Goal: Information Seeking & Learning: Learn about a topic

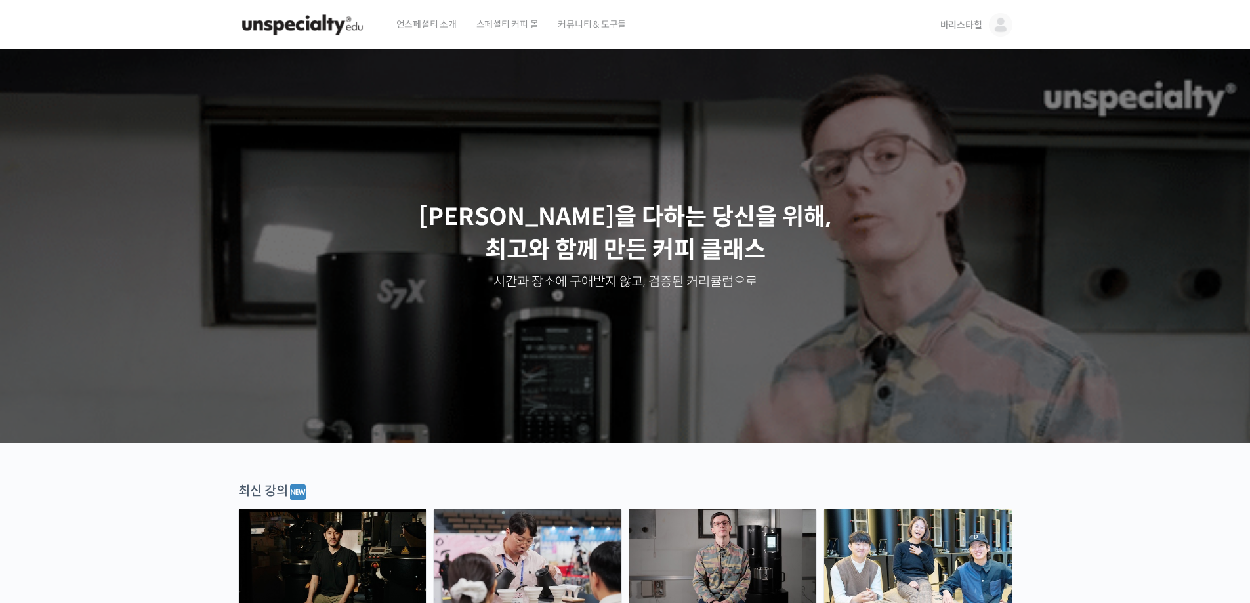
click at [762, 516] on img at bounding box center [723, 557] width 188 height 97
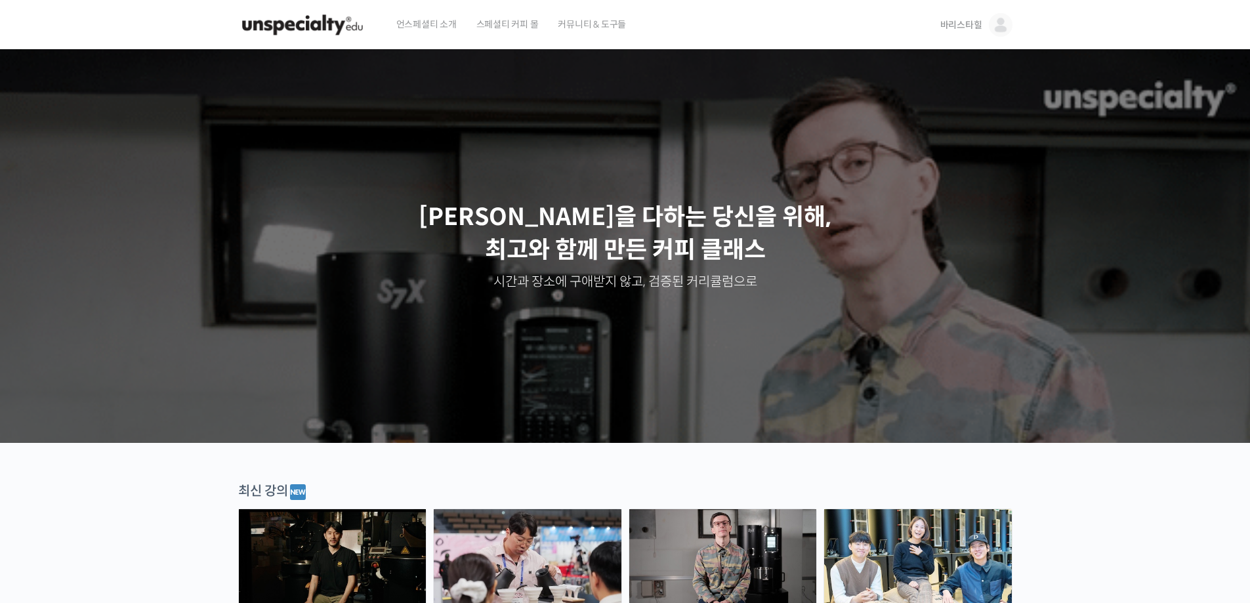
click at [766, 529] on img at bounding box center [723, 557] width 188 height 97
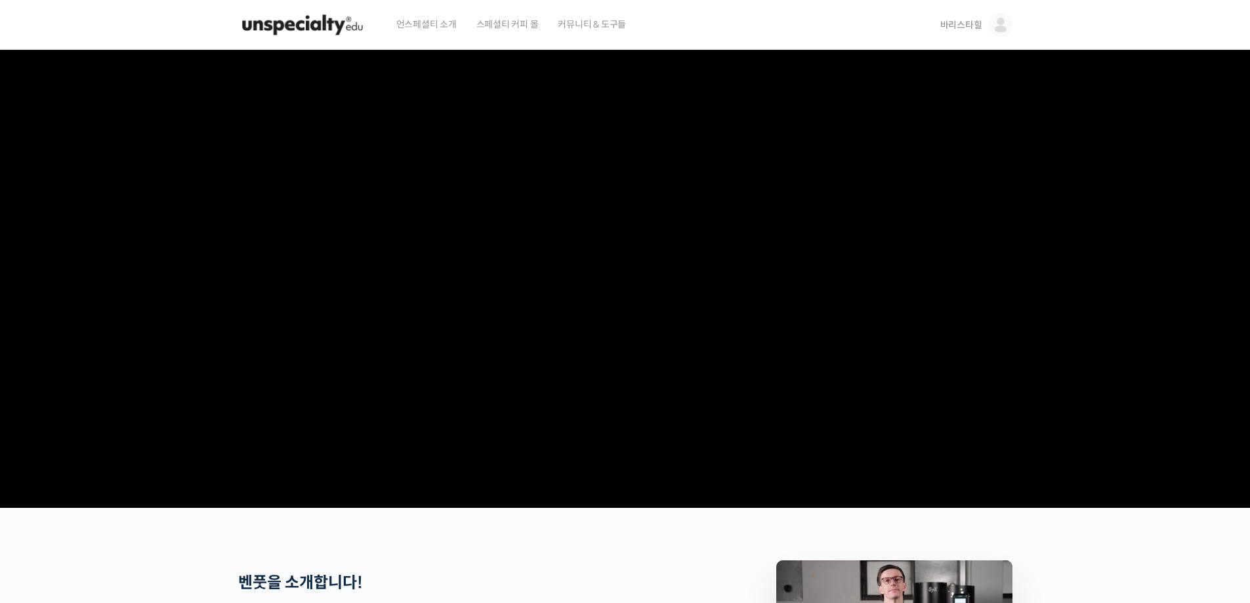
click at [976, 28] on span "바리스타힐" at bounding box center [961, 25] width 42 height 12
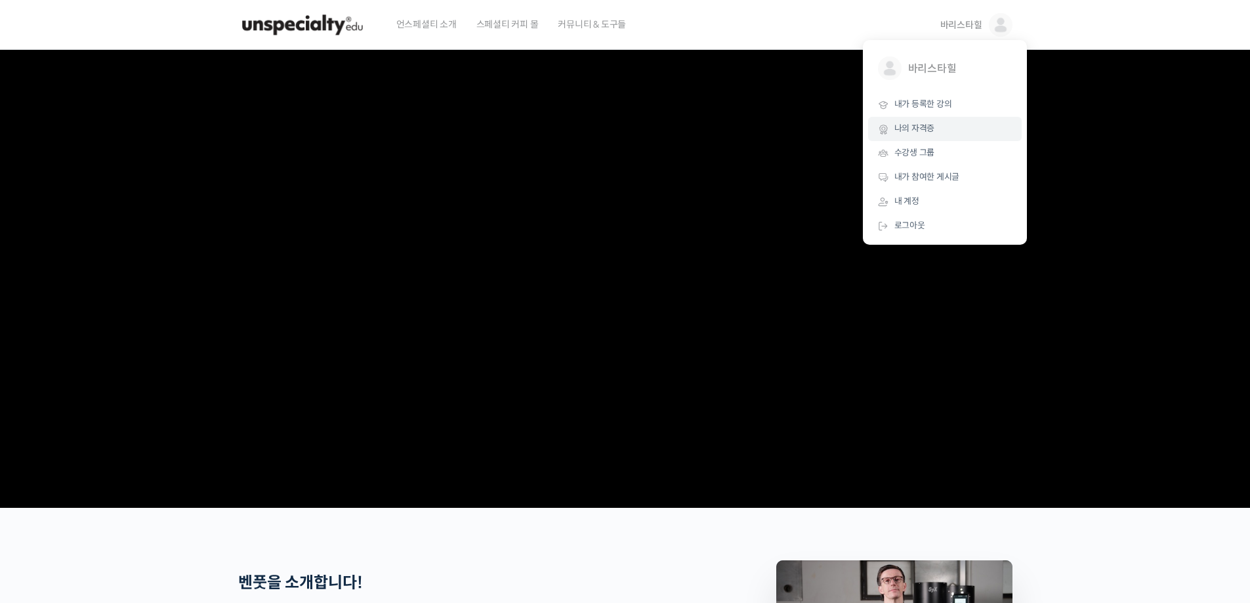
click at [946, 132] on link "나의 자격증" at bounding box center [945, 129] width 154 height 24
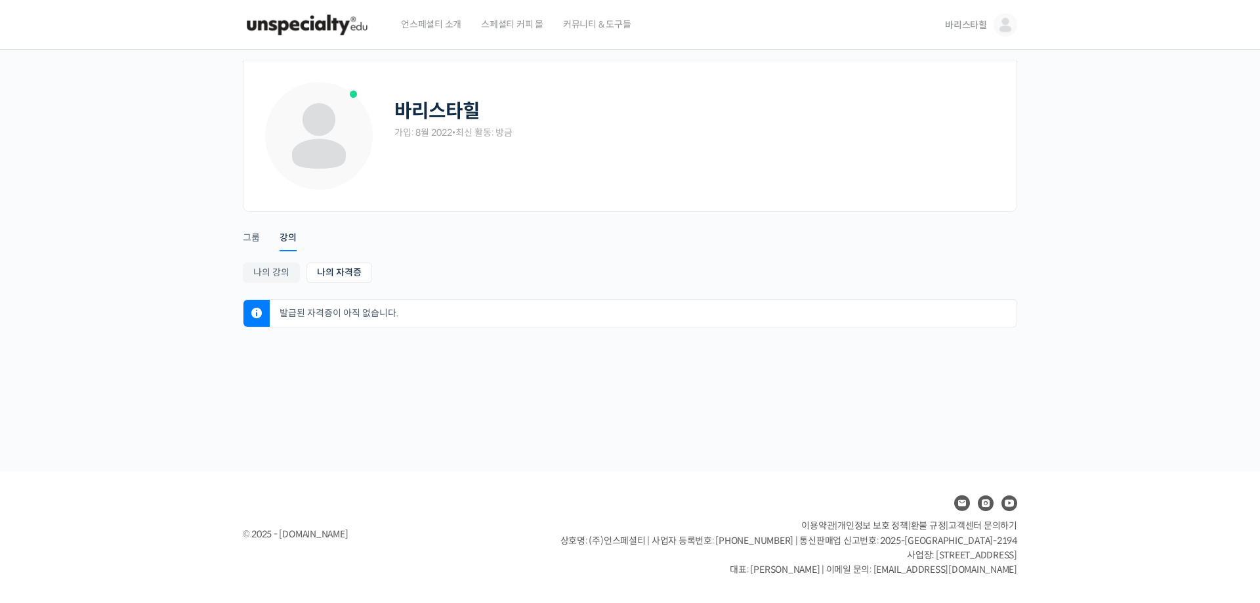
click at [961, 24] on span "바리스타힐" at bounding box center [966, 25] width 42 height 12
click at [253, 278] on link "나의 강의" at bounding box center [271, 272] width 57 height 20
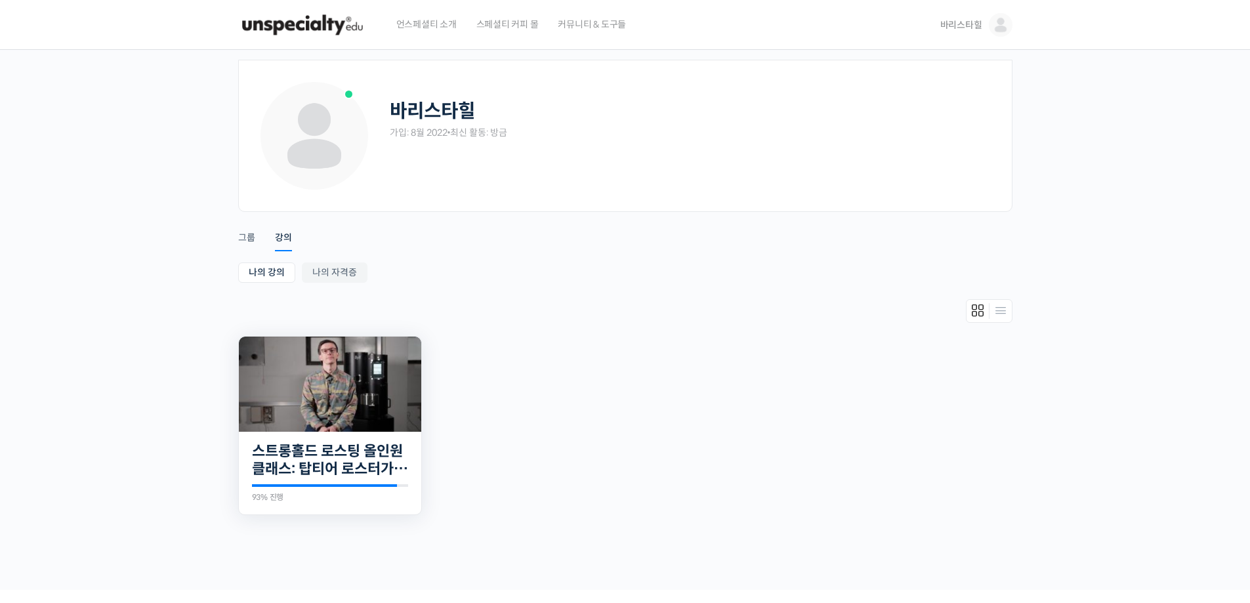
click at [360, 426] on img at bounding box center [330, 384] width 182 height 95
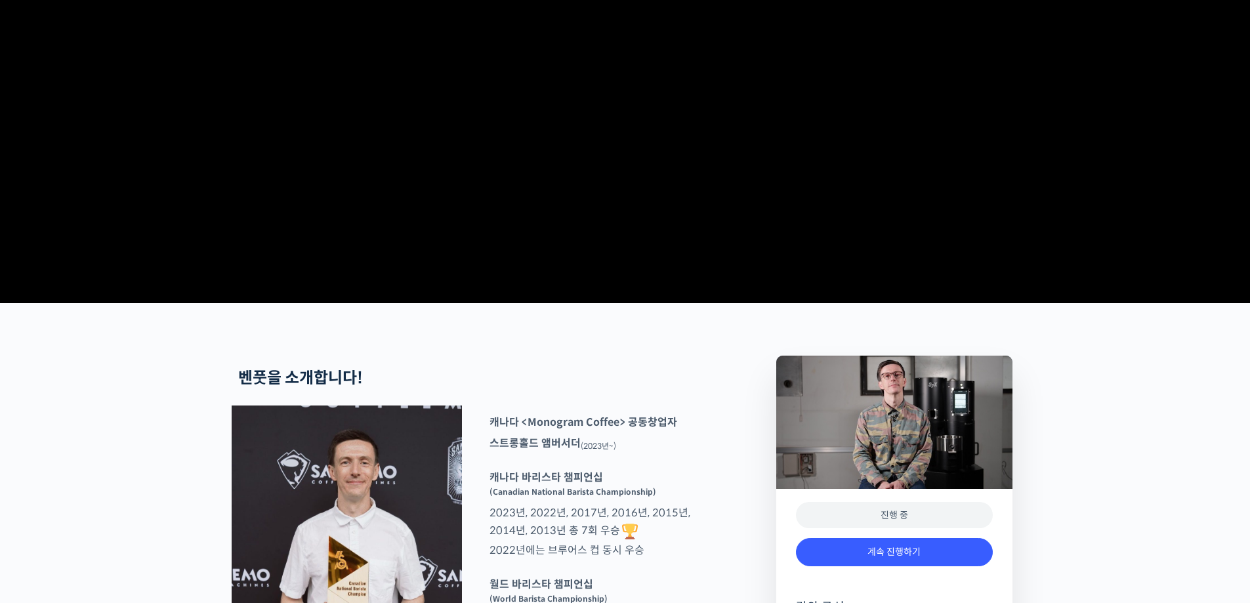
scroll to position [459, 0]
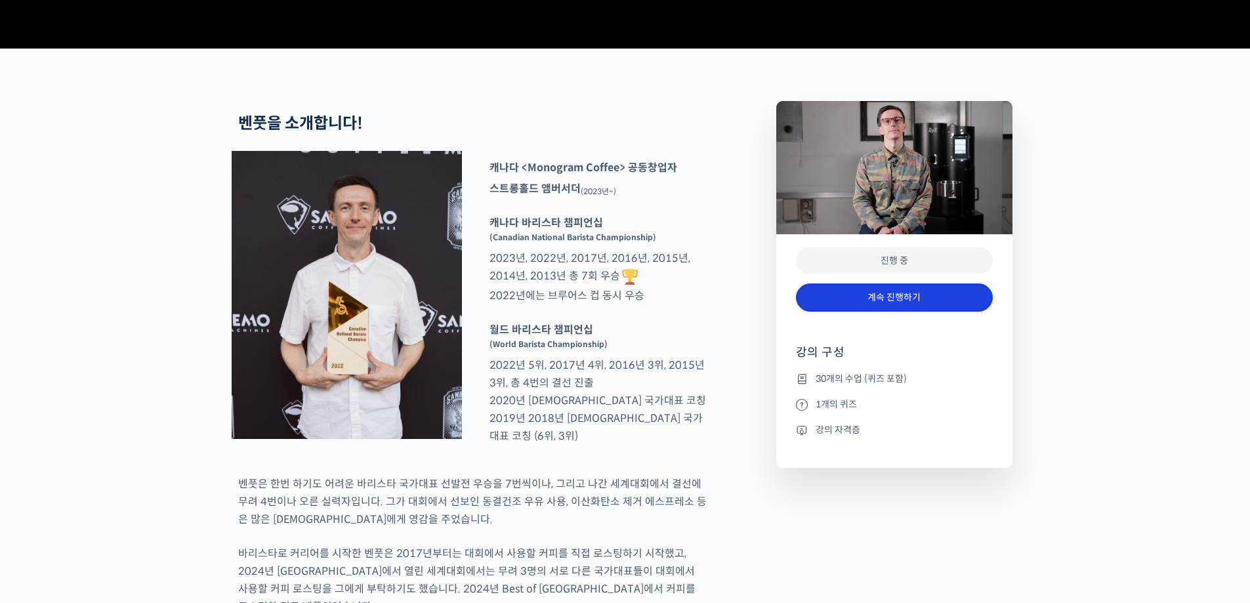
click at [871, 312] on link "계속 진행하기" at bounding box center [894, 297] width 197 height 28
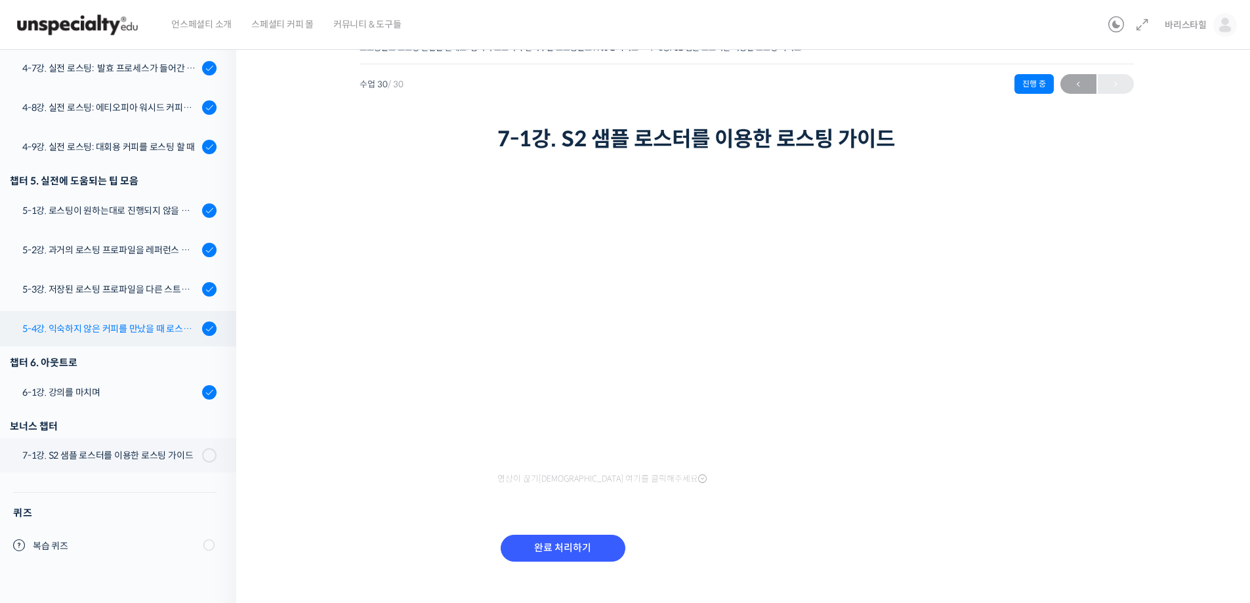
scroll to position [41, 0]
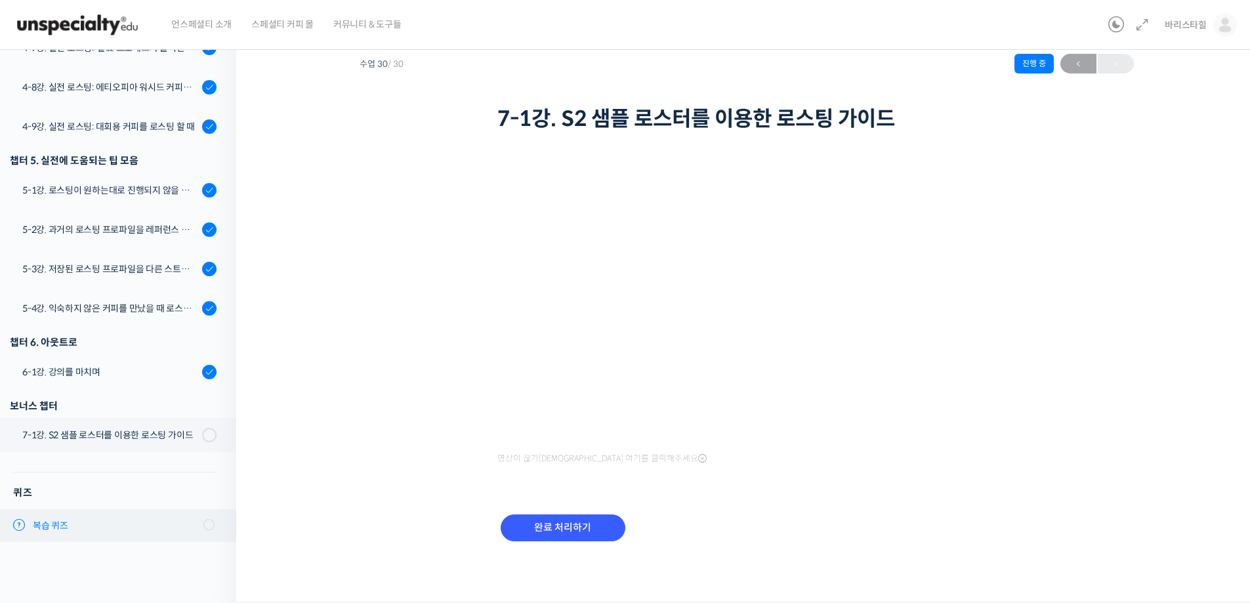
click at [114, 512] on link "복습 퀴즈" at bounding box center [114, 525] width 243 height 33
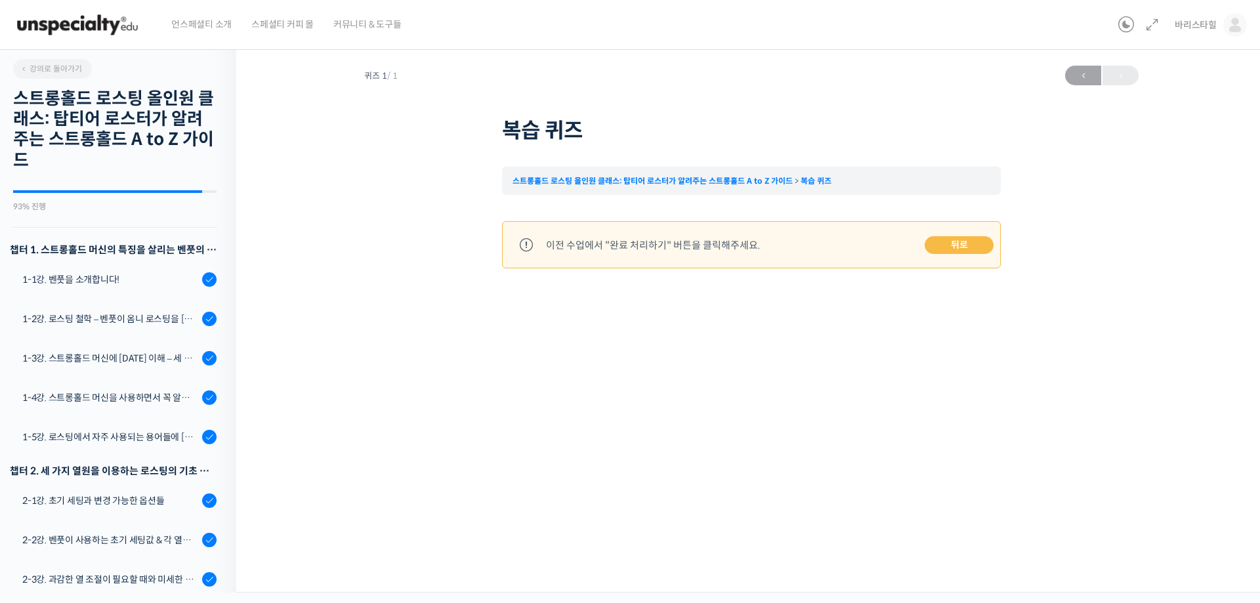
scroll to position [1090, 0]
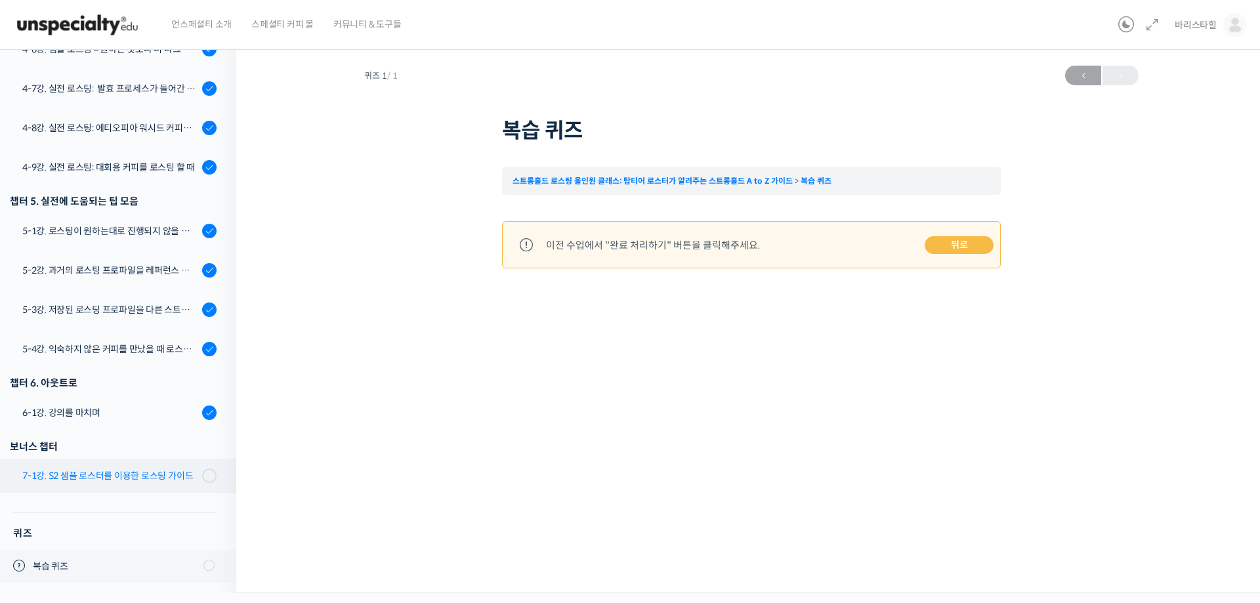
click at [166, 463] on link "7-1강. S2 샘플 로스터를 이용한 로스팅 가이드" at bounding box center [114, 476] width 243 height 34
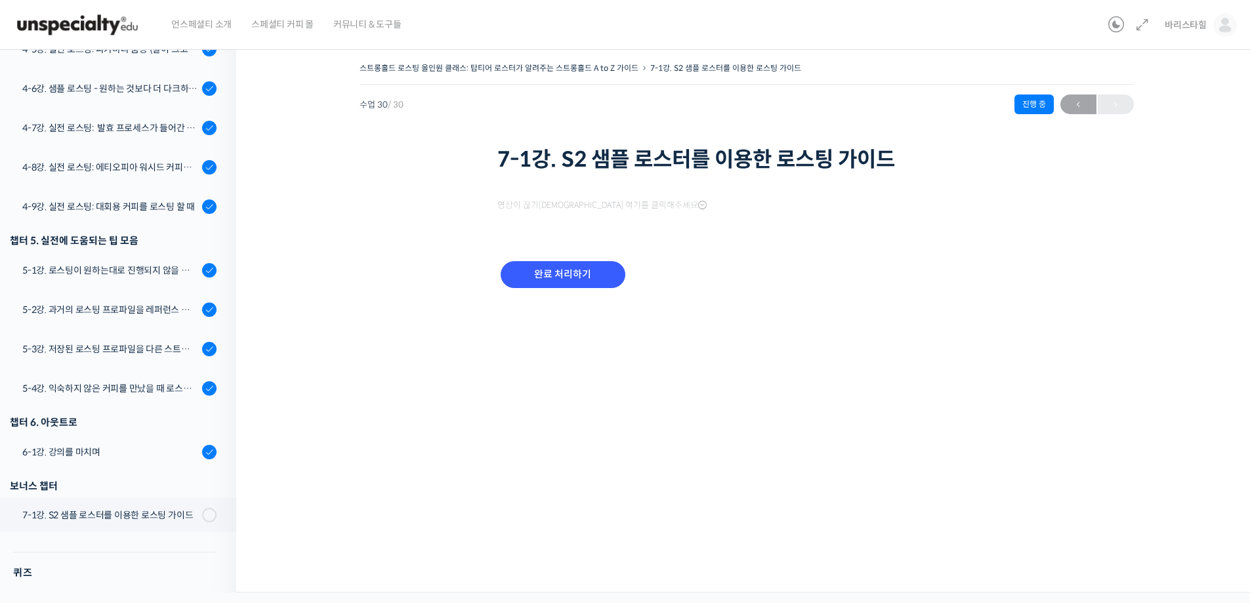
scroll to position [1090, 0]
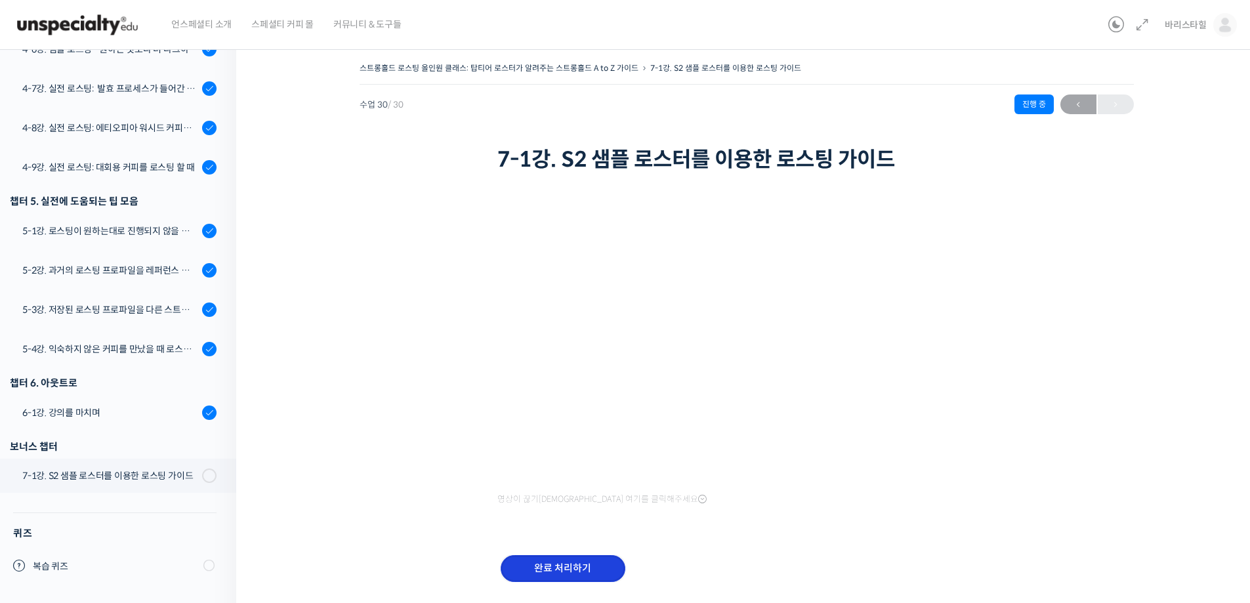
click at [585, 570] on input "완료 처리하기" at bounding box center [563, 568] width 125 height 27
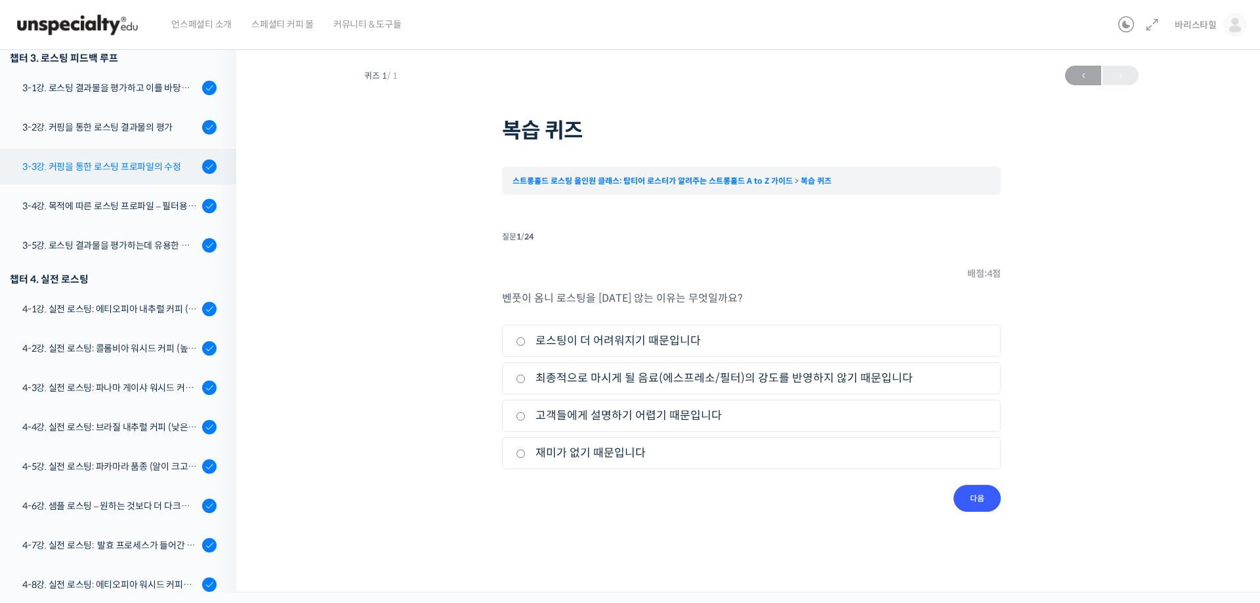
scroll to position [633, 0]
click at [135, 203] on div "3-4강. 목적에 따른 로스팅 프로파일 – 필터용, 에스프레소용" at bounding box center [110, 207] width 176 height 14
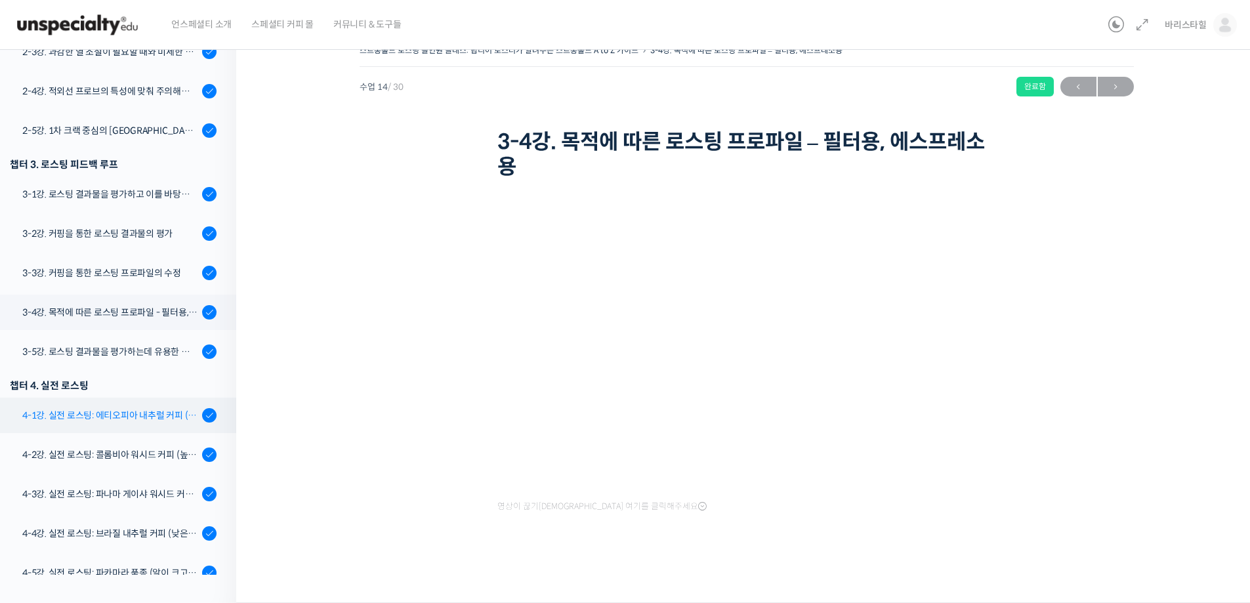
scroll to position [575, 0]
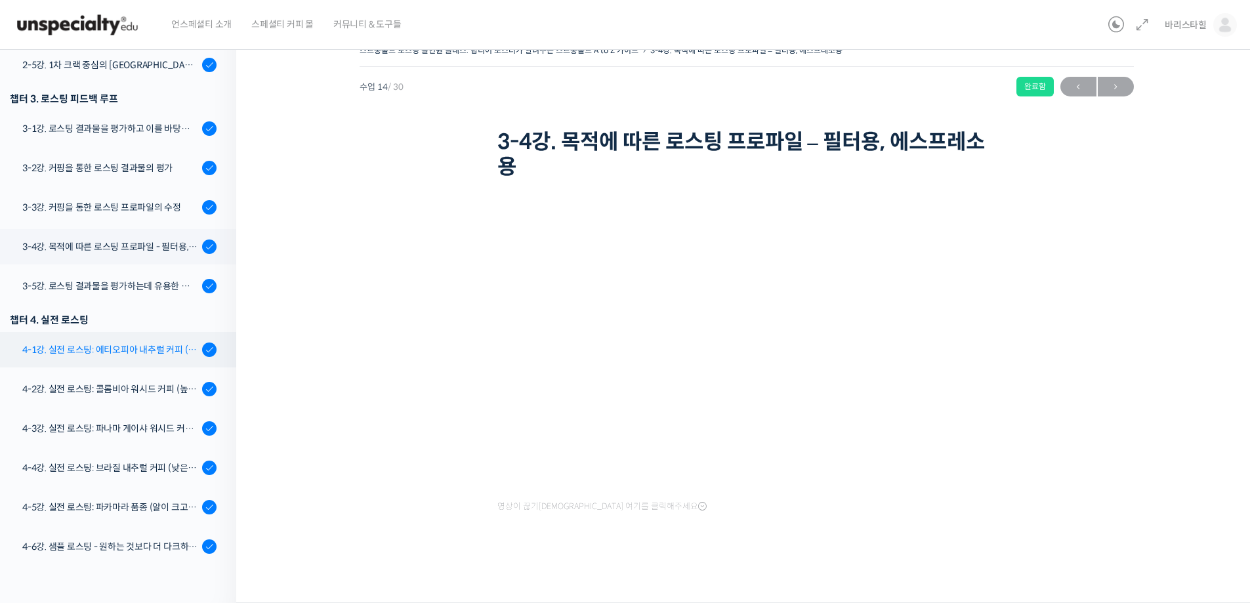
click at [126, 342] on div "4-1강. 실전 로스팅: 에티오피아 내추럴 커피 (당분이 많이 포함되어 있고 색이 고르지 않은 경우)" at bounding box center [110, 349] width 176 height 14
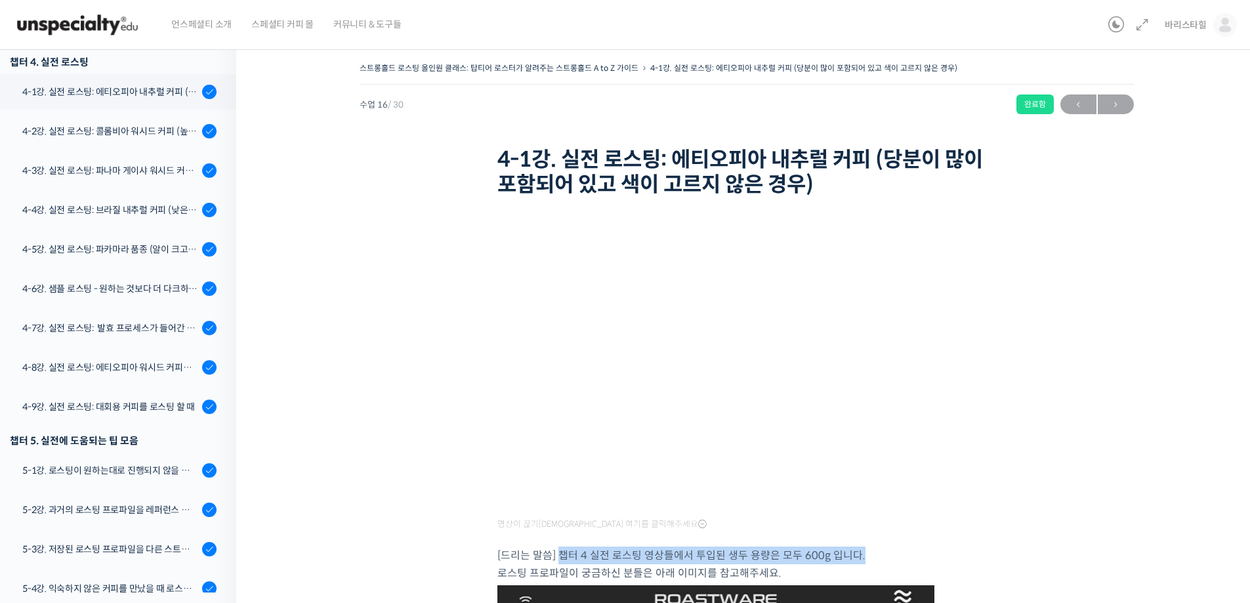
drag, startPoint x: 585, startPoint y: 556, endPoint x: 892, endPoint y: 558, distance: 307.7
click at [892, 558] on p "[드리는 말씀] 챕터 4 실전 로스팅 영상들에서 투입된 생두 용량은 모두 600g 입니다. 로스팅 프로파일이 궁금하신 분들은 아래 이미지를 참…" at bounding box center [746, 564] width 499 height 35
copy p "챕터 4 실전 로스팅 영상들에서 투입된 생두 용량은 모두 600g 입니다."
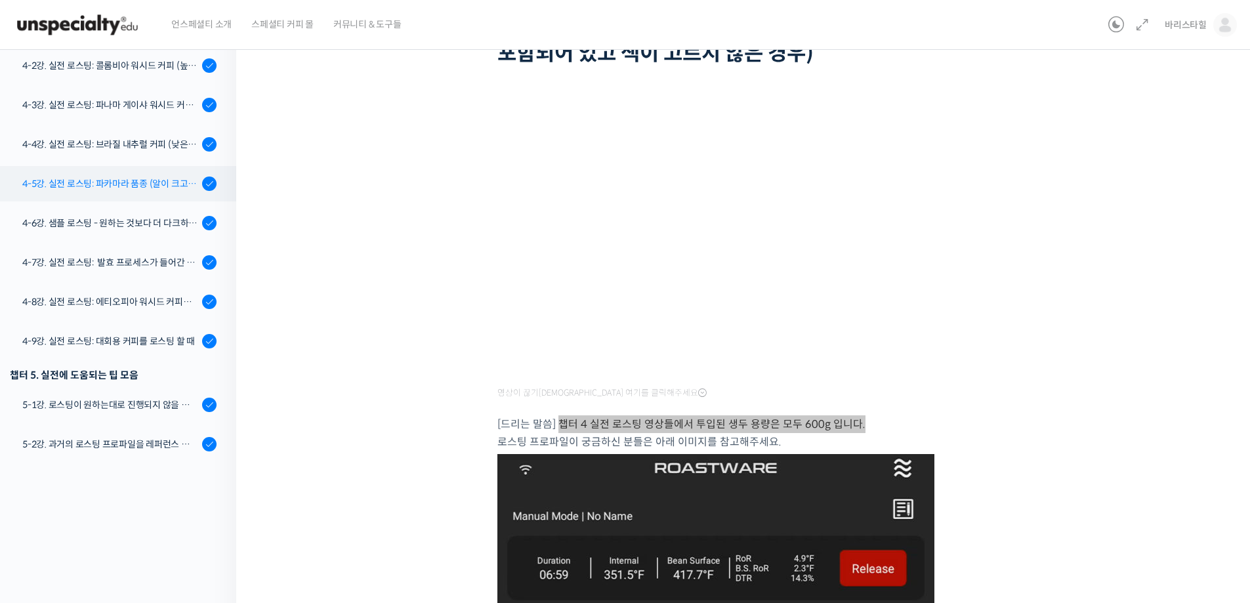
scroll to position [720, 0]
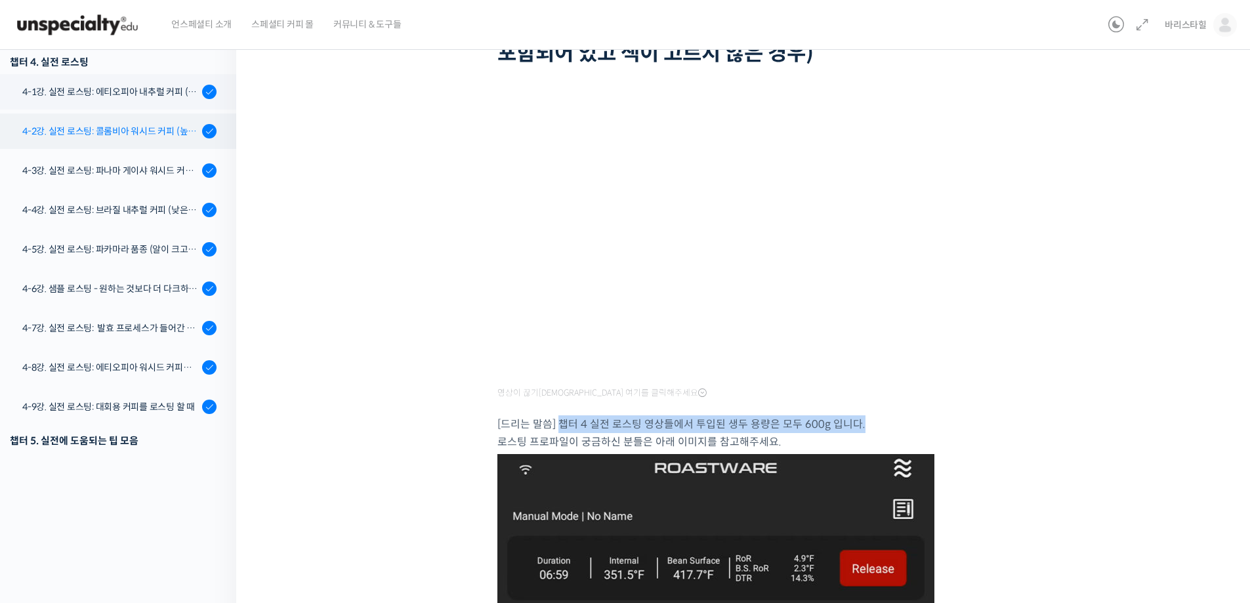
click at [110, 139] on link "4-2강. 실전 로스팅: 콜롬비아 워시드 커피 (높은 밀도와 수분율 때문에 1차 크랙에서 많은 수분을 방출하는 경우)" at bounding box center [114, 131] width 243 height 35
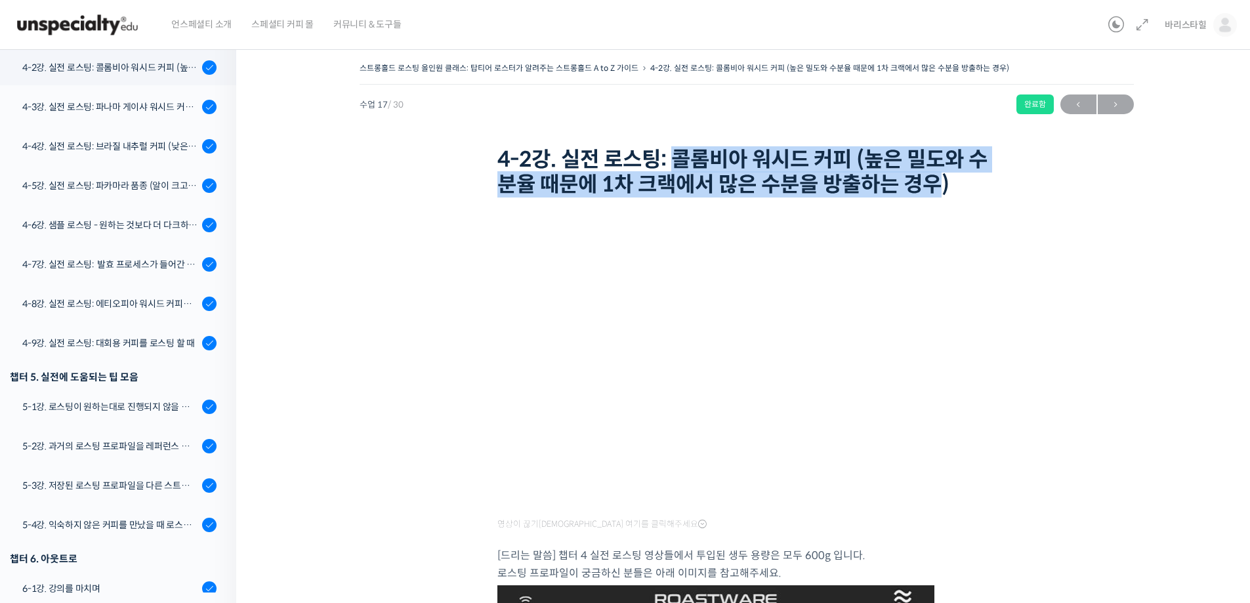
drag, startPoint x: 675, startPoint y: 152, endPoint x: 980, endPoint y: 199, distance: 308.8
click at [953, 190] on h1 "4-2강. 실전 로스팅: 콜롬비아 워시드 커피 (높은 밀도와 수분율 때문에 1차 크랙에서 많은 수분을 방출하는 경우)" at bounding box center [746, 172] width 499 height 51
copy h1 "콜롬비아 워시드 커피 (높은 밀도와 수분율 때문에 1차 크랙에서 많은 수분을 방출하는 경우)"
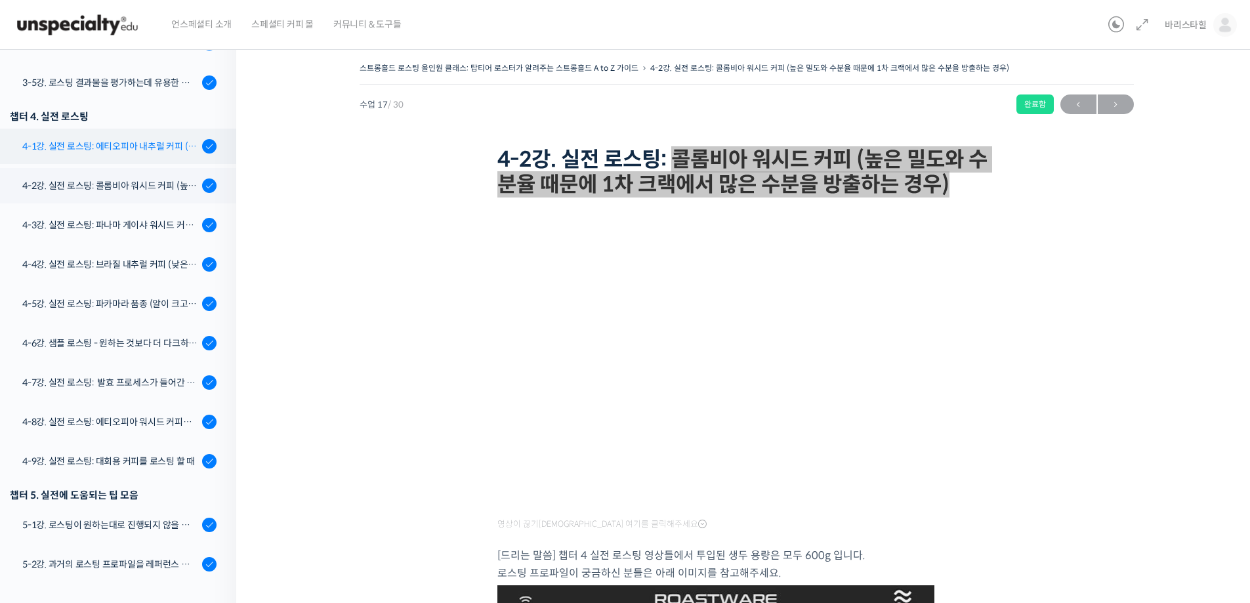
scroll to position [783, 0]
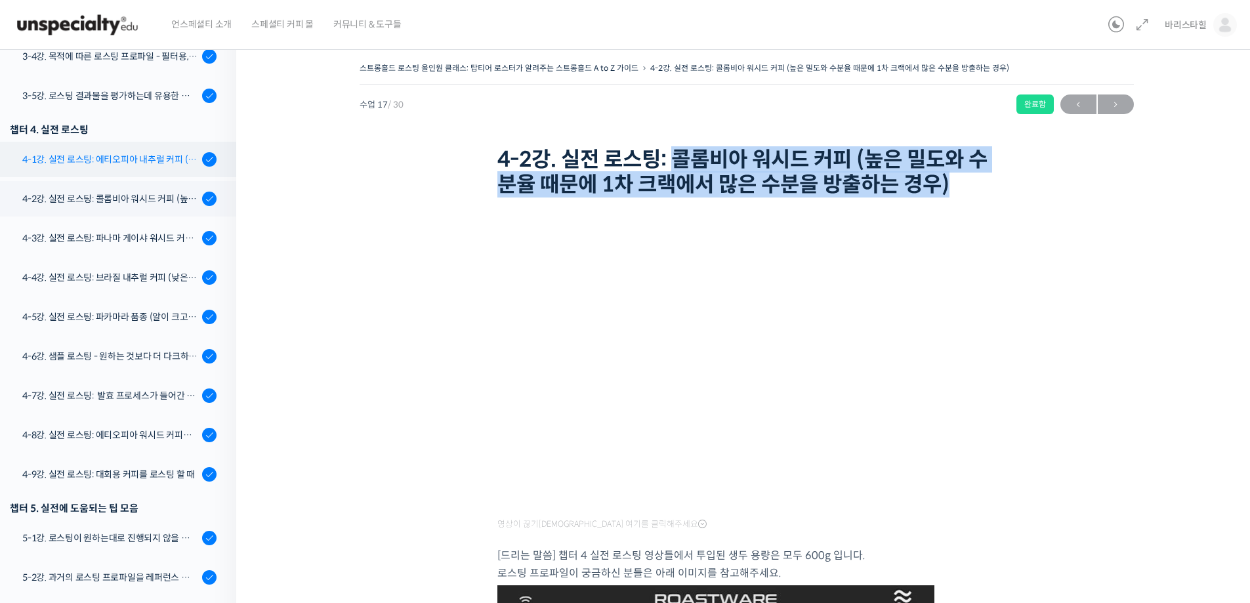
drag, startPoint x: 94, startPoint y: 154, endPoint x: 180, endPoint y: 152, distance: 86.0
click at [96, 154] on div "4-1강. 실전 로스팅: 에티오피아 내추럴 커피 (당분이 많이 포함되어 있고 색이 고르지 않은 경우)" at bounding box center [110, 159] width 176 height 14
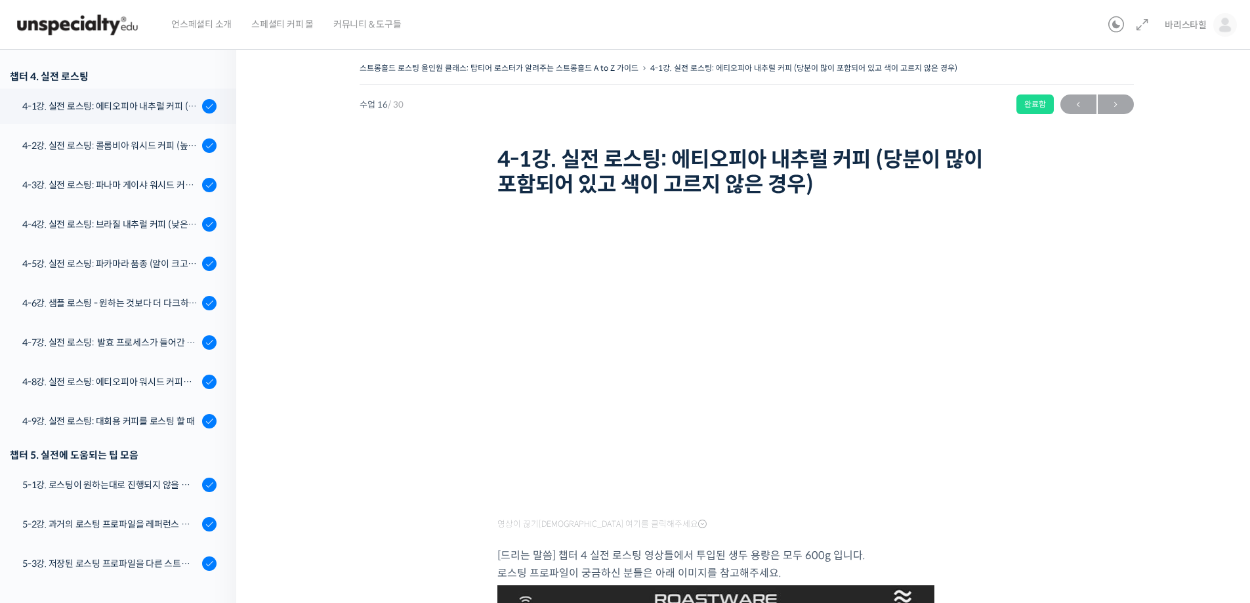
scroll to position [851, 0]
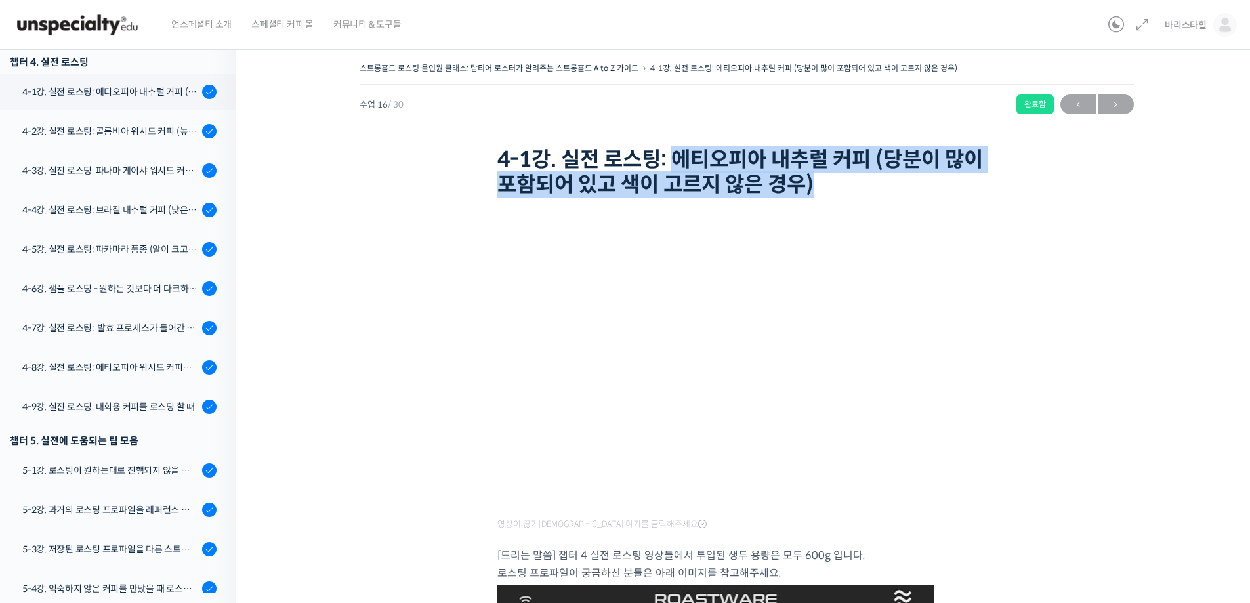
drag, startPoint x: 677, startPoint y: 159, endPoint x: 866, endPoint y: 186, distance: 190.9
click at [866, 186] on h1 "4-1강. 실전 로스팅: 에티오피아 내추럴 커피 (당분이 많이 포함되어 있고 색이 고르지 않은 경우)" at bounding box center [746, 172] width 499 height 51
copy h1 "에티오피아 내추럴 커피 (당분이 많이 포함되어 있고 색이 고르지 않은 경우)"
click at [83, 164] on div "4-3강. 실전 로스팅: 파나마 게이샤 워시드 커피 (플레이버 프로파일이 로스팅하기 까다로운 경우)" at bounding box center [110, 170] width 176 height 14
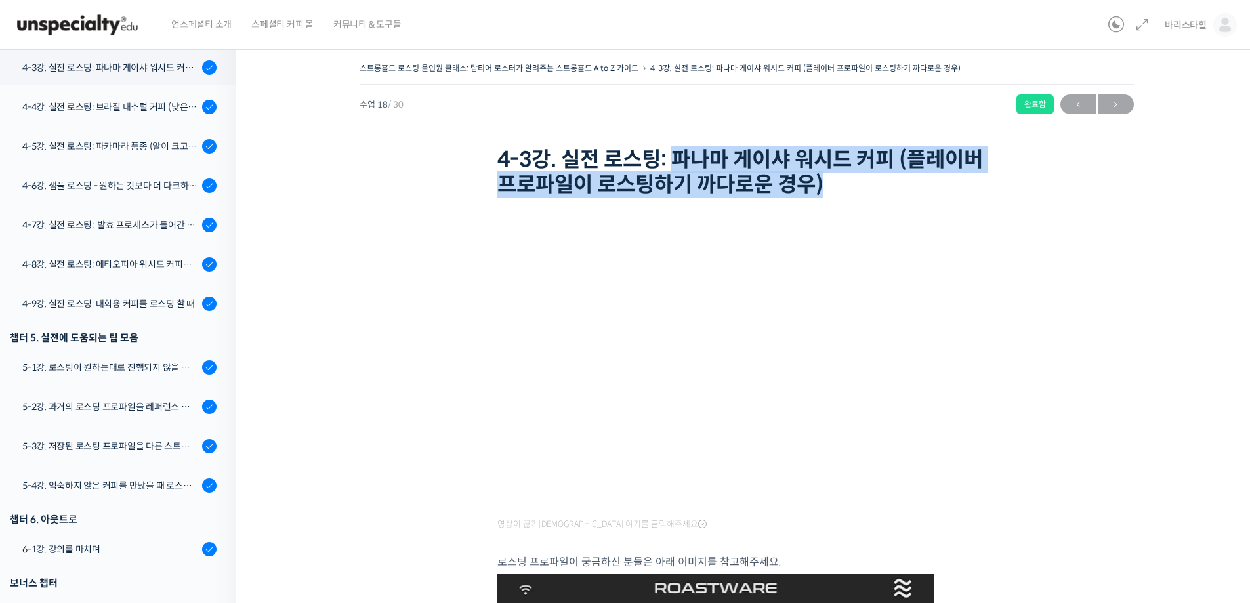
drag, startPoint x: 679, startPoint y: 154, endPoint x: 848, endPoint y: 186, distance: 171.7
click at [842, 186] on h1 "4-3강. 실전 로스팅: 파나마 게이샤 워시드 커피 (플레이버 프로파일이 로스팅하기 까다로운 경우)" at bounding box center [746, 172] width 499 height 51
copy h1 "파나마 게이샤 워시드 커피 (플레이버 프로파일이 로스팅하기 까다로운 경우)"
click at [72, 105] on div "4-4강. 실전 로스팅: 브라질 내추럴 커피 (낮은 고도에서 재배되어 당분과 밀도가 낮은 경우)" at bounding box center [110, 107] width 176 height 14
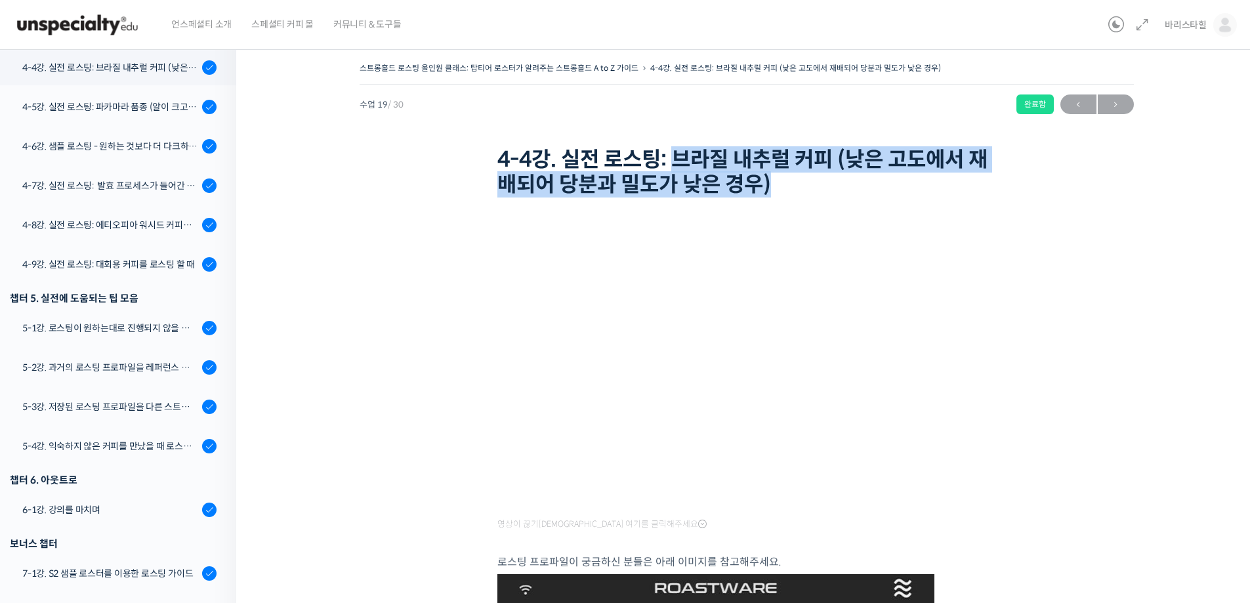
drag, startPoint x: 675, startPoint y: 156, endPoint x: 798, endPoint y: 187, distance: 127.1
click at [798, 187] on h1 "4-4강. 실전 로스팅: 브라질 내추럴 커피 (낮은 고도에서 재배되어 당분과 밀도가 낮은 경우)" at bounding box center [746, 172] width 499 height 51
copy h1 "브라질 내추럴 커피 (낮은 고도에서 재배되어 당분과 밀도가 낮은 경우)"
click at [89, 111] on div "4-5강. 실전 로스팅: 파카마라 품종 (알이 크고 산지에서 건조가 고르게 되기 힘든 경우)" at bounding box center [110, 107] width 176 height 14
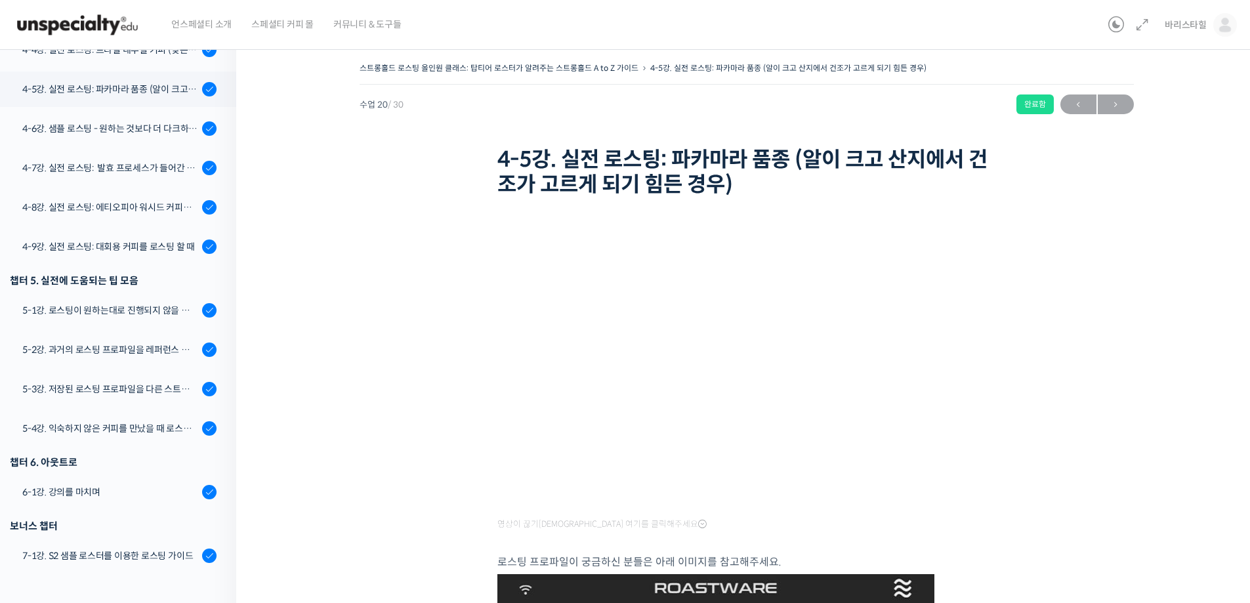
scroll to position [1033, 0]
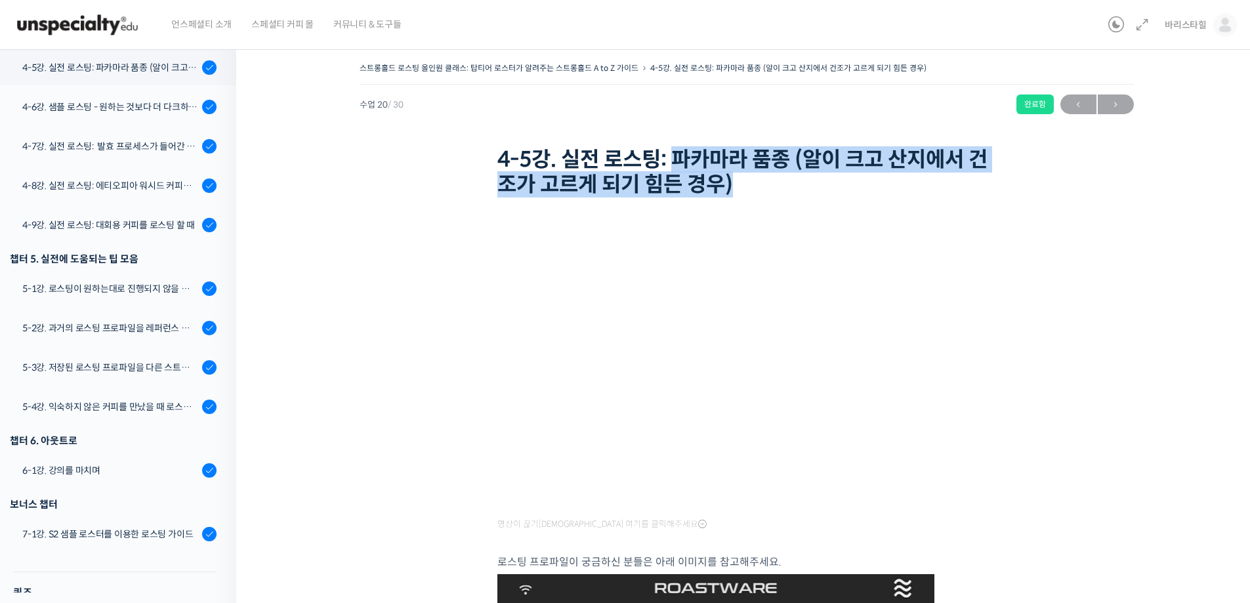
drag, startPoint x: 678, startPoint y: 156, endPoint x: 795, endPoint y: 189, distance: 121.5
click at [795, 189] on h1 "4-5강. 실전 로스팅: 파카마라 품종 (알이 크고 산지에서 건조가 고르게 되기 힘든 경우)" at bounding box center [746, 172] width 499 height 51
copy h1 "파카마라 품종 (알이 크고 산지에서 건조가 고르게 되기 힘든 경우)"
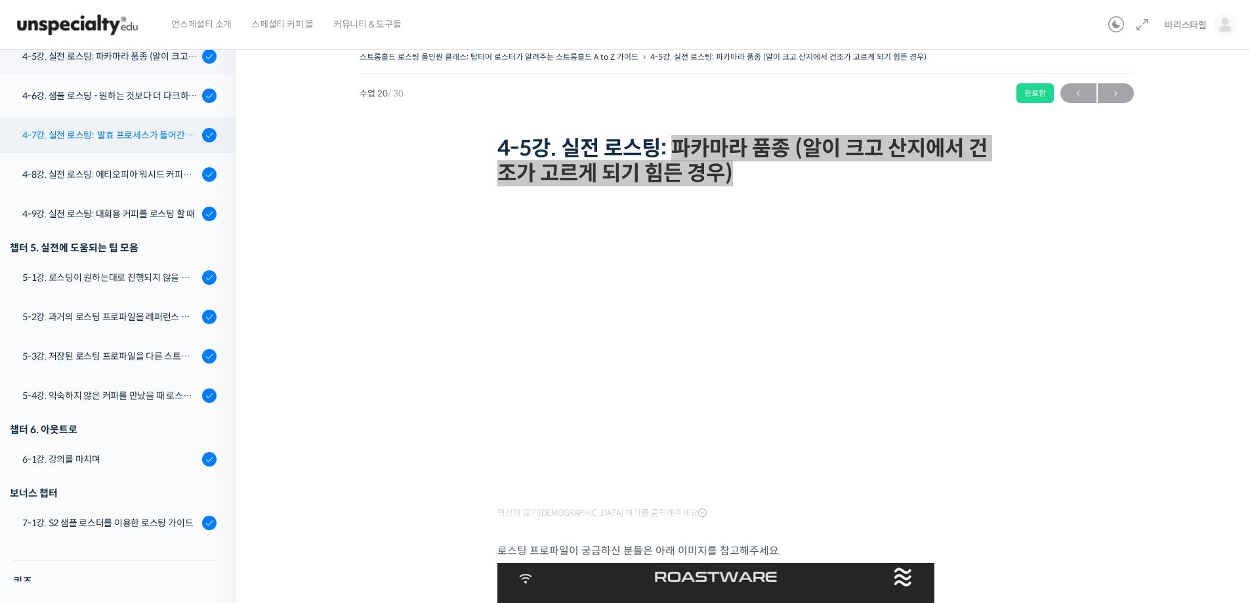
scroll to position [9, 0]
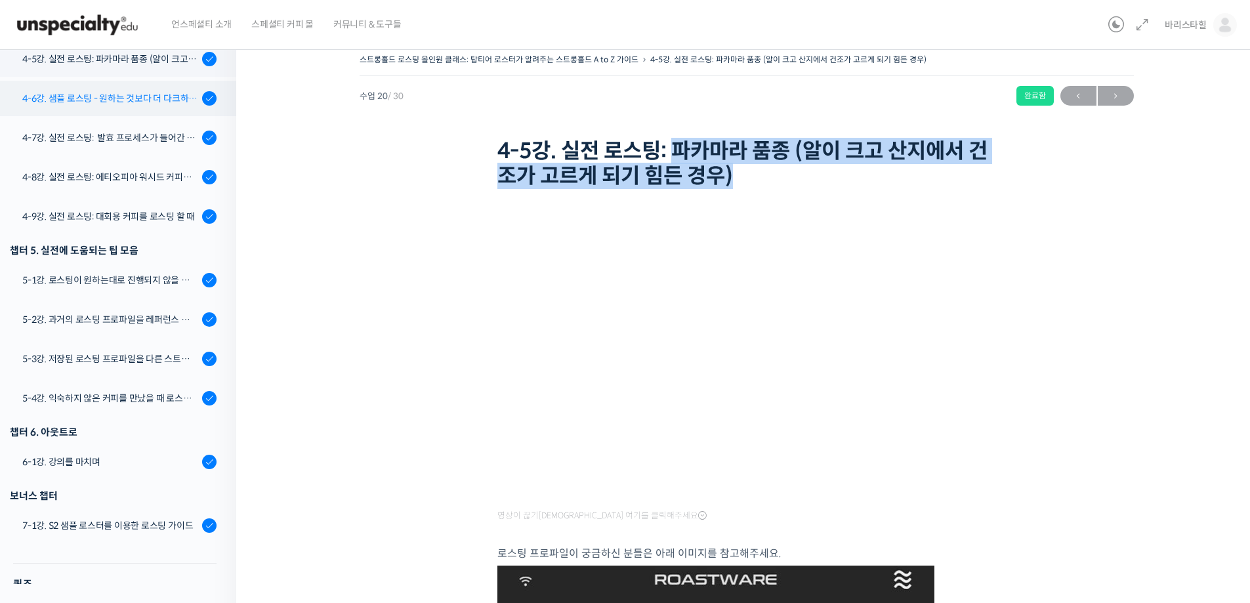
click at [77, 102] on div "4-6강. 샘플 로스팅 - 원하는 것보다 더 다크하게 로스팅 하는 이유" at bounding box center [110, 98] width 176 height 14
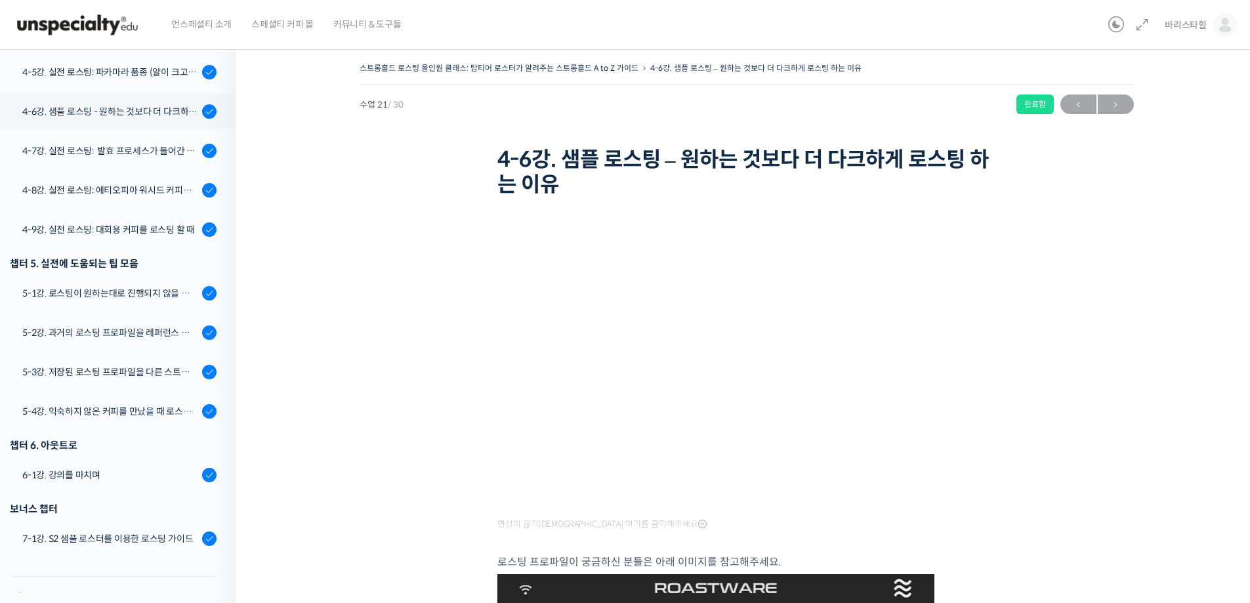
scroll to position [1072, 0]
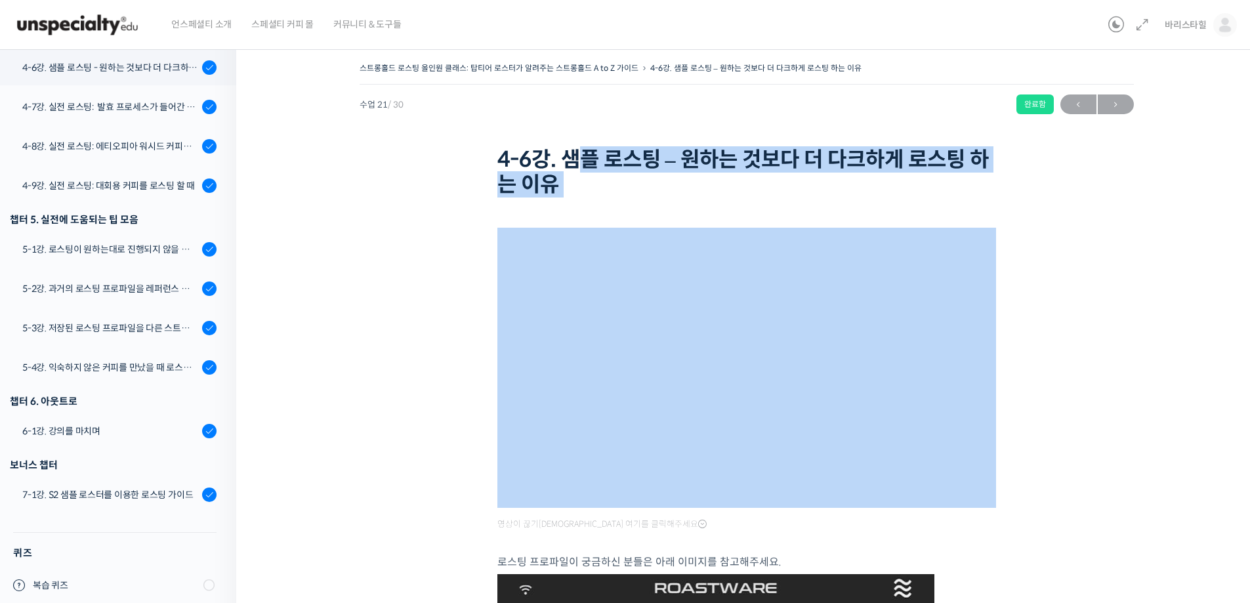
drag, startPoint x: 572, startPoint y: 156, endPoint x: 731, endPoint y: 208, distance: 167.0
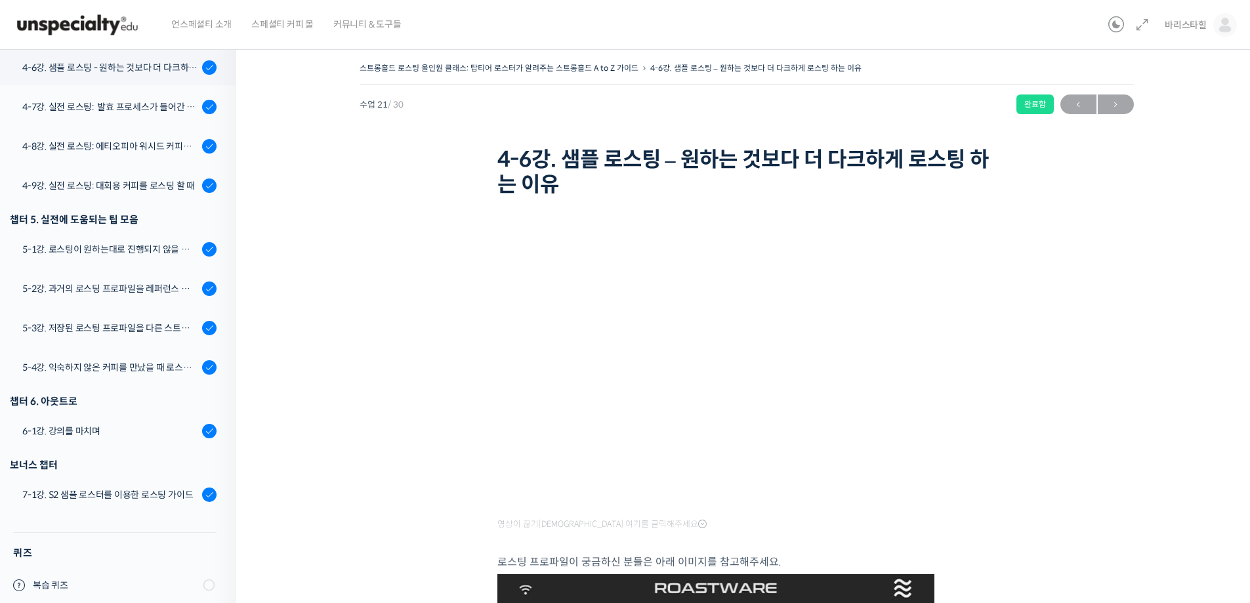
click at [565, 159] on h1 "4-6강. 샘플 로스팅 – 원하는 것보다 더 다크하게 로스팅 하는 이유" at bounding box center [746, 172] width 499 height 51
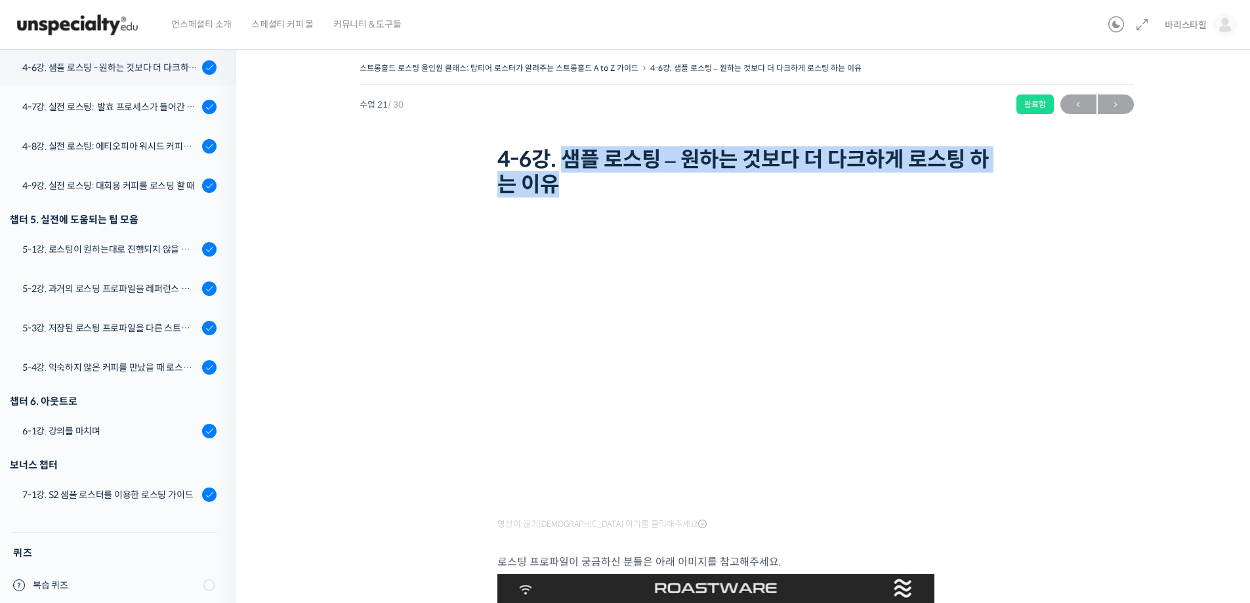
drag, startPoint x: 562, startPoint y: 156, endPoint x: 619, endPoint y: 182, distance: 62.6
click at [619, 182] on h1 "4-6강. 샘플 로스팅 – 원하는 것보다 더 다크하게 로스팅 하는 이유" at bounding box center [746, 172] width 499 height 51
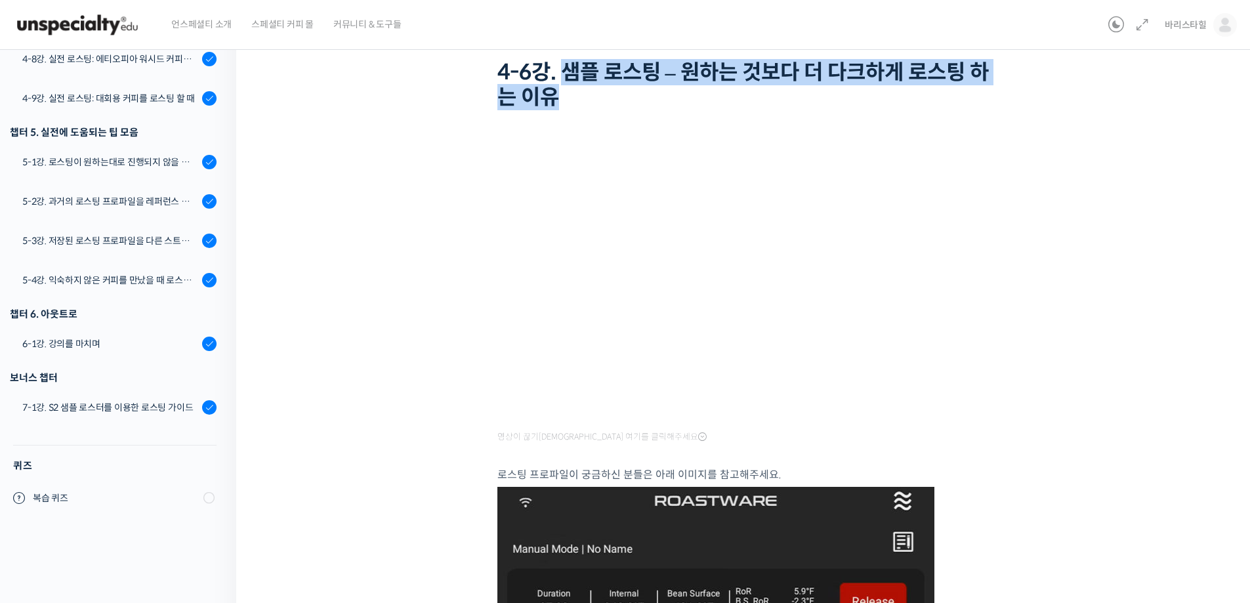
scroll to position [197, 0]
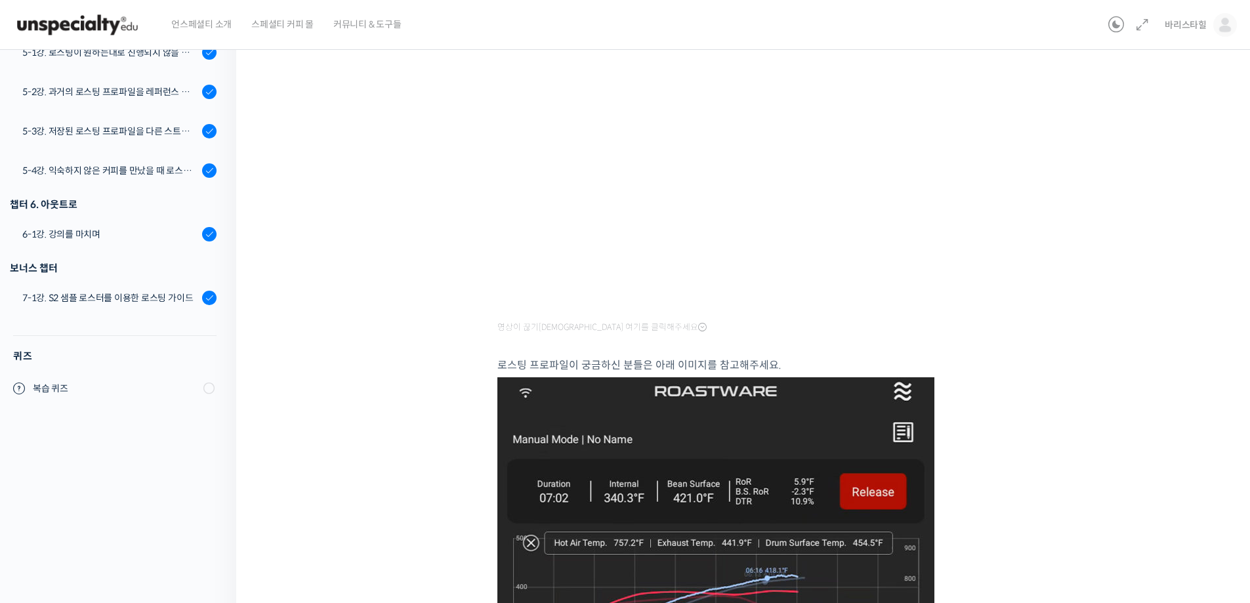
copy h1 "샘플 로스팅 – 원하는 것보다 더 다크하게 로스팅 하는 이유"
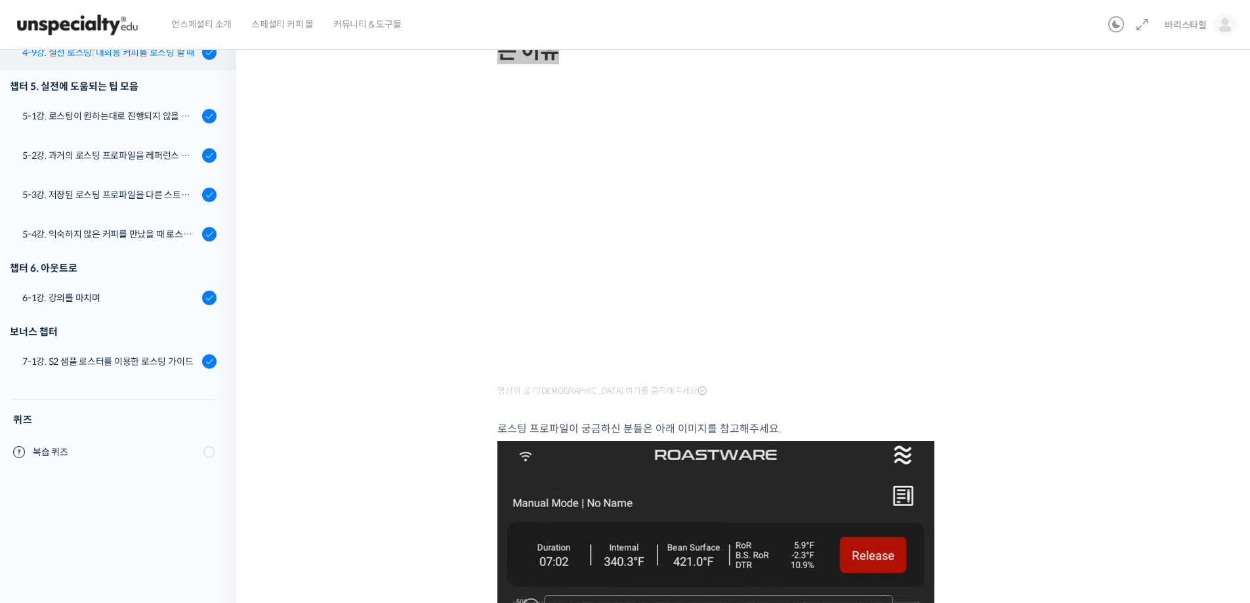
scroll to position [0, 0]
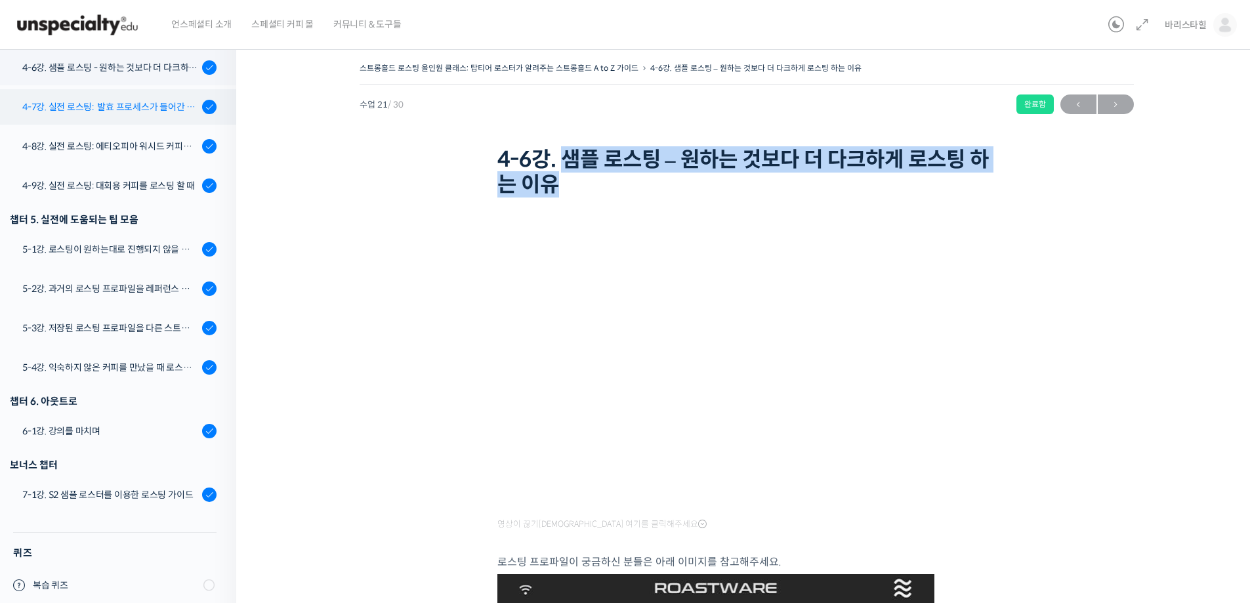
click at [112, 105] on div "4-7강. 실전 로스팅: 발효 프로세스가 들어간 커피를 필터용으로 로스팅 할 때" at bounding box center [110, 107] width 176 height 14
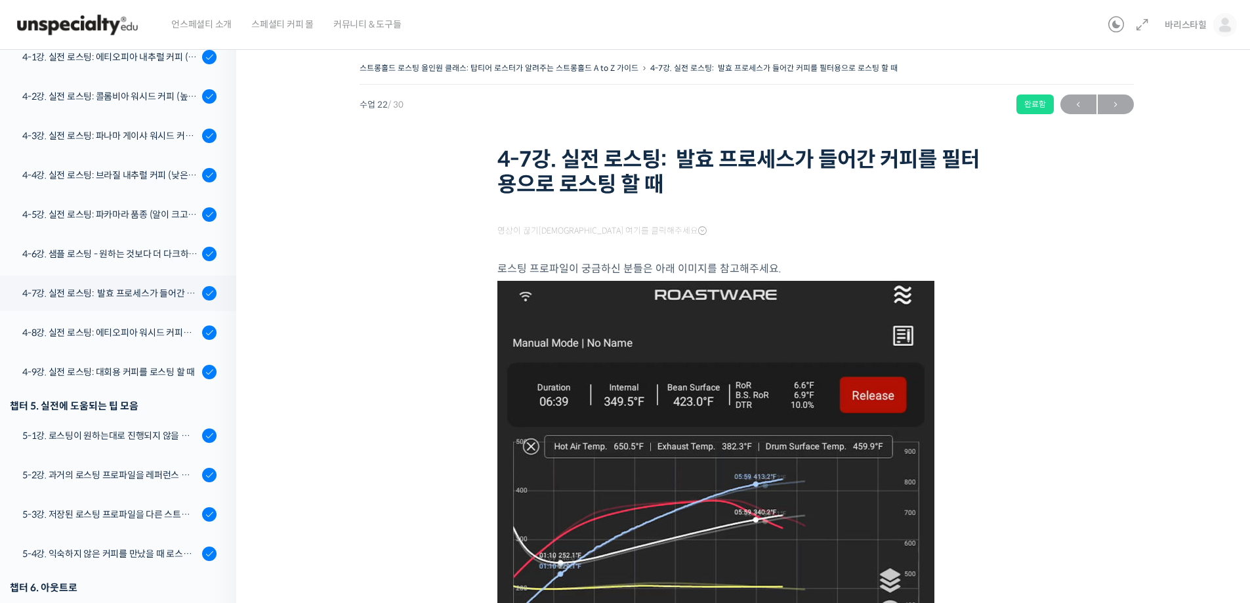
scroll to position [1092, 0]
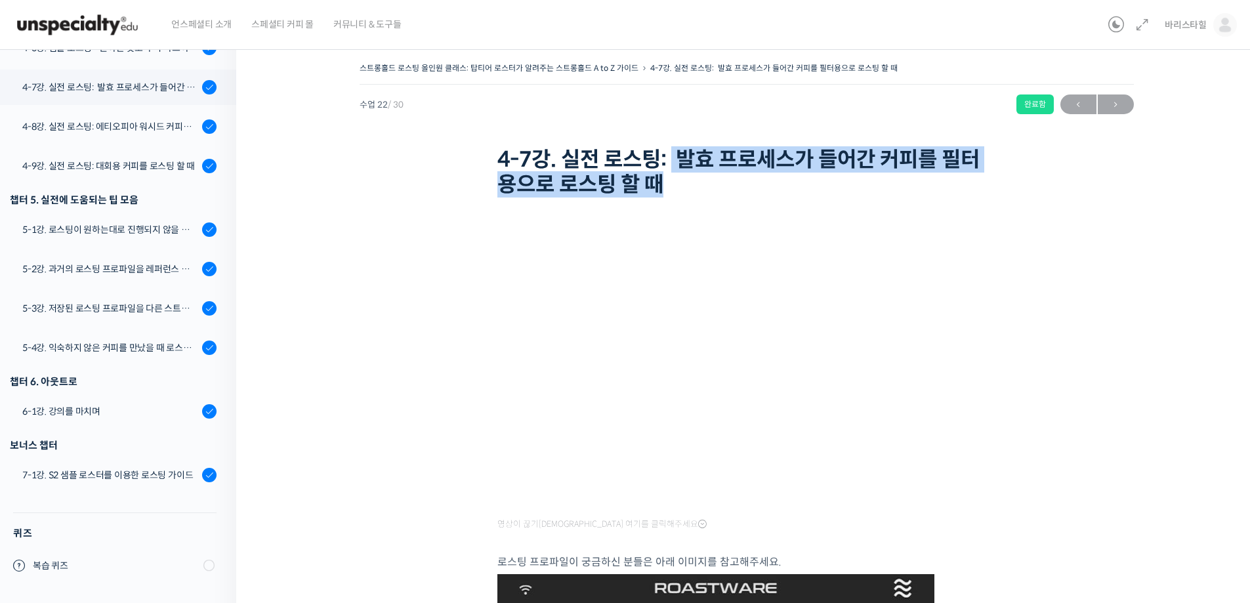
drag, startPoint x: 673, startPoint y: 152, endPoint x: 707, endPoint y: 188, distance: 49.7
click at [707, 188] on h1 "4-7강. 실전 로스팅: 발효 프로세스가 들어간 커피를 필터용으로 로스팅 할 때" at bounding box center [746, 172] width 499 height 51
copy h1 "발효 프로세스가 들어간 커피를 필터용으로 로스팅 할 때"
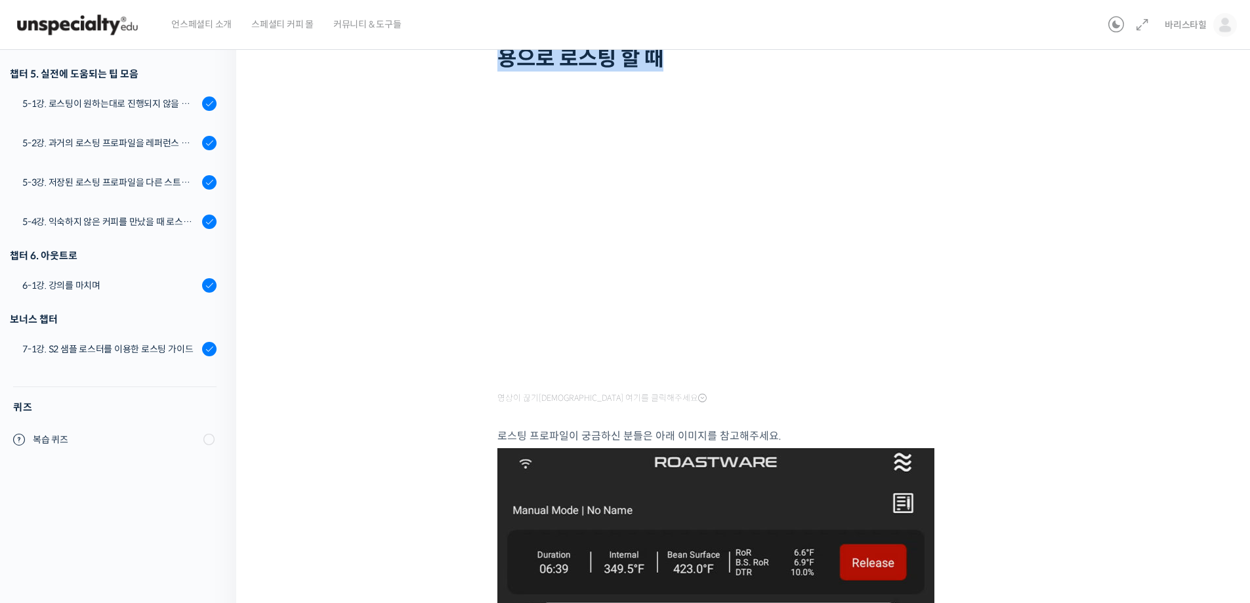
scroll to position [328, 0]
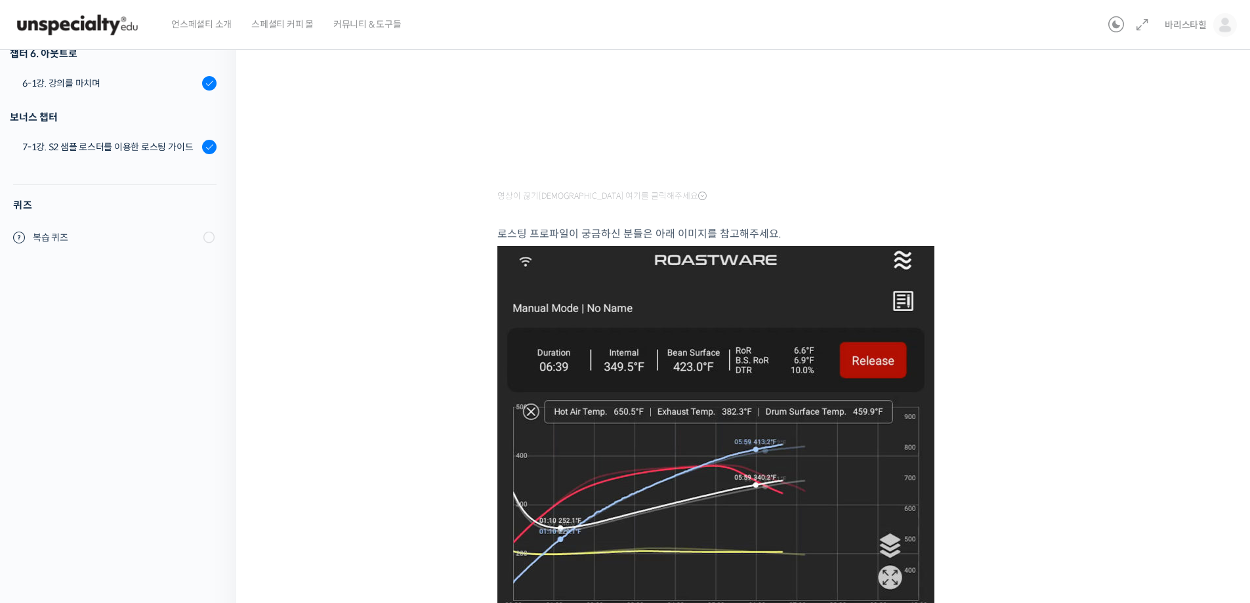
drag, startPoint x: 660, startPoint y: 318, endPoint x: 642, endPoint y: 317, distance: 18.4
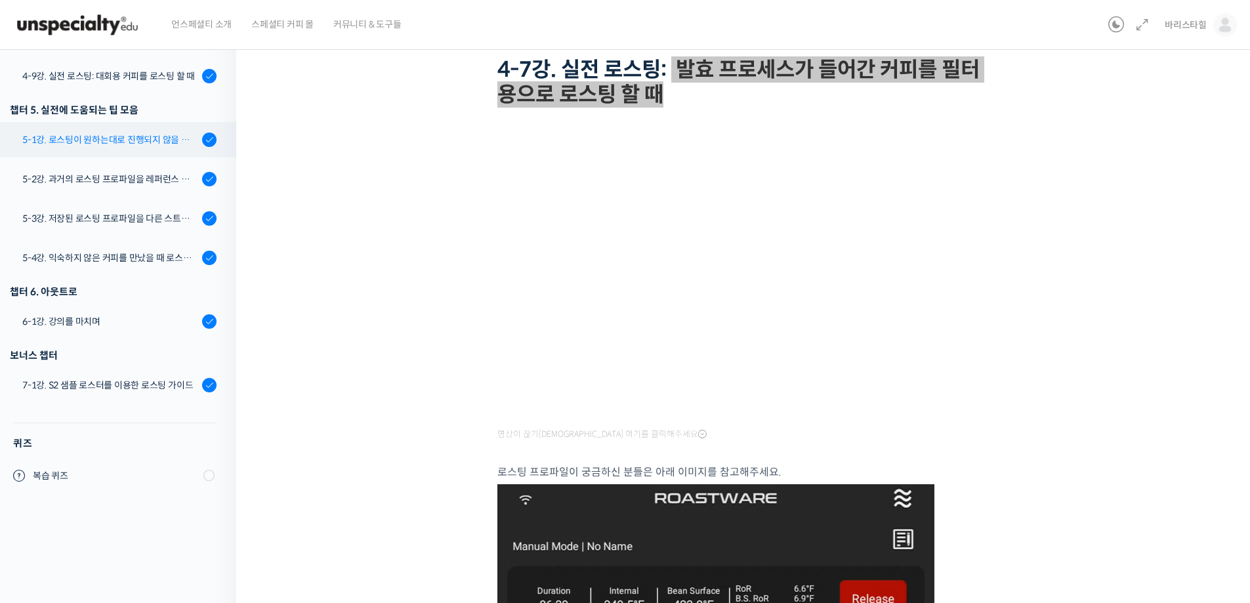
scroll to position [66, 0]
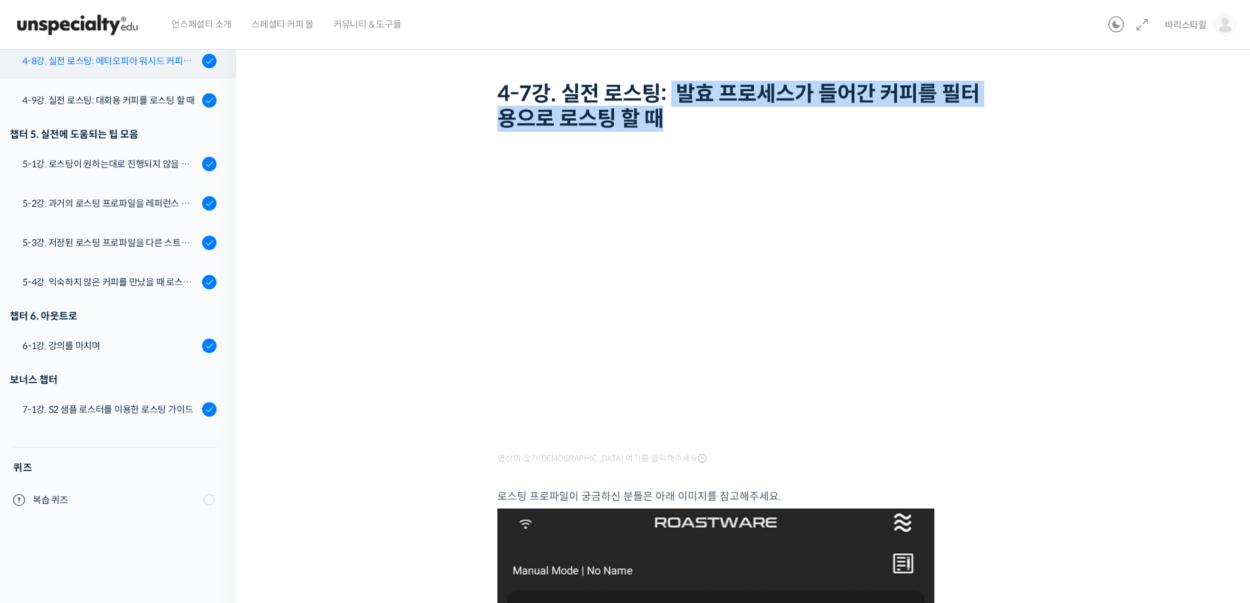
click at [103, 73] on link "4-8강. 실전 로스팅: 에티오피아 워시드 커피를 에스프레소용으로 로스팅 할 때" at bounding box center [114, 60] width 243 height 35
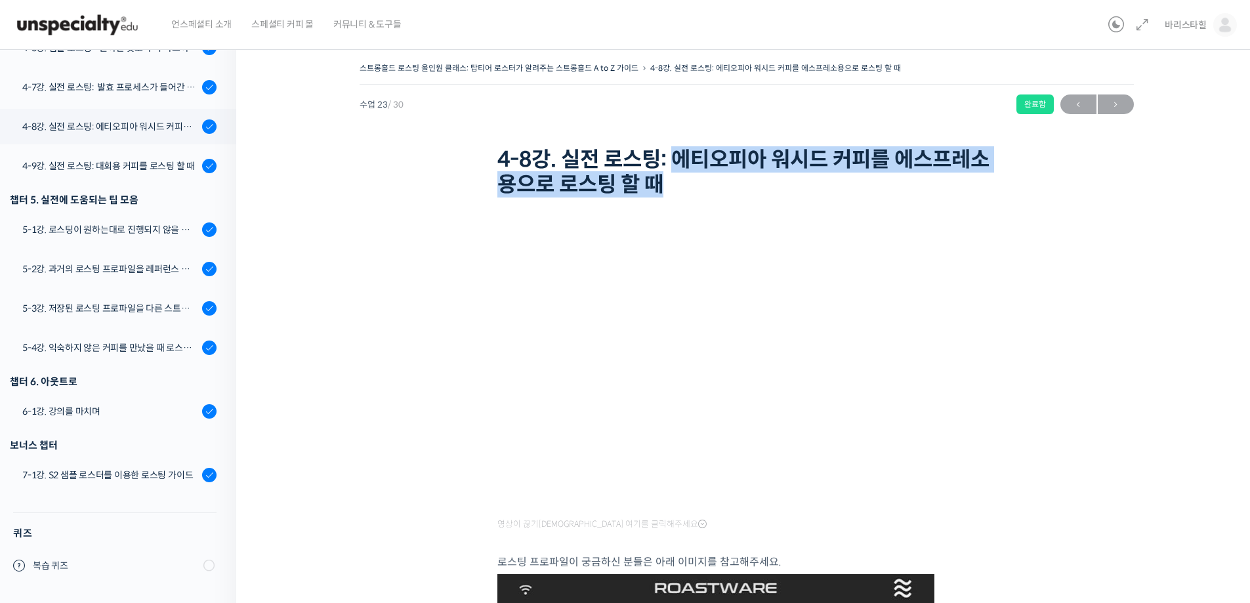
drag, startPoint x: 683, startPoint y: 157, endPoint x: 837, endPoint y: 236, distance: 172.5
click at [723, 192] on h1 "4-8강. 실전 로스팅: 에티오피아 워시드 커피를 에스프레소용으로 로스팅 할 때" at bounding box center [746, 172] width 499 height 51
copy h1 "에티오피아 워시드 커피를 에스프레소용으로 로스팅 할 때"
click at [96, 164] on div "4-9강. 실전 로스팅: 대회용 커피를 로스팅 할 때" at bounding box center [110, 166] width 176 height 14
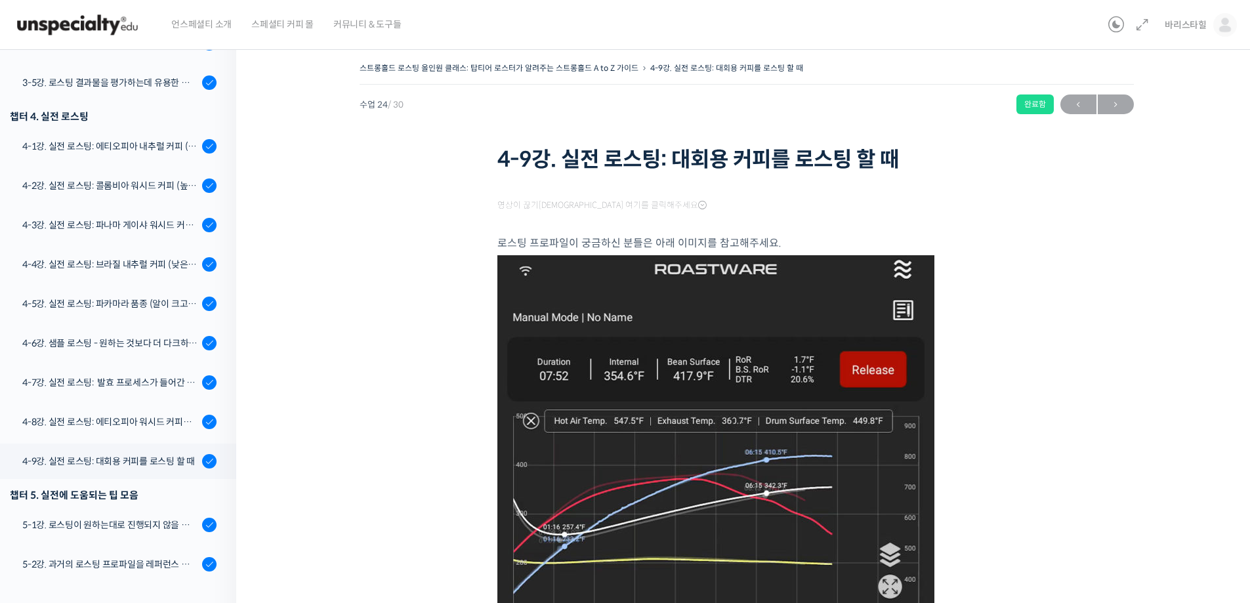
scroll to position [1092, 0]
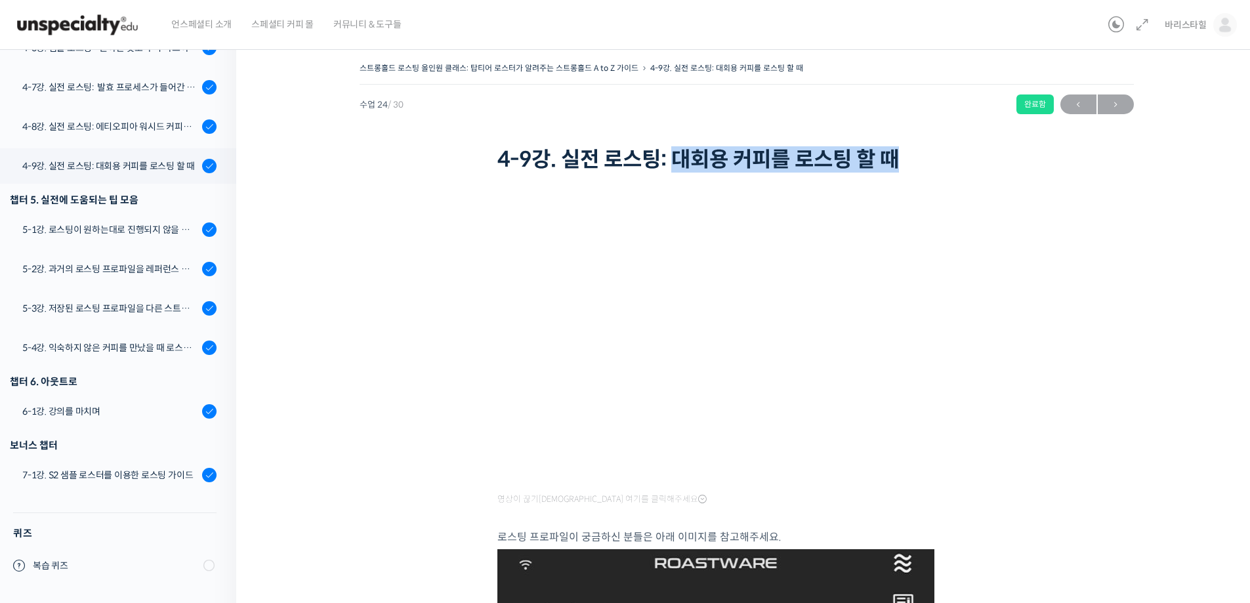
drag, startPoint x: 675, startPoint y: 159, endPoint x: 923, endPoint y: 171, distance: 248.3
click at [923, 171] on h1 "4-9강. 실전 로스팅: 대회용 커피를 로스팅 할 때" at bounding box center [746, 159] width 499 height 25
copy h1 "대회용 커피를 로스팅 할 때"
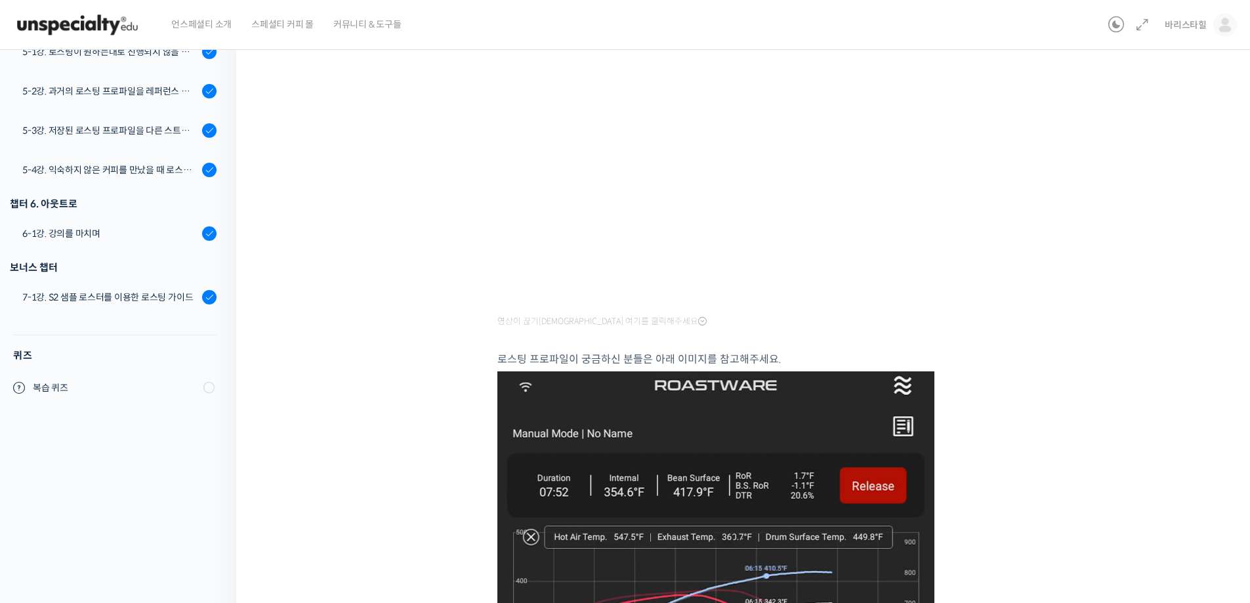
scroll to position [0, 0]
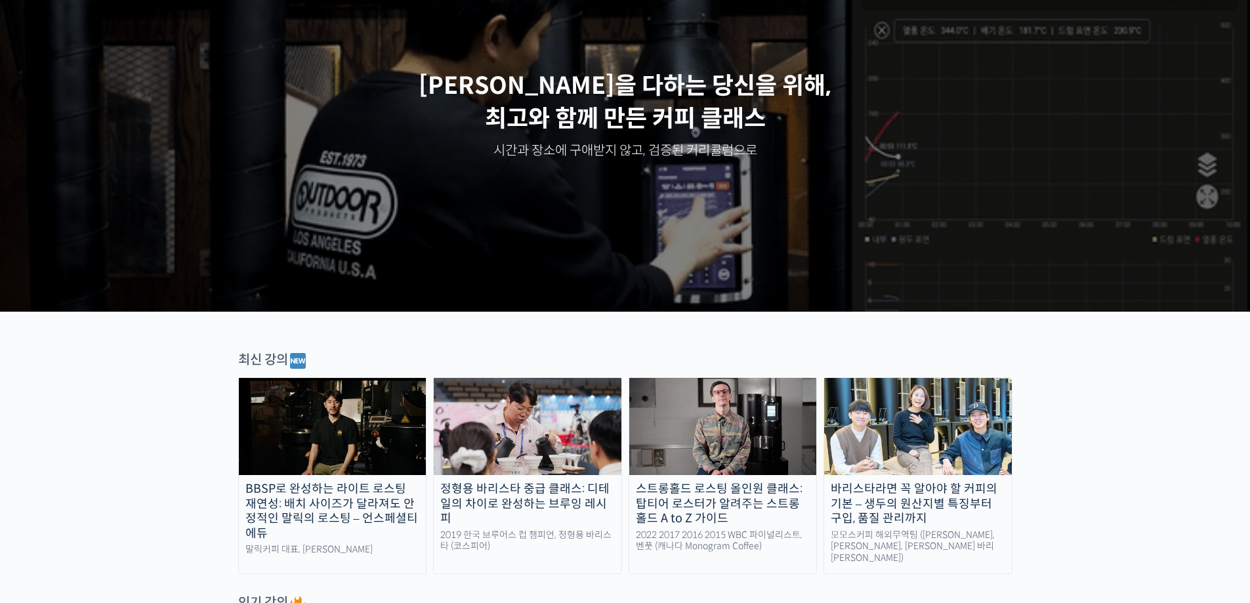
scroll to position [262, 0]
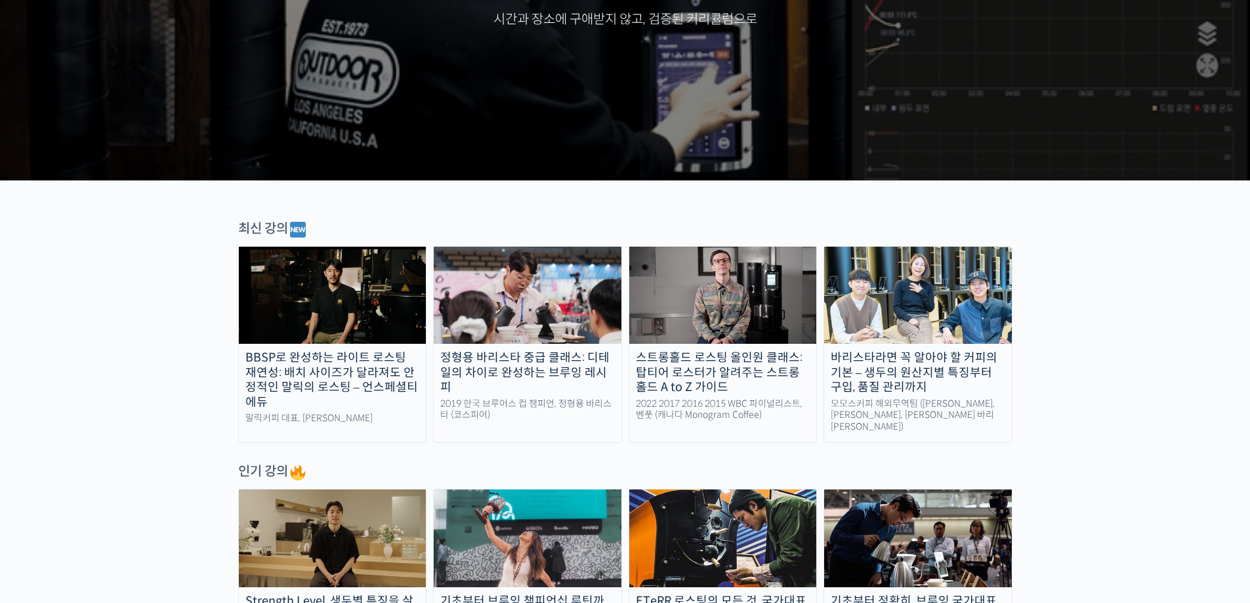
click at [723, 294] on img at bounding box center [723, 295] width 188 height 97
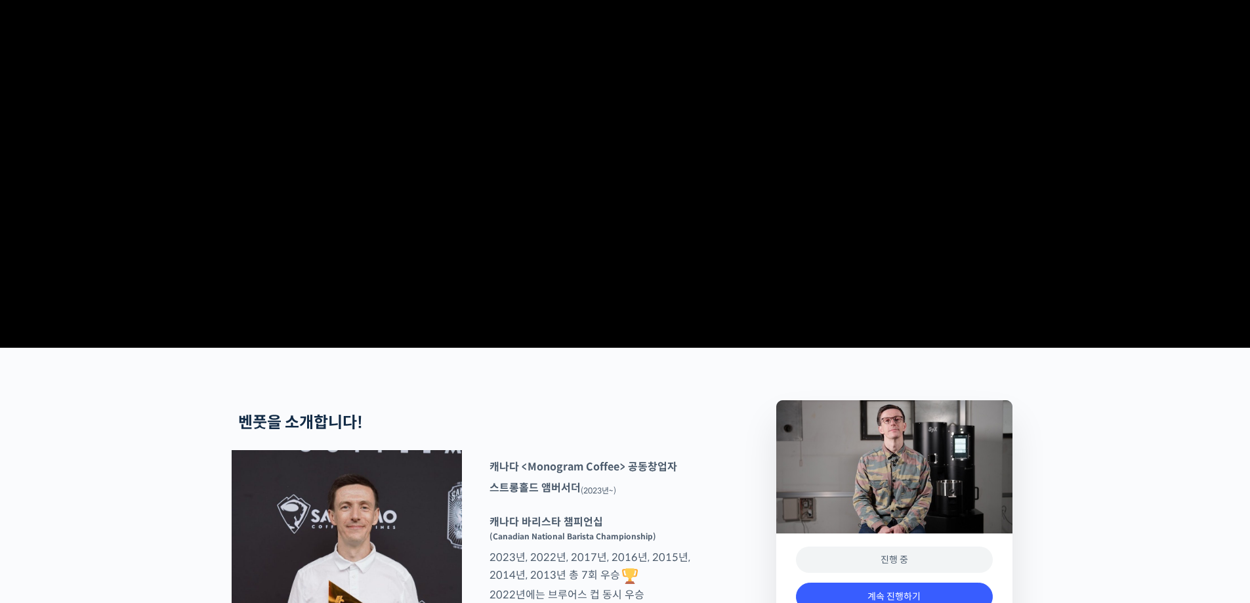
scroll to position [328, 0]
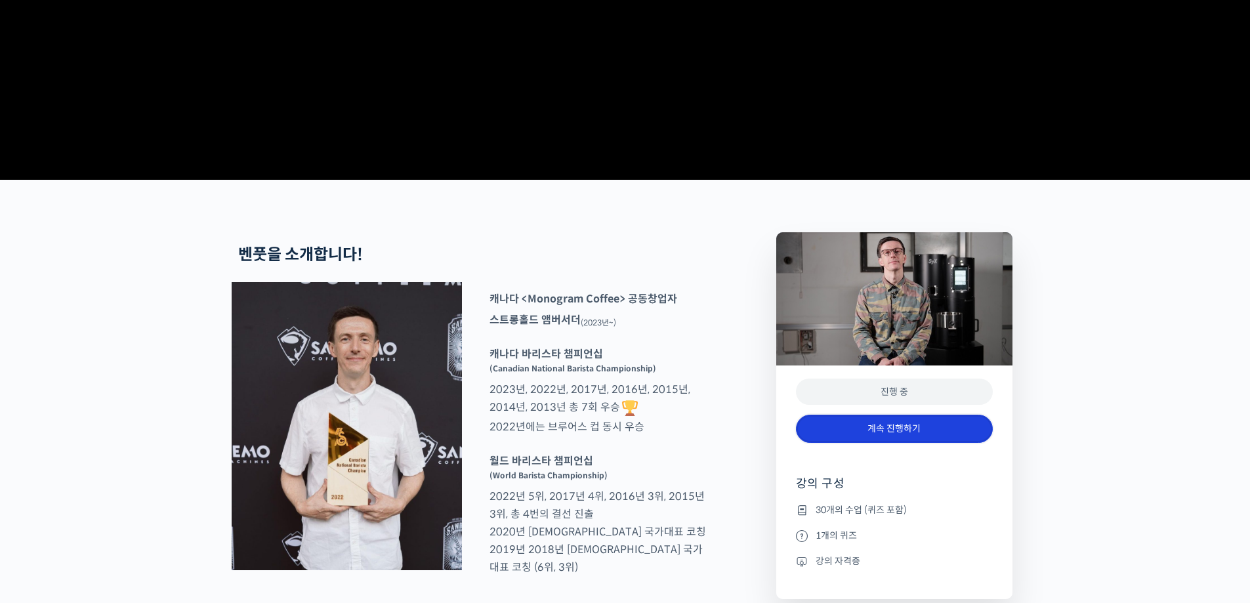
click at [906, 443] on link "계속 진행하기" at bounding box center [894, 429] width 197 height 28
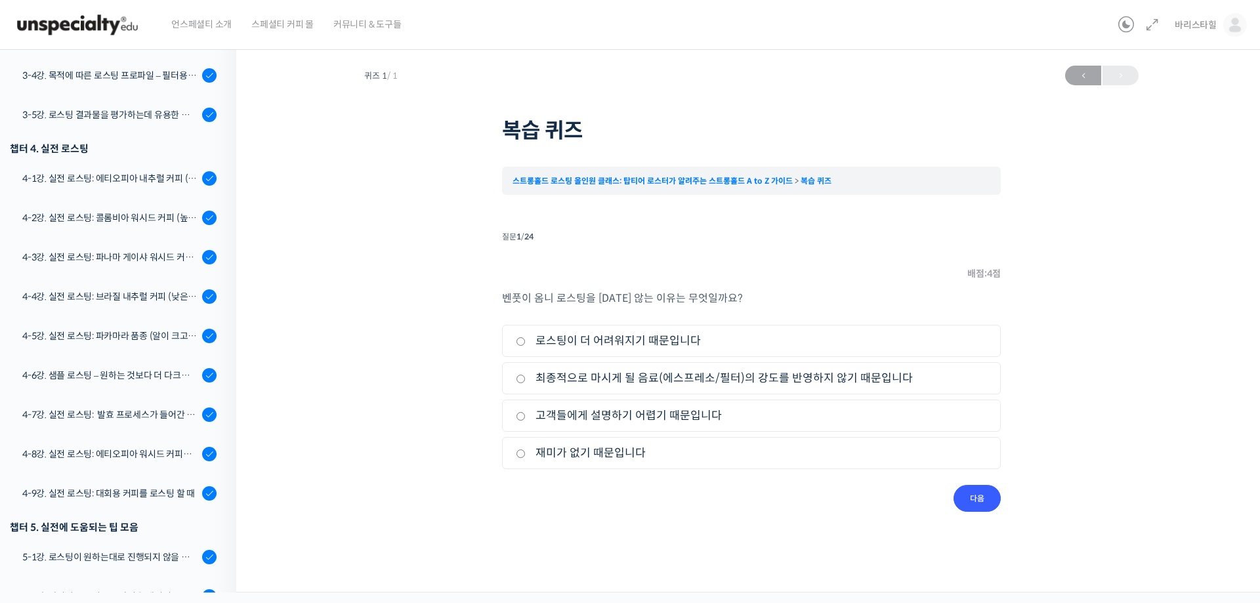
scroll to position [764, 0]
click at [103, 186] on link "4-1강. 실전 로스팅: 에티오피아 내추럴 커피 (당분이 많이 포함되어 있고 색이 고르지 않은 경우)" at bounding box center [114, 178] width 243 height 35
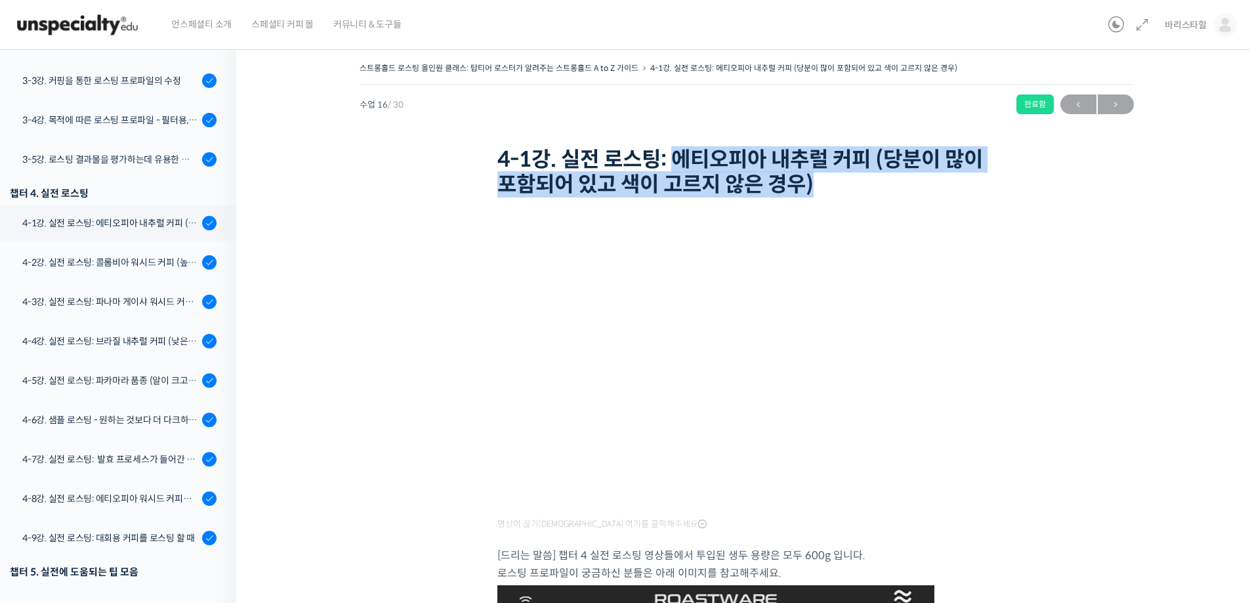
drag, startPoint x: 676, startPoint y: 156, endPoint x: 844, endPoint y: 197, distance: 173.0
click at [843, 189] on h1 "4-1강. 실전 로스팅: 에티오피아 내추럴 커피 (당분이 많이 포함되어 있고 색이 고르지 않은 경우)" at bounding box center [746, 172] width 499 height 51
copy h1 "에티오피아 내추럴 커피 (당분이 많이 포함되어 있고 색이 고르지 않은 경우)"
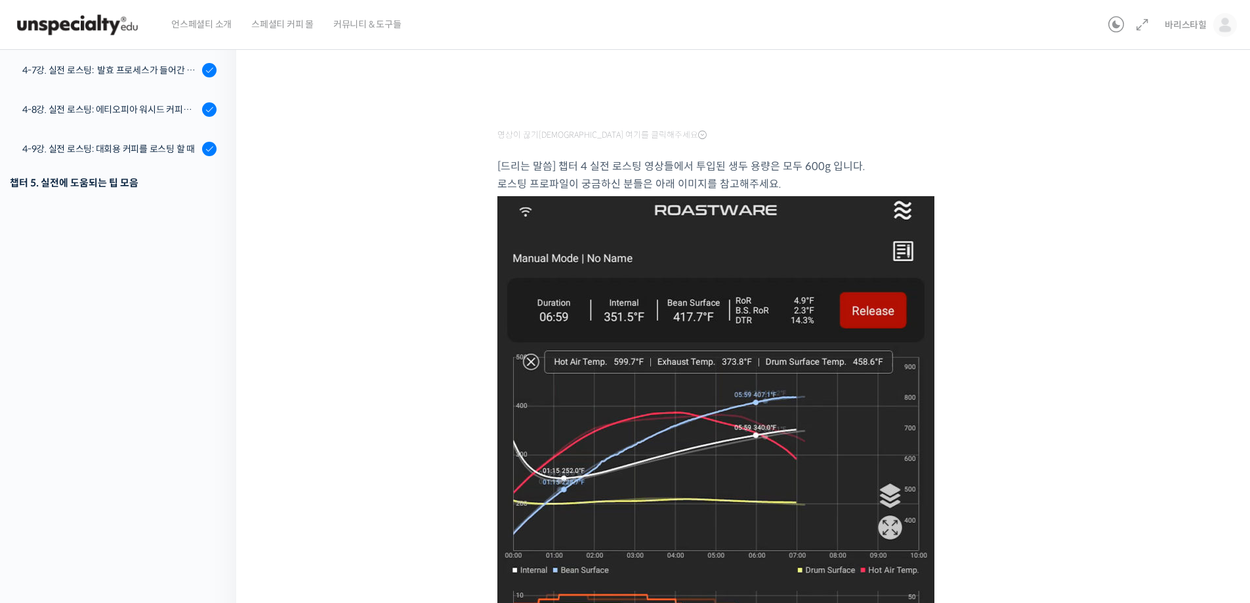
scroll to position [394, 0]
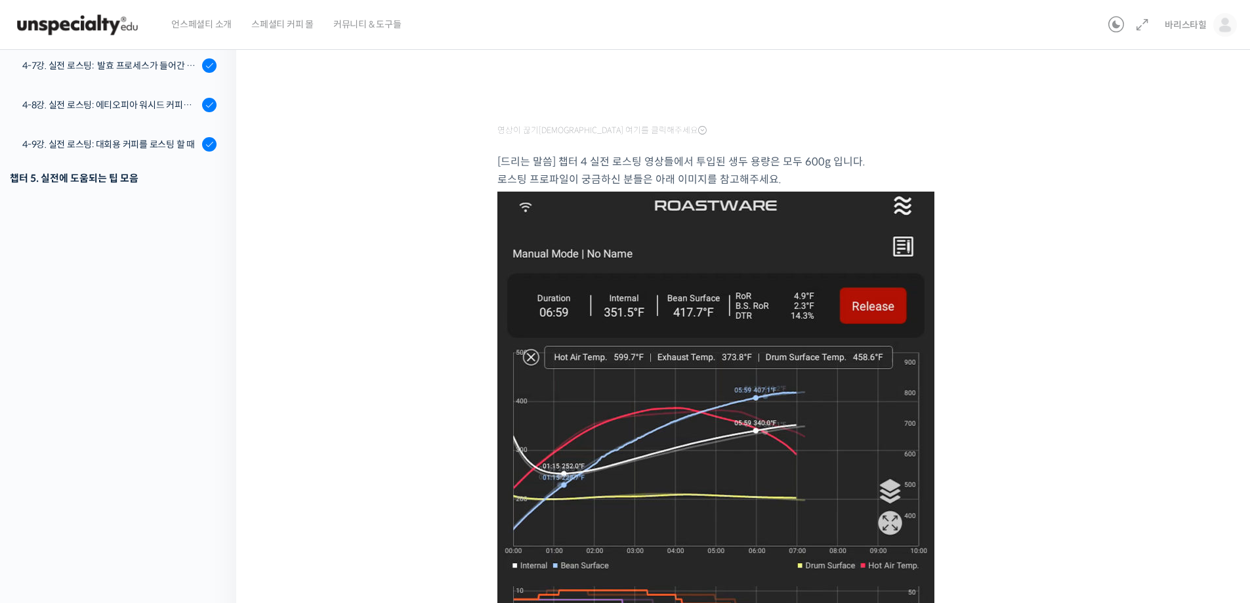
click at [741, 308] on img at bounding box center [715, 528] width 437 height 672
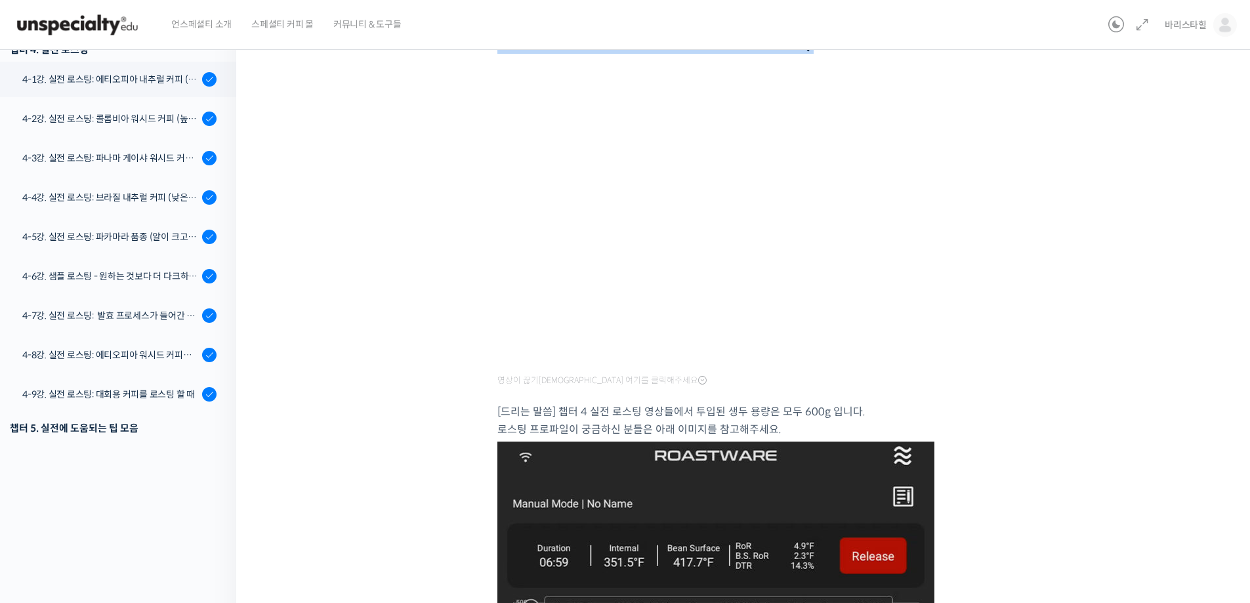
scroll to position [0, 0]
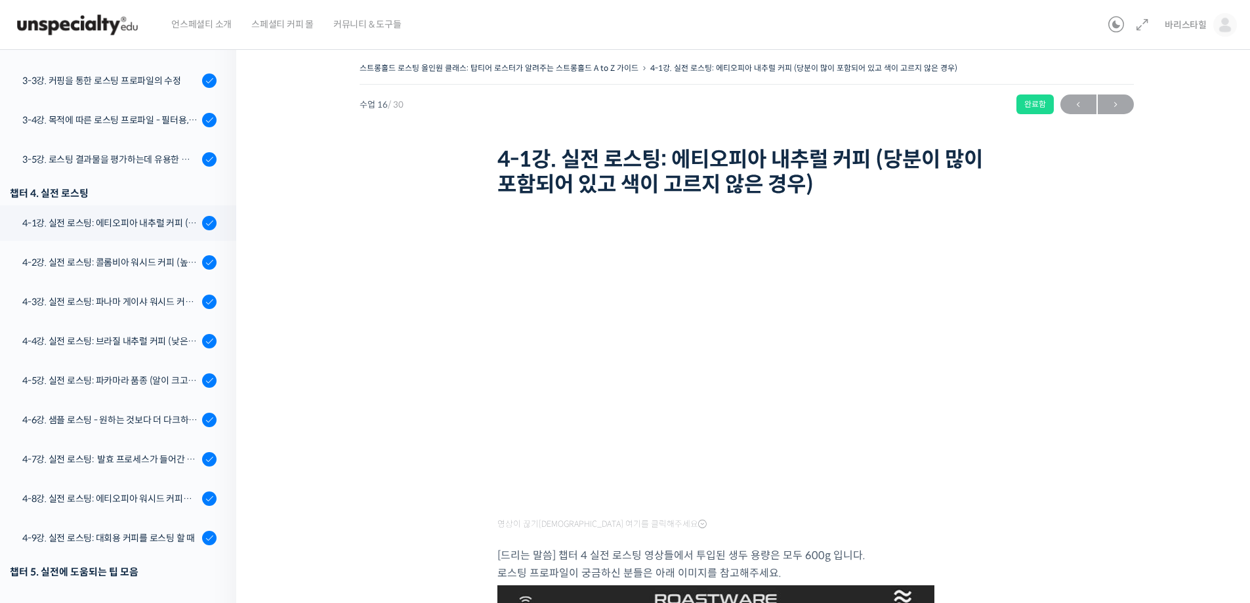
click at [541, 161] on h1 "4-1강. 실전 로스팅: 에티오피아 내추럴 커피 (당분이 많이 포함되어 있고 색이 고르지 않은 경우)" at bounding box center [746, 172] width 499 height 51
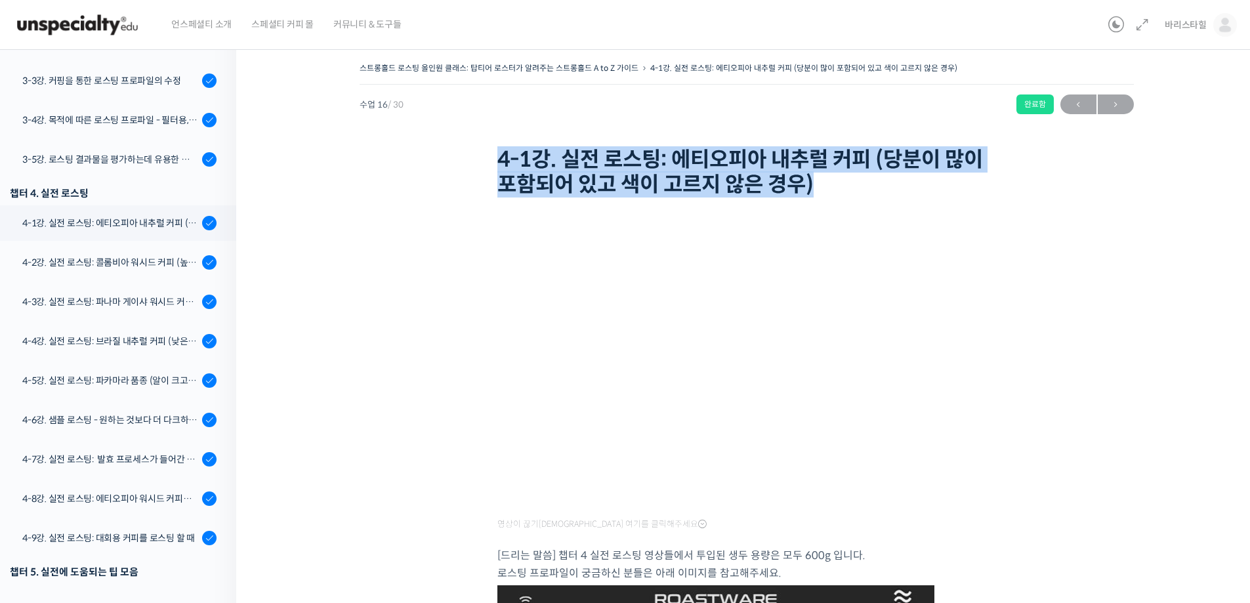
drag, startPoint x: 501, startPoint y: 156, endPoint x: 861, endPoint y: 174, distance: 360.0
click at [861, 174] on h1 "4-1강. 실전 로스팅: 에티오피아 내추럴 커피 (당분이 많이 포함되어 있고 색이 고르지 않은 경우)" at bounding box center [746, 172] width 499 height 51
copy h1 "4-1강. 실전 로스팅: 에티오피아 내추럴 커피 (당분이 많이 포함되어 있고 색이 고르지 않은 경우)"
click at [626, 181] on h1 "4-1강. 실전 로스팅: 에티오피아 내추럴 커피 (당분이 많이 포함되어 있고 색이 고르지 않은 경우)" at bounding box center [746, 172] width 499 height 51
drag, startPoint x: 688, startPoint y: 161, endPoint x: 863, endPoint y: 182, distance: 177.2
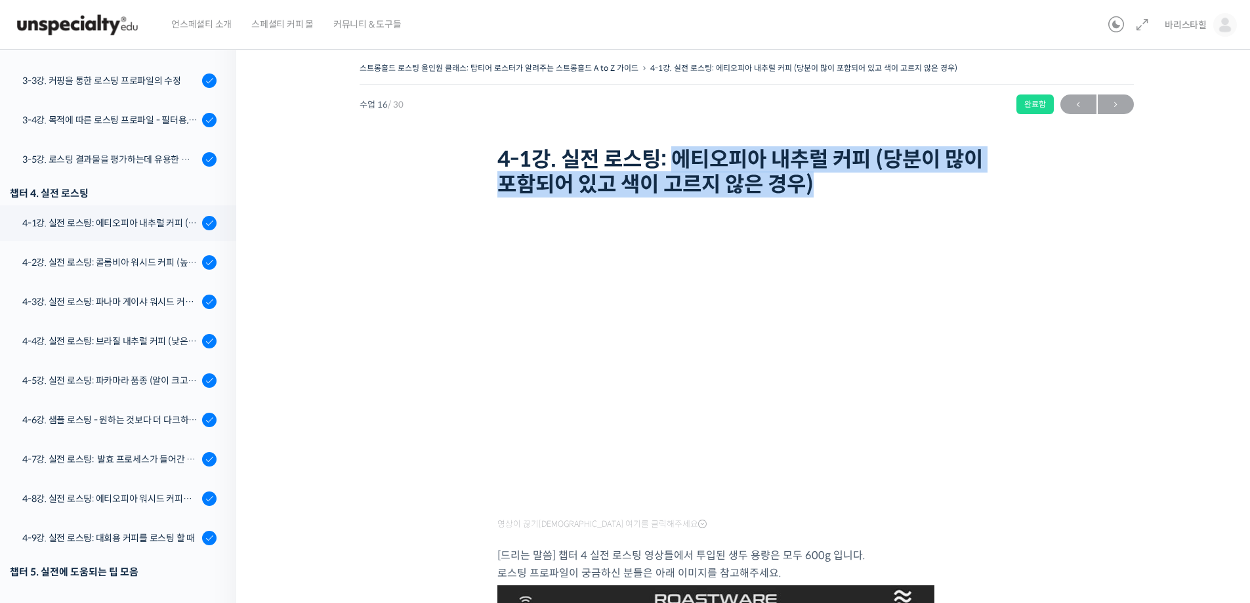
click at [863, 182] on h1 "4-1강. 실전 로스팅: 에티오피아 내추럴 커피 (당분이 많이 포함되어 있고 색이 고르지 않은 경우)" at bounding box center [746, 172] width 499 height 51
copy h1 "에티오피아 내추럴 커피 (당분이 많이 포함되어 있고 색이 고르지 않은 경우)"
click at [121, 265] on div "4-2강. 실전 로스팅: 콜롬비아 워시드 커피 (높은 밀도와 수분율 때문에 1차 크랙에서 많은 수분을 방출하는 경우)" at bounding box center [110, 262] width 176 height 14
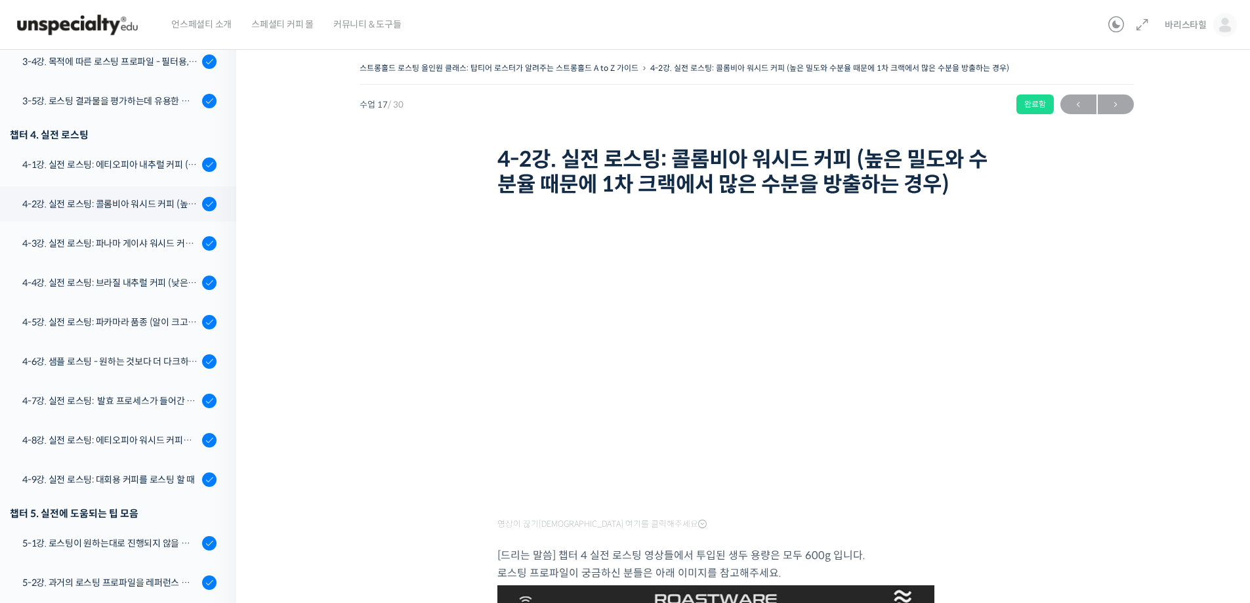
scroll to position [915, 0]
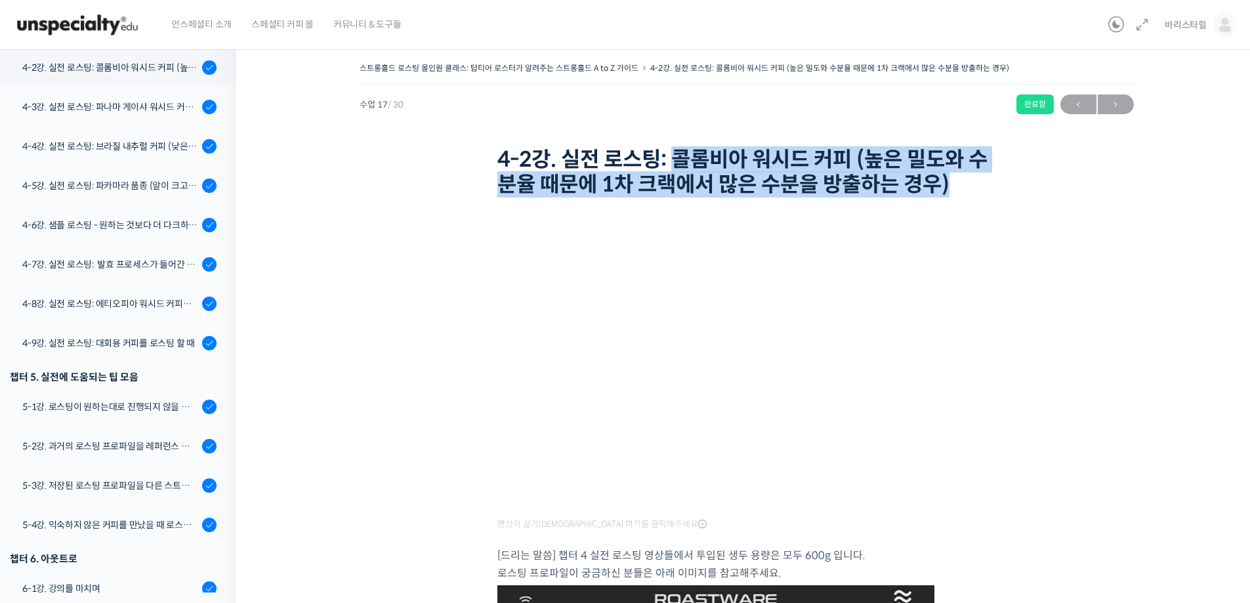
drag, startPoint x: 675, startPoint y: 150, endPoint x: 1012, endPoint y: 198, distance: 340.6
click at [1020, 194] on div "스트롱홀드 로스팅 올인원 클래스: 탑티어 로스터가 알려주는 스트롱홀드 A to Z 가이드 4-2강. 실전 로스팅: 콜롬비아 워시드 커피 (높은…" at bounding box center [747, 130] width 774 height 142
copy h1 "콜롬비아 워시드 커피 (높은 밀도와 수분율 때문에 1차 크랙에서 많은 수분을 방출하는 경우)"
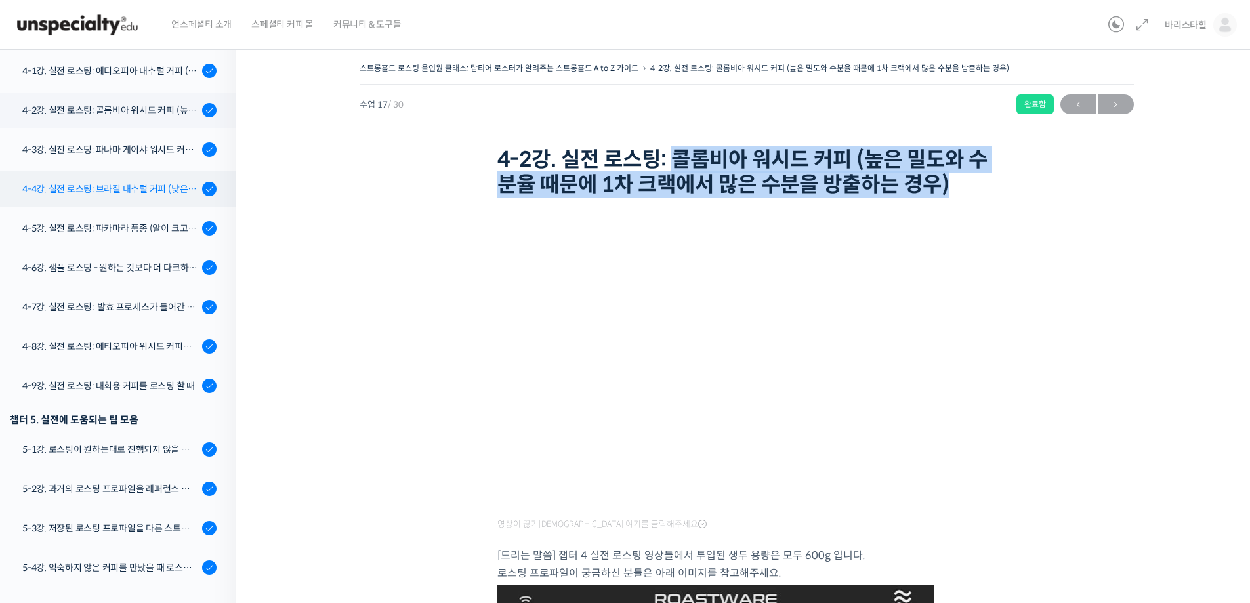
scroll to position [849, 0]
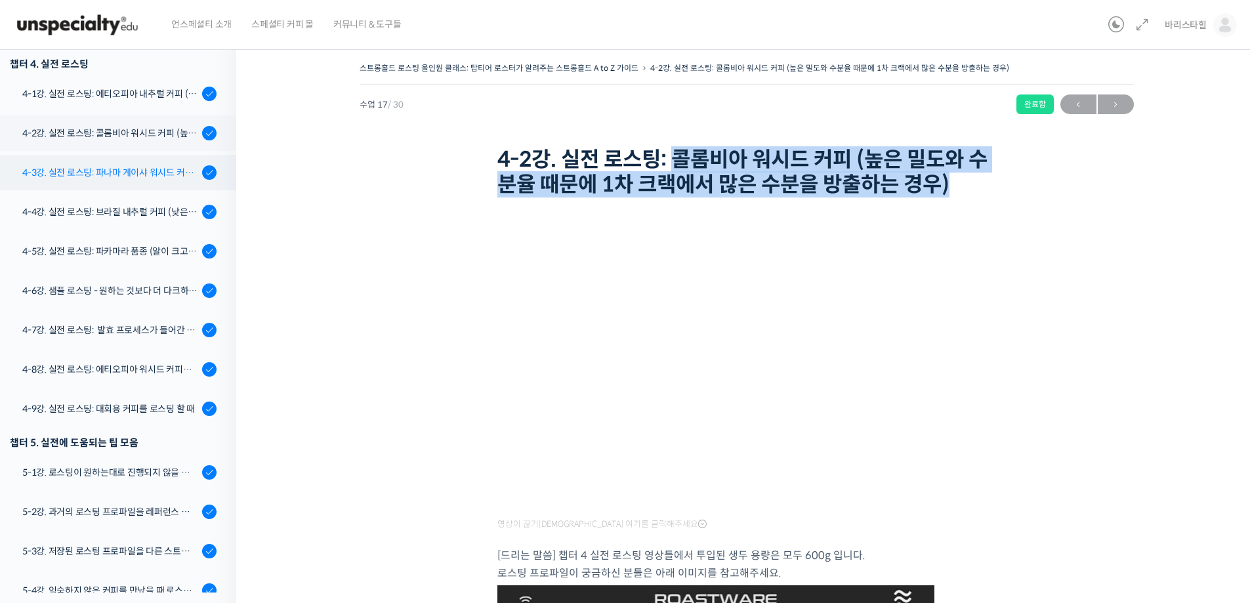
click at [121, 170] on div "4-3강. 실전 로스팅: 파나마 게이샤 워시드 커피 (플레이버 프로파일이 로스팅하기 까다로운 경우)" at bounding box center [110, 172] width 176 height 14
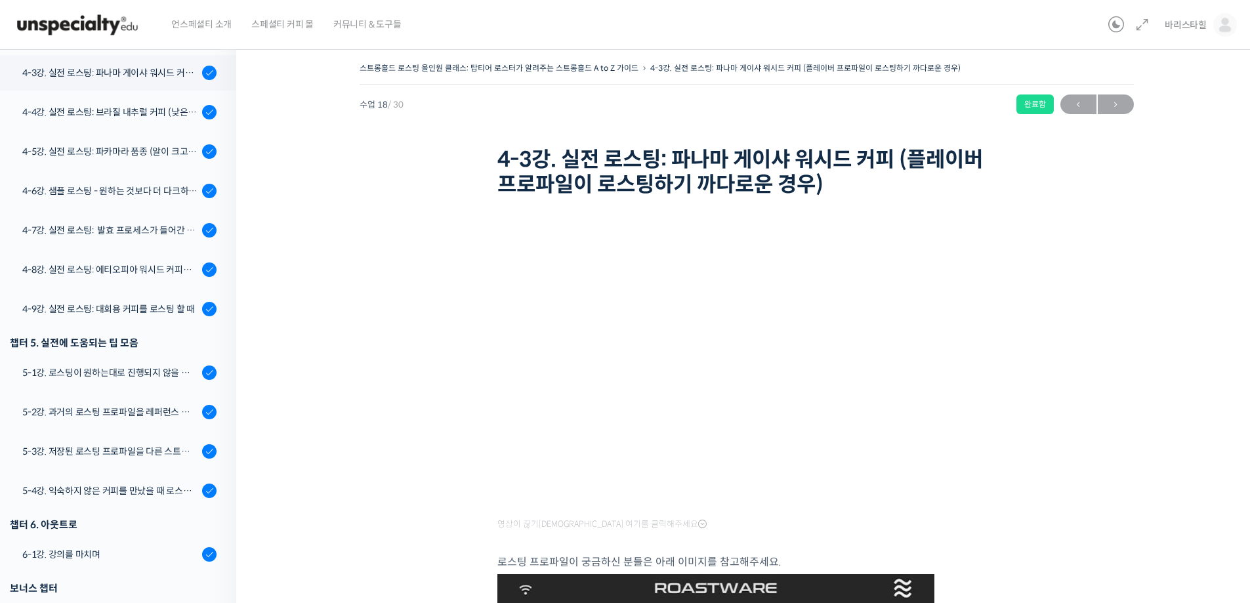
scroll to position [954, 0]
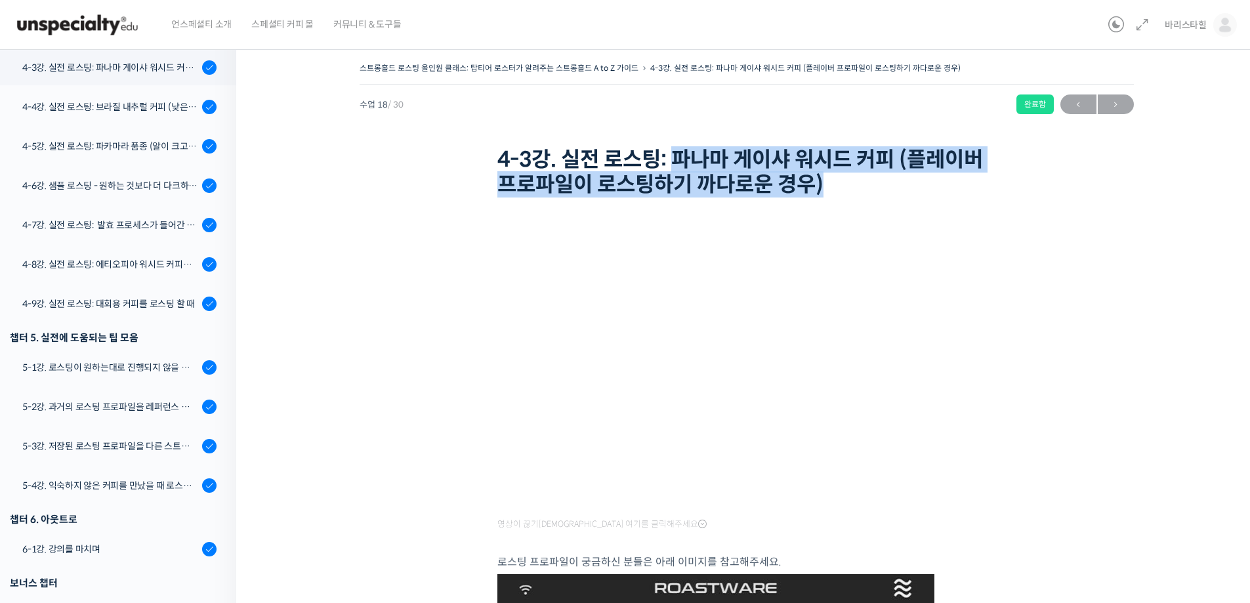
drag, startPoint x: 682, startPoint y: 155, endPoint x: 916, endPoint y: 200, distance: 238.6
click at [924, 197] on div "스트롱홀드 로스팅 올인원 클래스: 탑티어 로스터가 알려주는 스트롱홀드 A to Z 가이드 4-3강. 실전 로스팅: 파나마 게이샤 워시드 커피 …" at bounding box center [747, 130] width 774 height 142
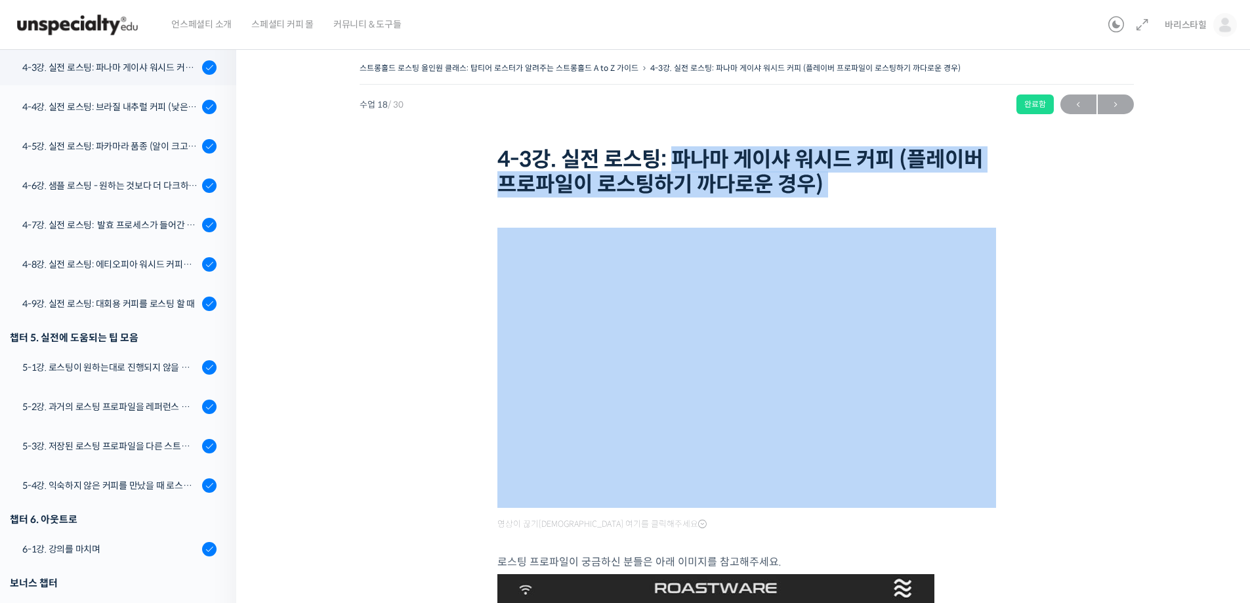
copy div "파나마 게이샤 워시드 커피 (플레이버 프로파일이 로스팅하기 까다로운 경우)"
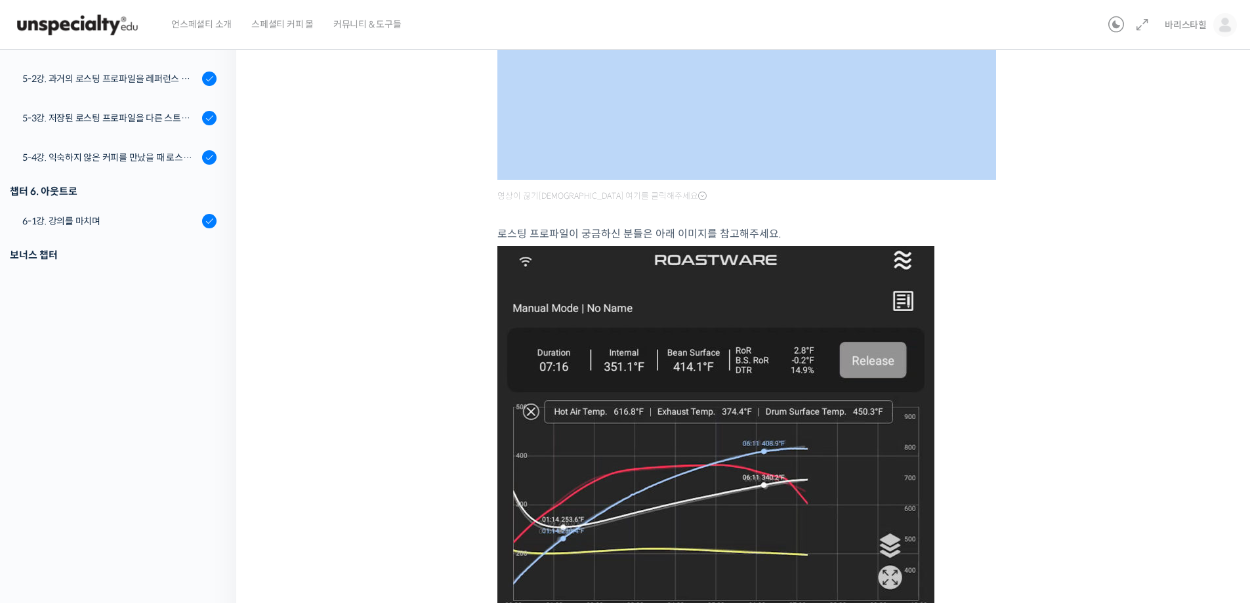
scroll to position [0, 0]
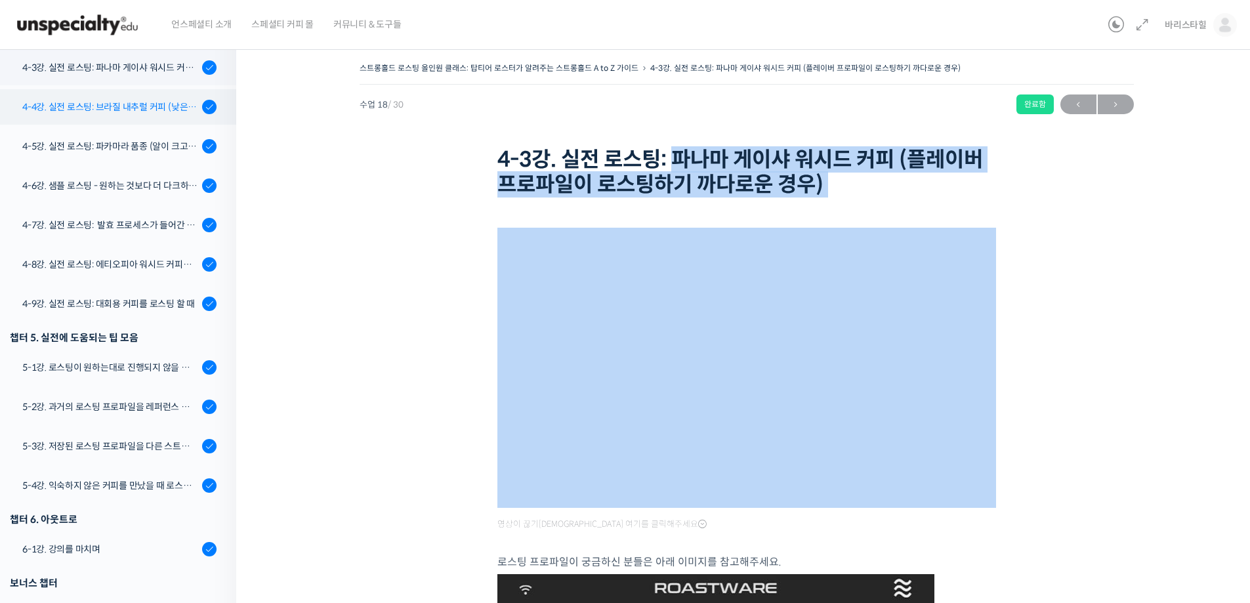
click at [115, 110] on div "4-4강. 실전 로스팅: 브라질 내추럴 커피 (낮은 고도에서 재배되어 당분과 밀도가 낮은 경우)" at bounding box center [110, 107] width 176 height 14
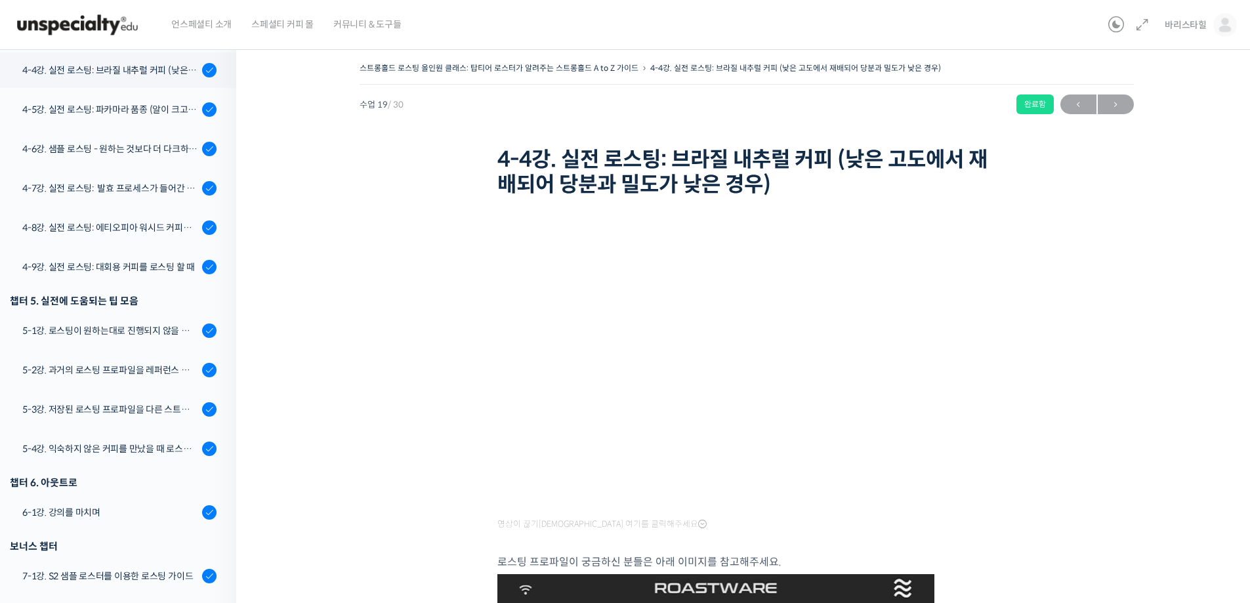
scroll to position [993, 0]
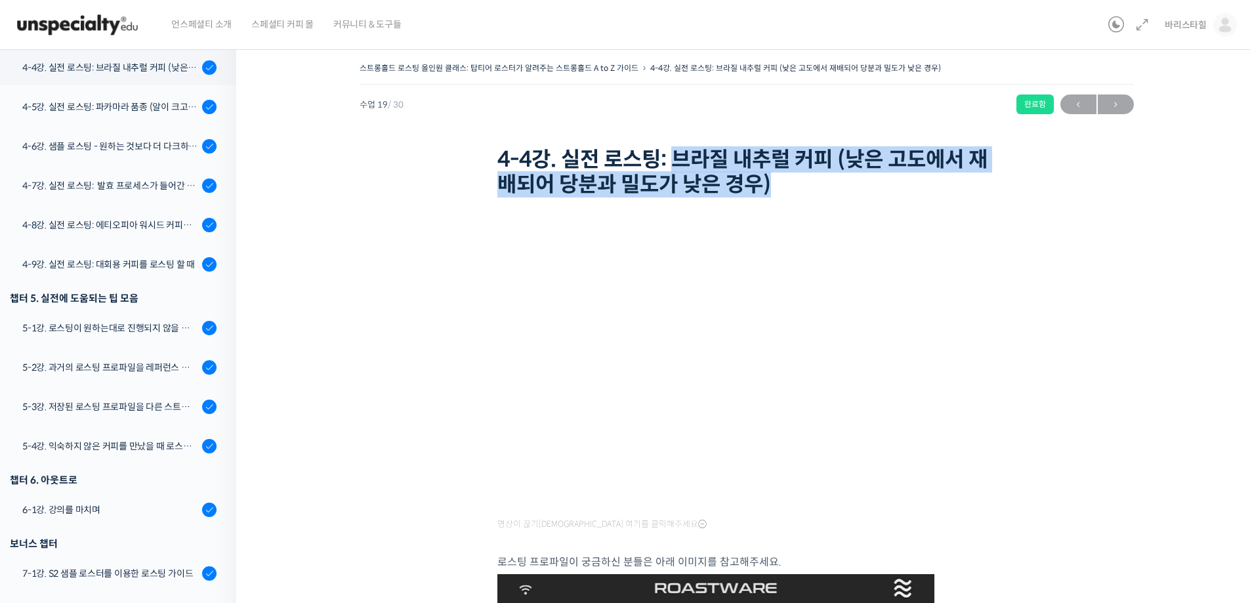
drag, startPoint x: 680, startPoint y: 154, endPoint x: 837, endPoint y: 182, distance: 159.2
click at [834, 182] on h1 "4-4강. 실전 로스팅: 브라질 내추럴 커피 (낮은 고도에서 재배되어 당분과 밀도가 낮은 경우)" at bounding box center [746, 172] width 499 height 51
copy h1 "브라질 내추럴 커피 (낮은 고도에서 재배되어 당분과 밀도가 낮은 경우)"
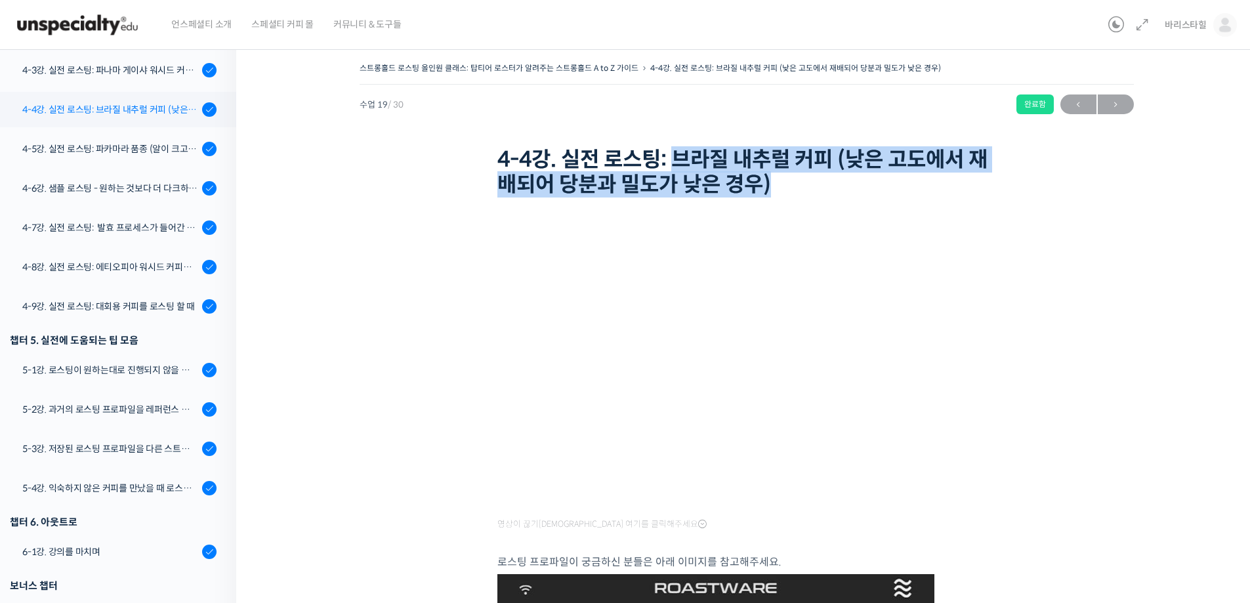
scroll to position [928, 0]
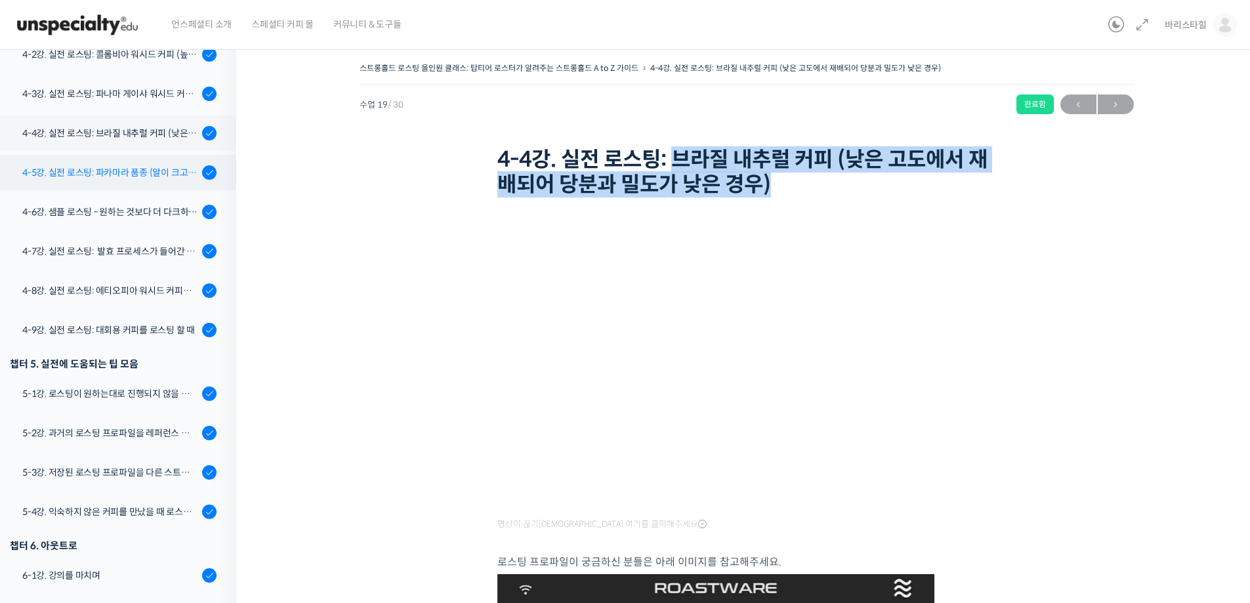
click at [107, 163] on link "4-5강. 실전 로스팅: 파카마라 품종 (알이 크고 산지에서 건조가 고르게 되기 힘든 경우)" at bounding box center [114, 172] width 243 height 35
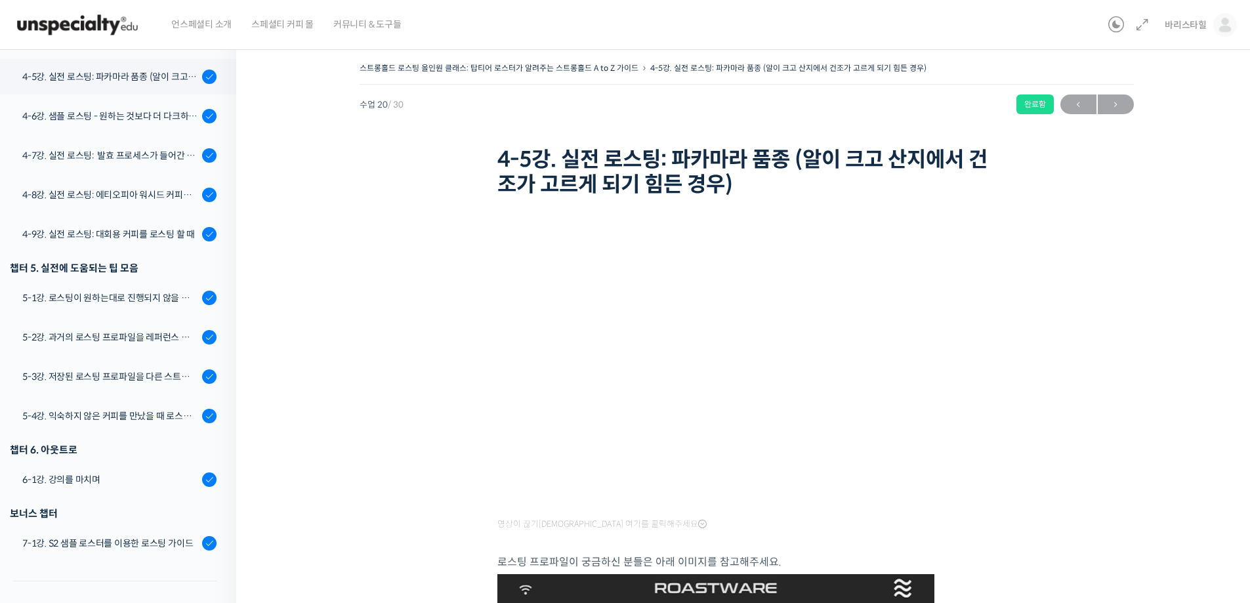
scroll to position [1033, 0]
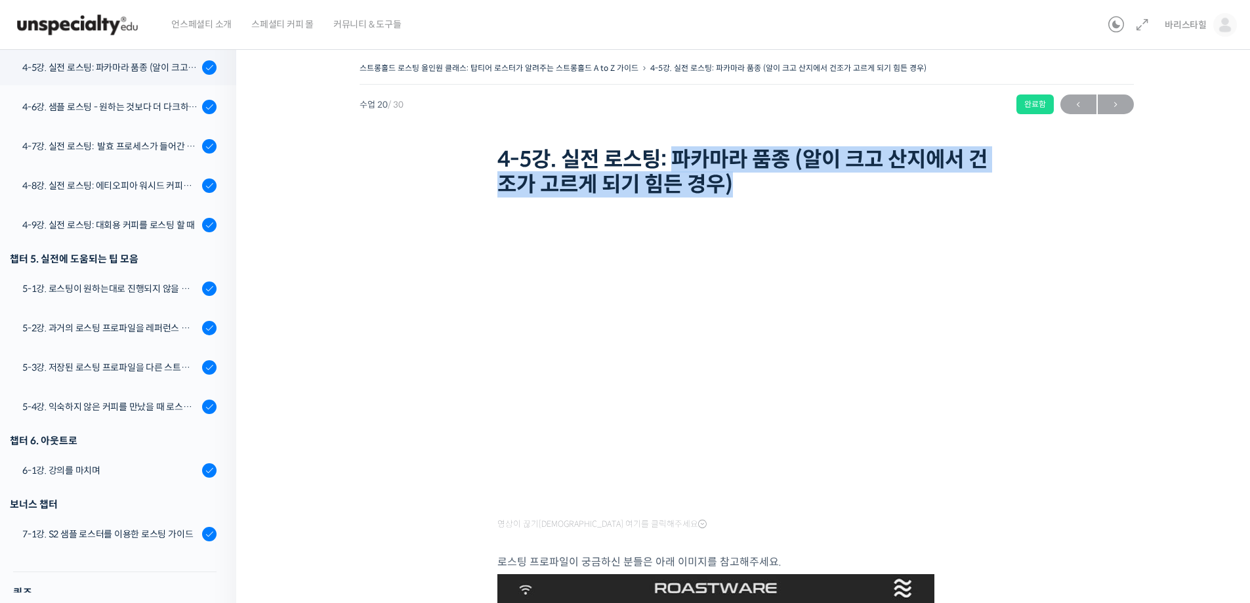
drag, startPoint x: 675, startPoint y: 155, endPoint x: 821, endPoint y: 188, distance: 149.9
click at [821, 188] on h1 "4-5강. 실전 로스팅: 파카마라 품종 (알이 크고 산지에서 건조가 고르게 되기 힘든 경우)" at bounding box center [746, 172] width 499 height 51
copy h1 "파카마라 품종 (알이 크고 산지에서 건조가 고르게 되기 힘든 경우)"
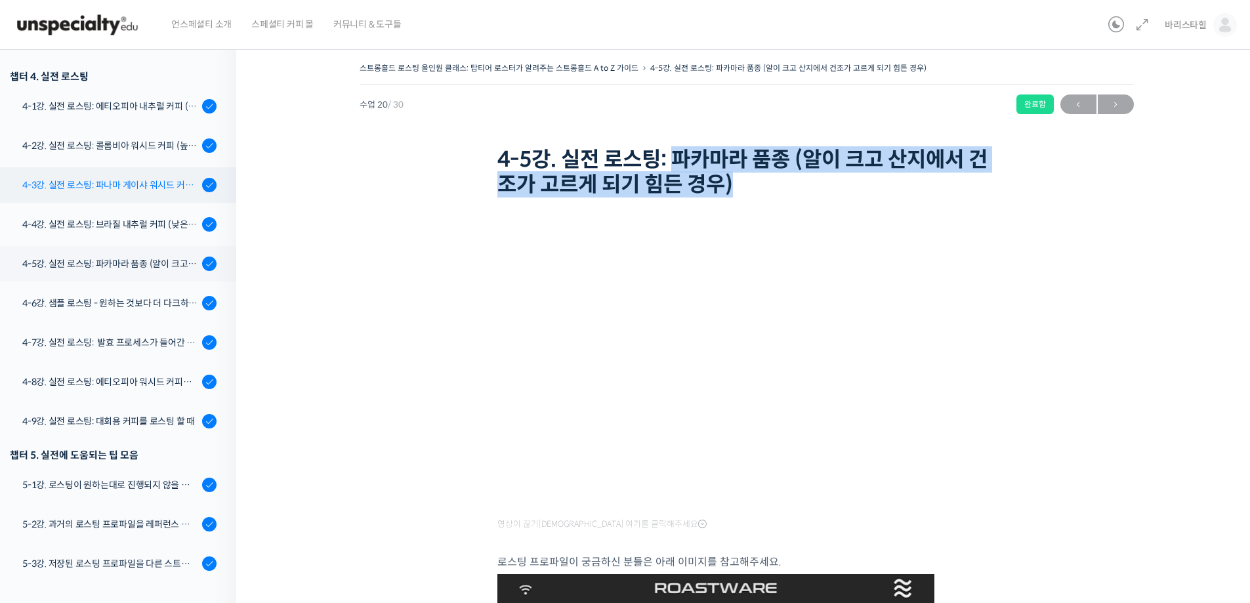
scroll to position [836, 0]
click at [100, 297] on div "4-6강. 샘플 로스팅 - 원하는 것보다 더 다크하게 로스팅 하는 이유" at bounding box center [110, 304] width 176 height 14
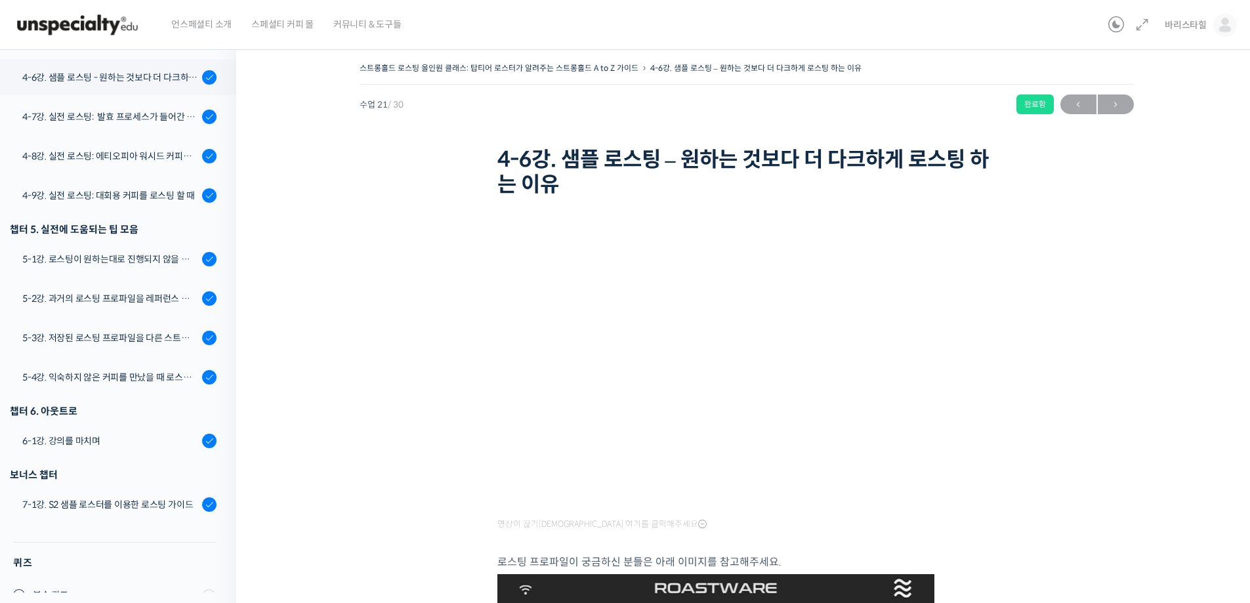
scroll to position [1072, 0]
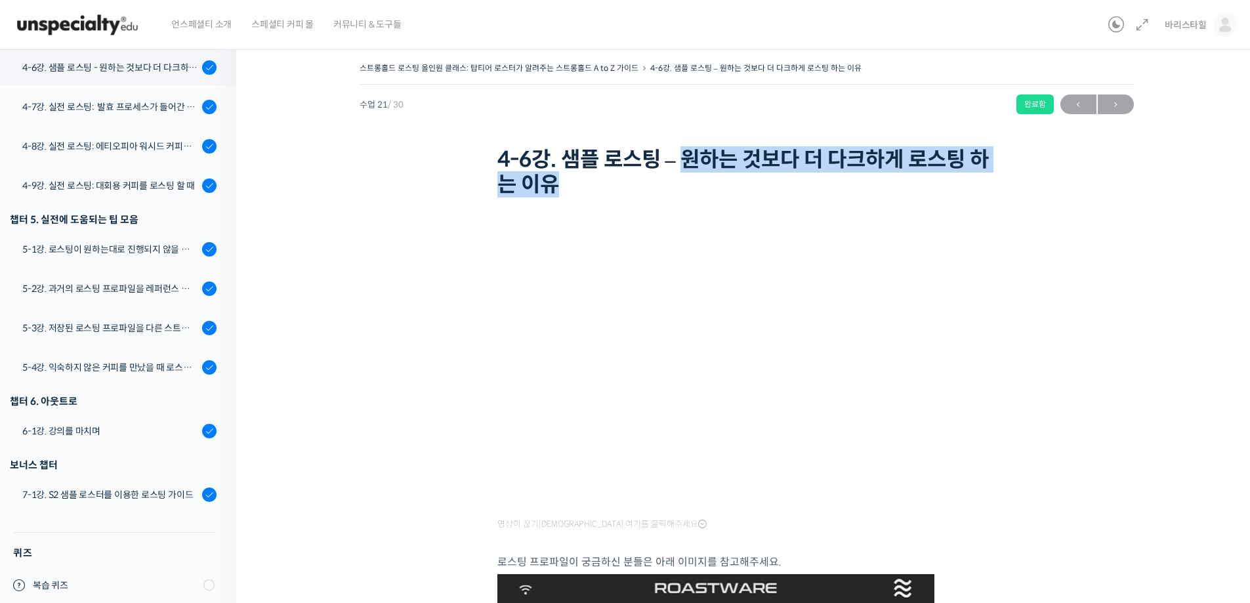
drag, startPoint x: 691, startPoint y: 159, endPoint x: 744, endPoint y: 203, distance: 69.0
click at [713, 184] on h1 "4-6강. 샘플 로스팅 – 원하는 것보다 더 다크하게 로스팅 하는 이유" at bounding box center [746, 172] width 499 height 51
copy h1 "원하는 것보다 더 다크하게 로스팅 하는 이유"
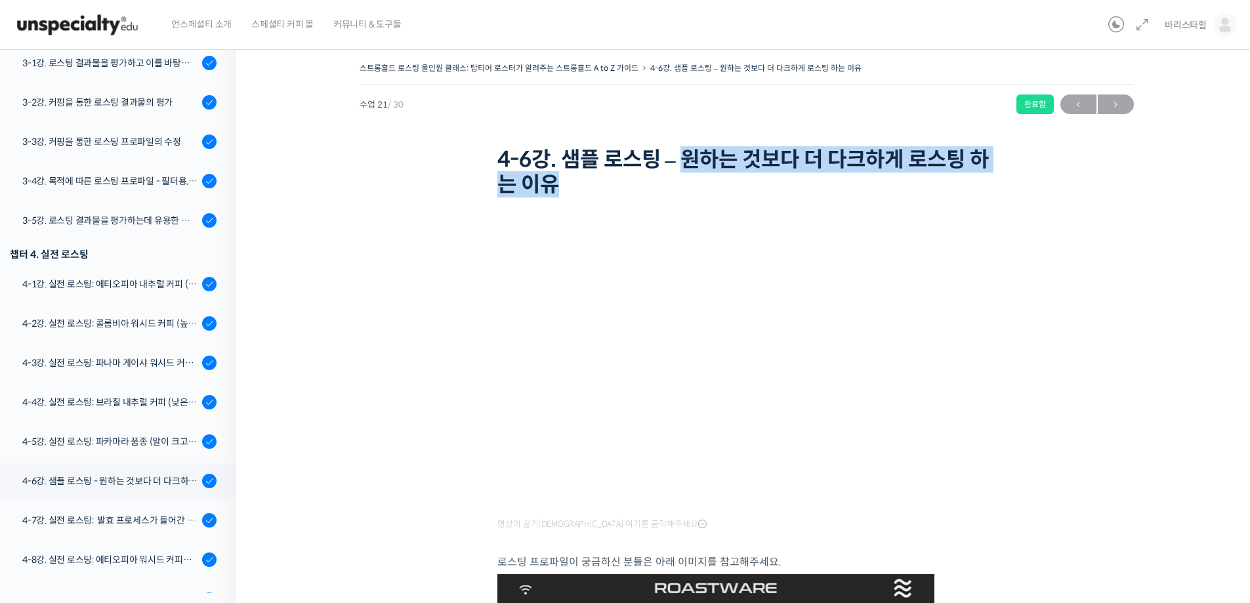
scroll to position [722, 0]
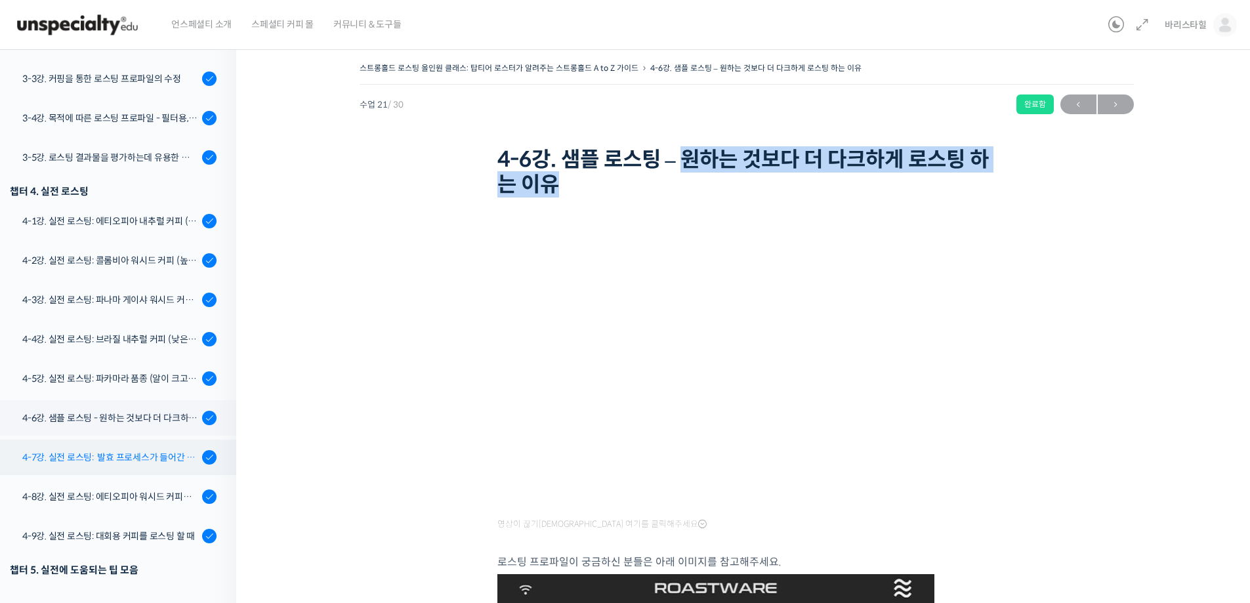
click at [123, 464] on div "4-7강. 실전 로스팅: 발효 프로세스가 들어간 커피를 필터용으로 로스팅 할 때" at bounding box center [110, 457] width 176 height 14
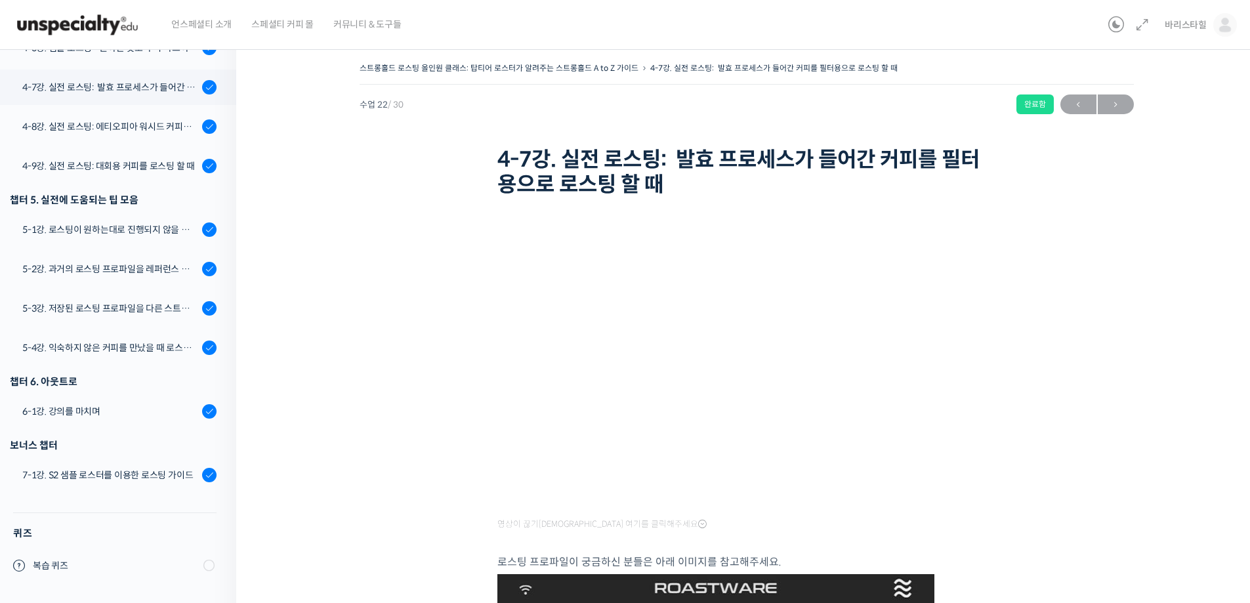
scroll to position [1092, 0]
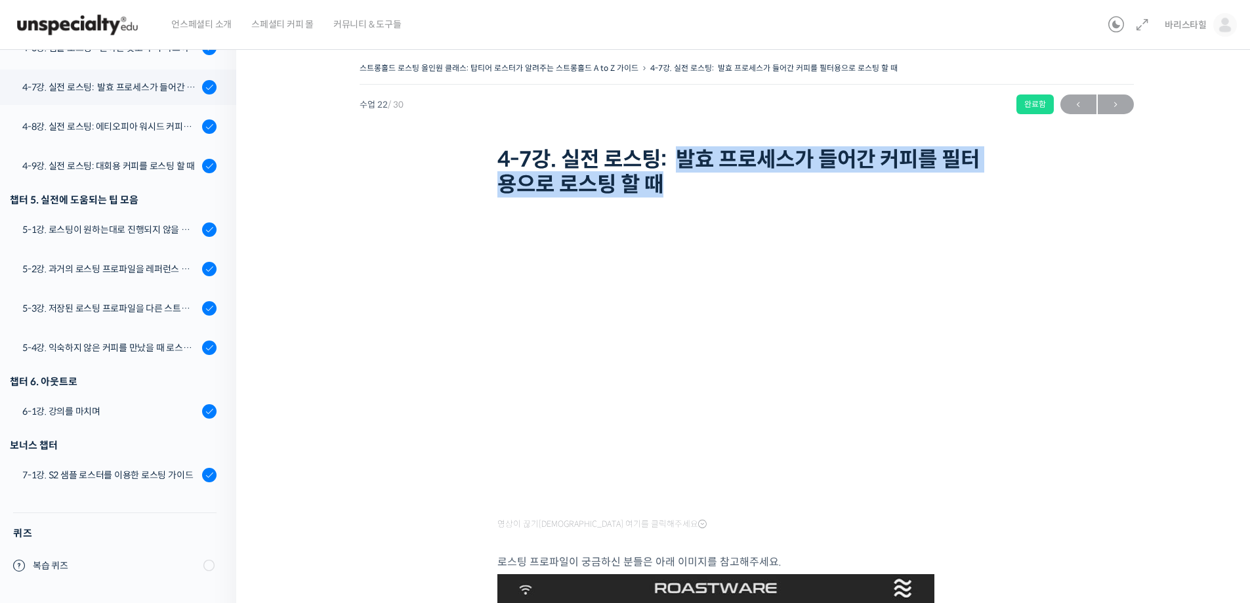
drag, startPoint x: 686, startPoint y: 156, endPoint x: 697, endPoint y: 185, distance: 30.9
click at [697, 185] on h1 "4-7강. 실전 로스팅: 발효 프로세스가 들어간 커피를 필터용으로 로스팅 할 때" at bounding box center [746, 172] width 499 height 51
copy h1 "발효 프로세스가 들어간 커피를 필터용으로 로스팅 할 때"
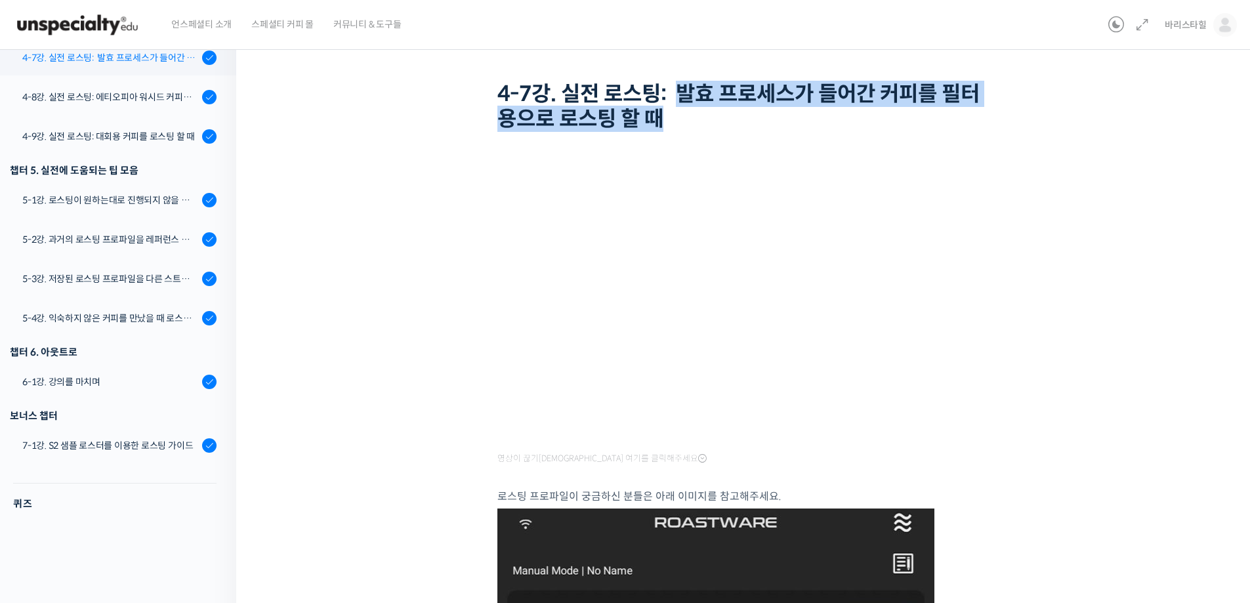
scroll to position [1026, 0]
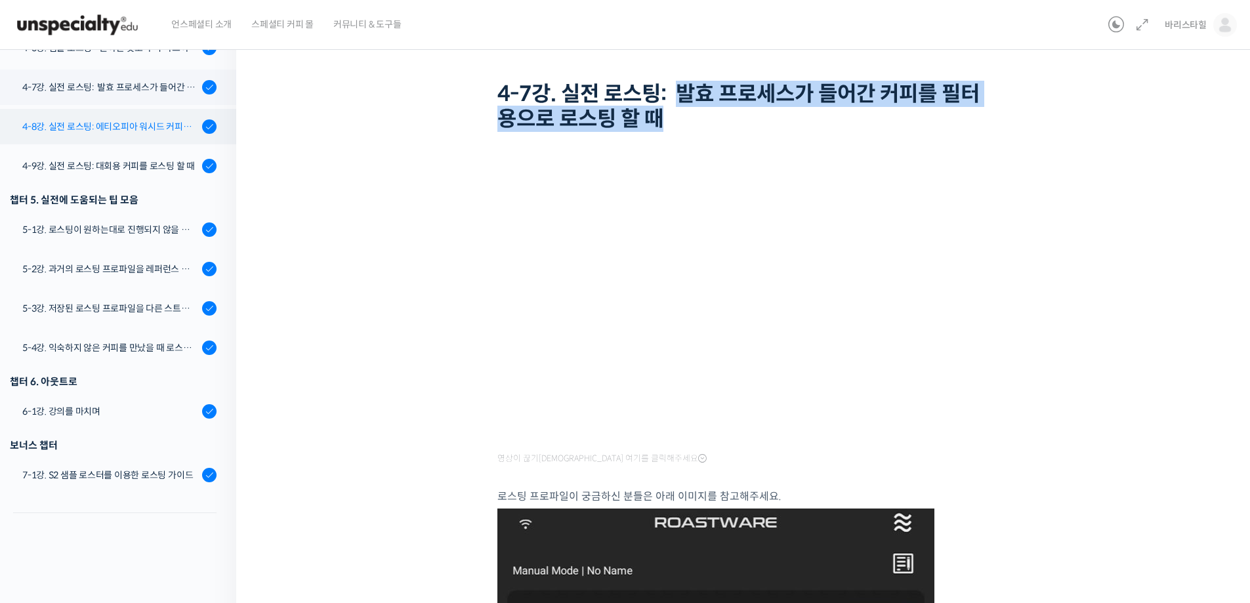
click at [109, 118] on link "4-8강. 실전 로스팅: 에티오피아 워시드 커피를 에스프레소용으로 로스팅 할 때" at bounding box center [114, 126] width 243 height 35
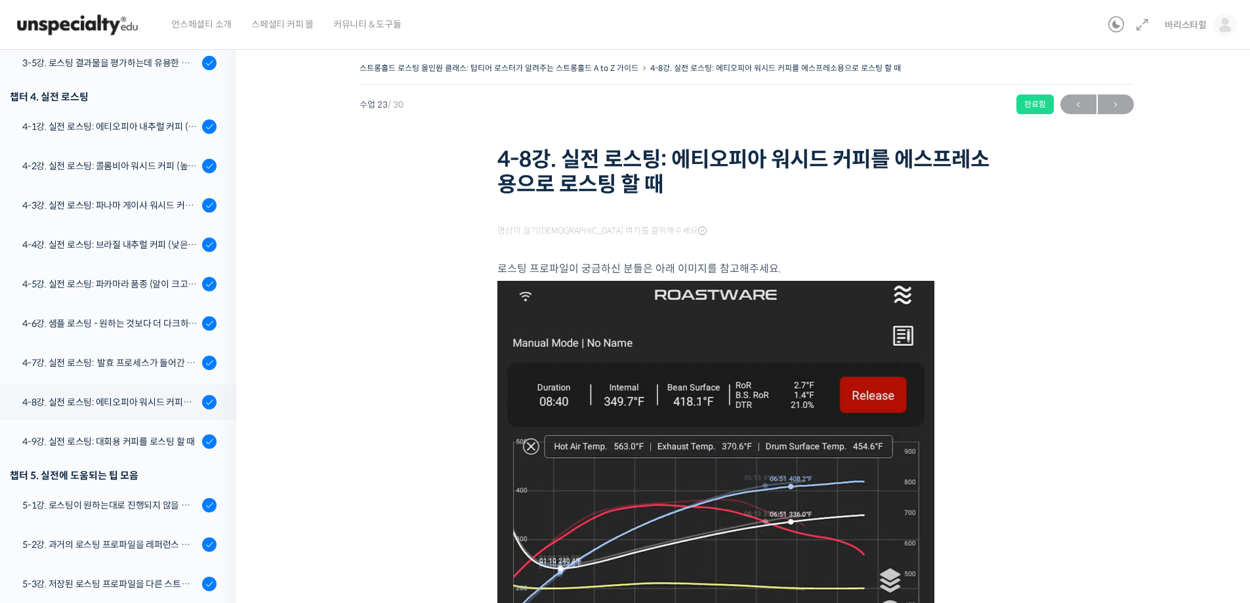
scroll to position [1092, 0]
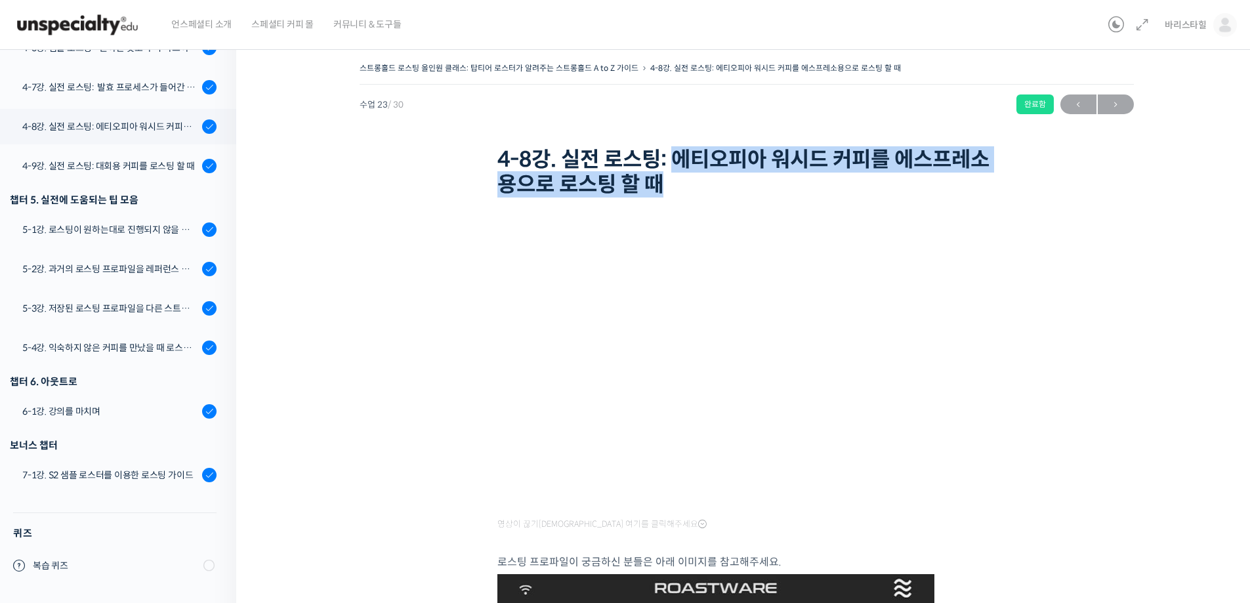
drag, startPoint x: 678, startPoint y: 150, endPoint x: 690, endPoint y: 186, distance: 38.0
click at [690, 186] on h1 "4-8강. 실전 로스팅: 에티오피아 워시드 커피를 에스프레소용으로 로스팅 할 때" at bounding box center [746, 172] width 499 height 51
copy h1 "에티오피아 워시드 커피를 에스프레소용으로 로스팅 할 때"
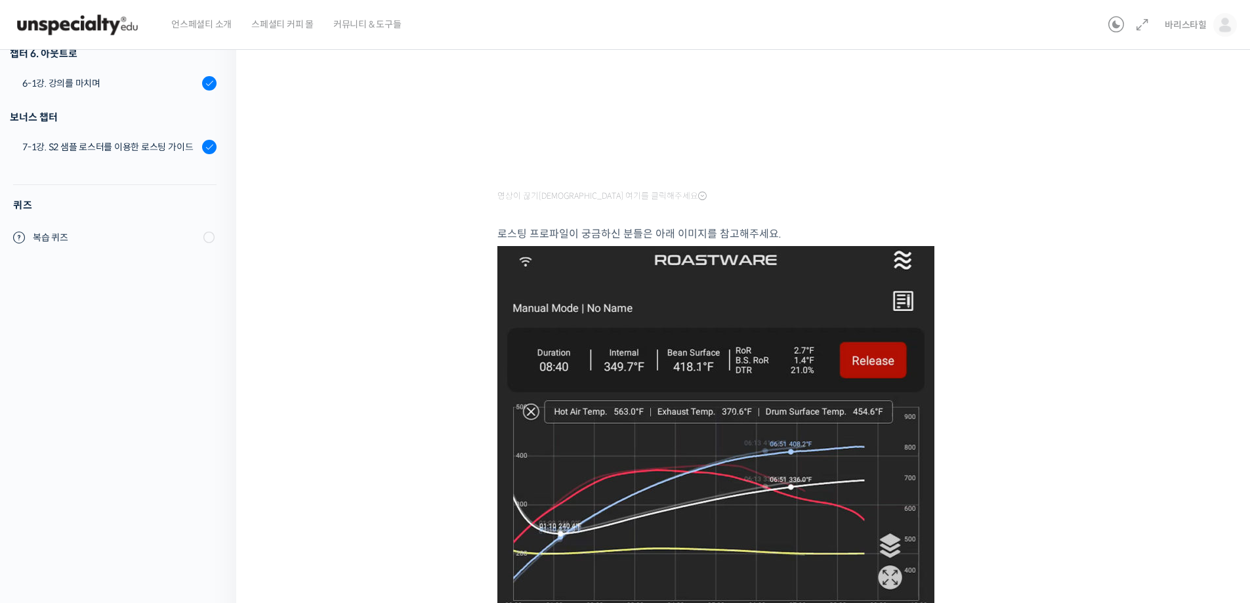
scroll to position [0, 0]
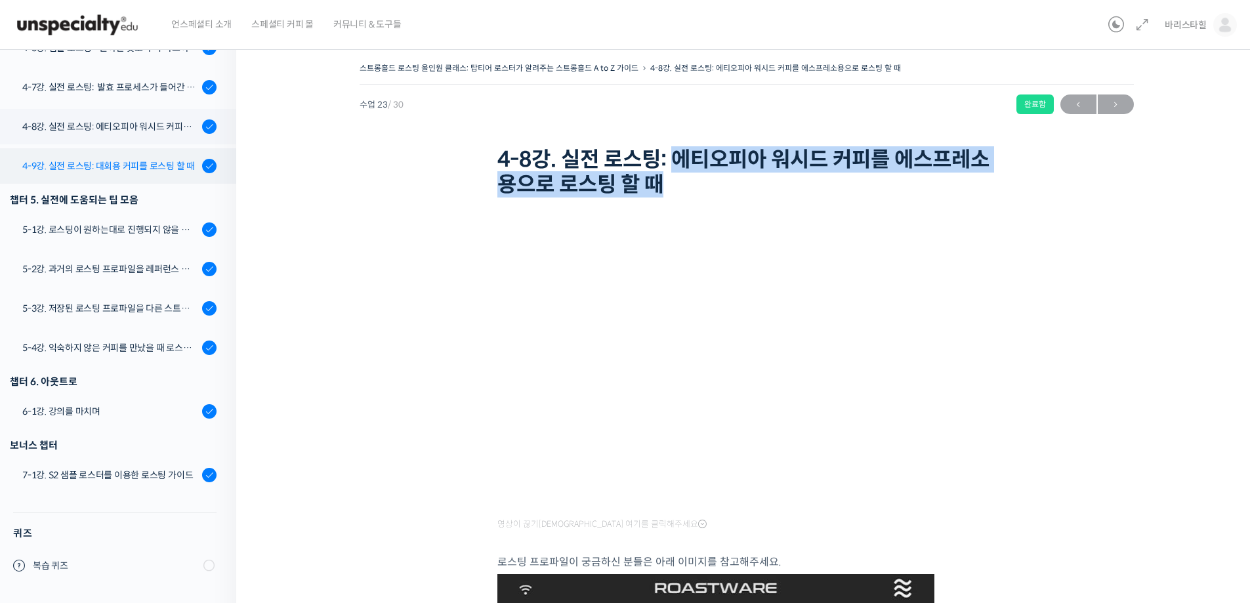
click at [123, 164] on div "4-9강. 실전 로스팅: 대회용 커피를 로스팅 할 때" at bounding box center [110, 166] width 176 height 14
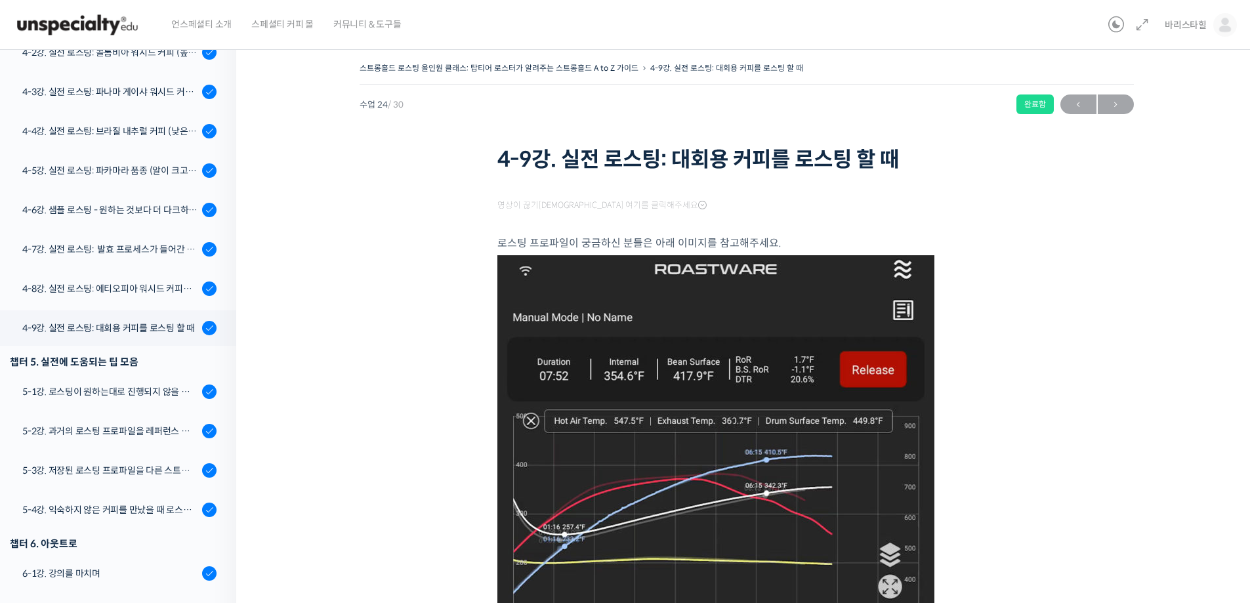
scroll to position [1092, 0]
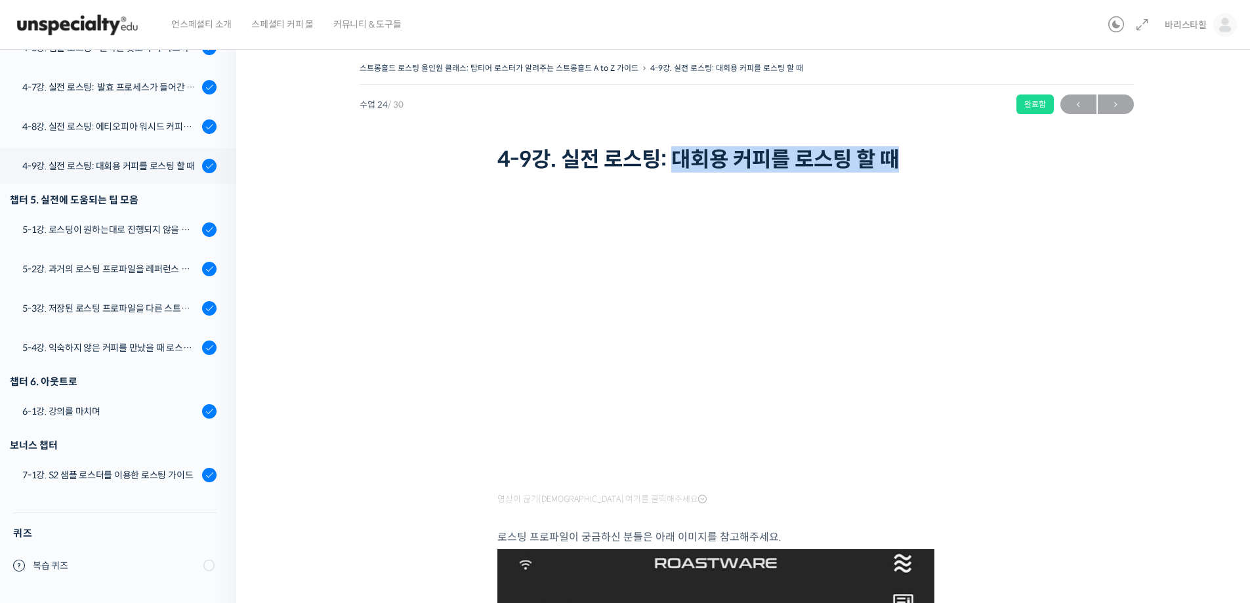
drag, startPoint x: 680, startPoint y: 161, endPoint x: 995, endPoint y: 165, distance: 315.0
click at [995, 165] on h1 "4-9강. 실전 로스팅: 대회용 커피를 로스팅 할 때" at bounding box center [746, 159] width 499 height 25
copy h1 "대회용 커피를 로스팅 할 때"
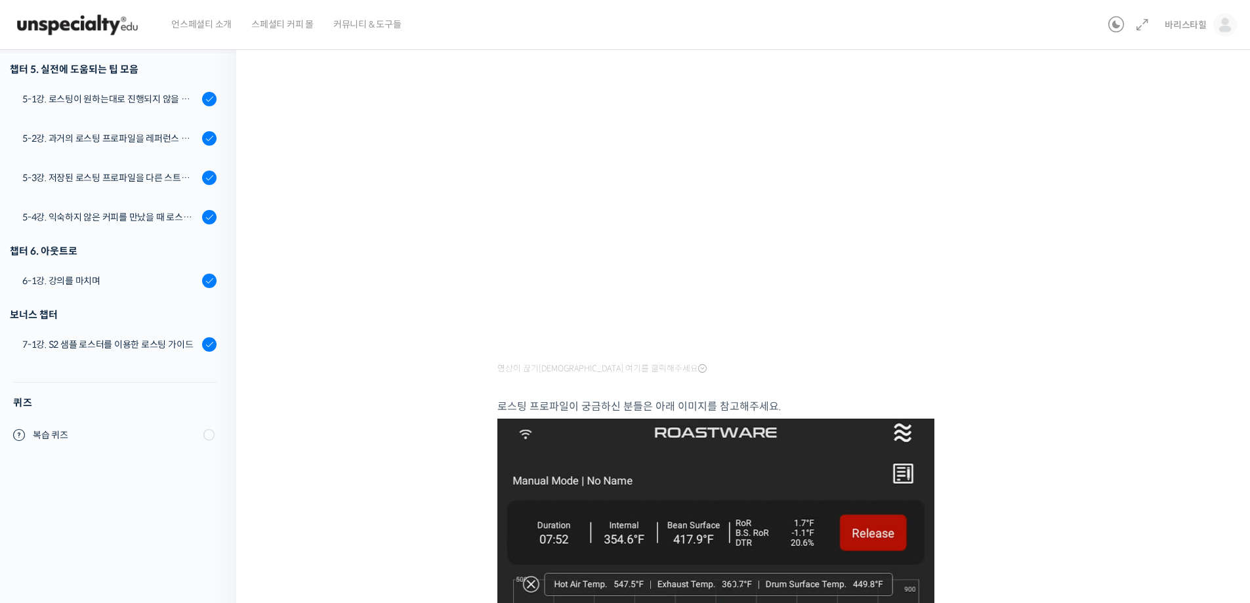
scroll to position [0, 0]
